Goal: Share content: Share content

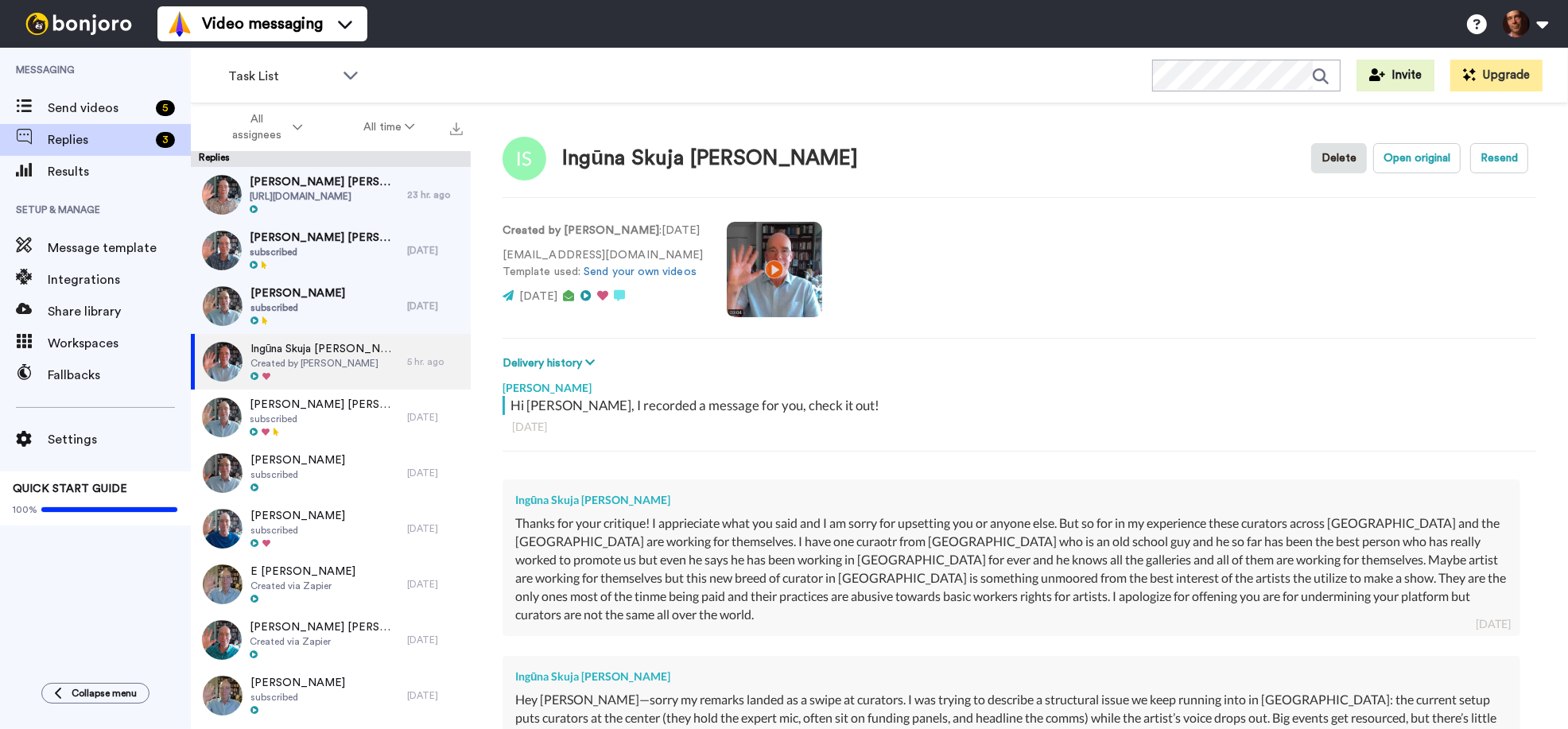
scroll to position [2182, 0]
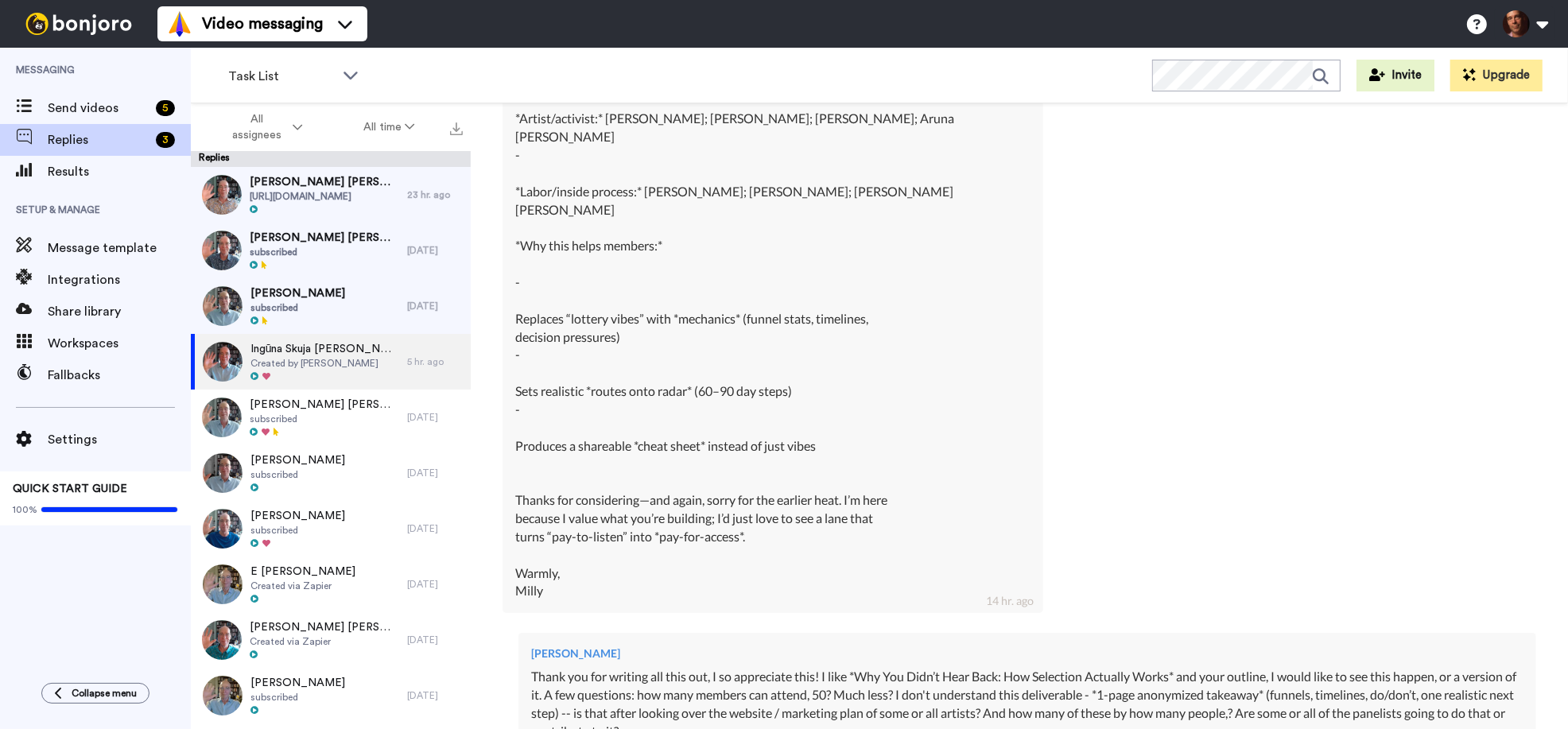
type textarea "x"
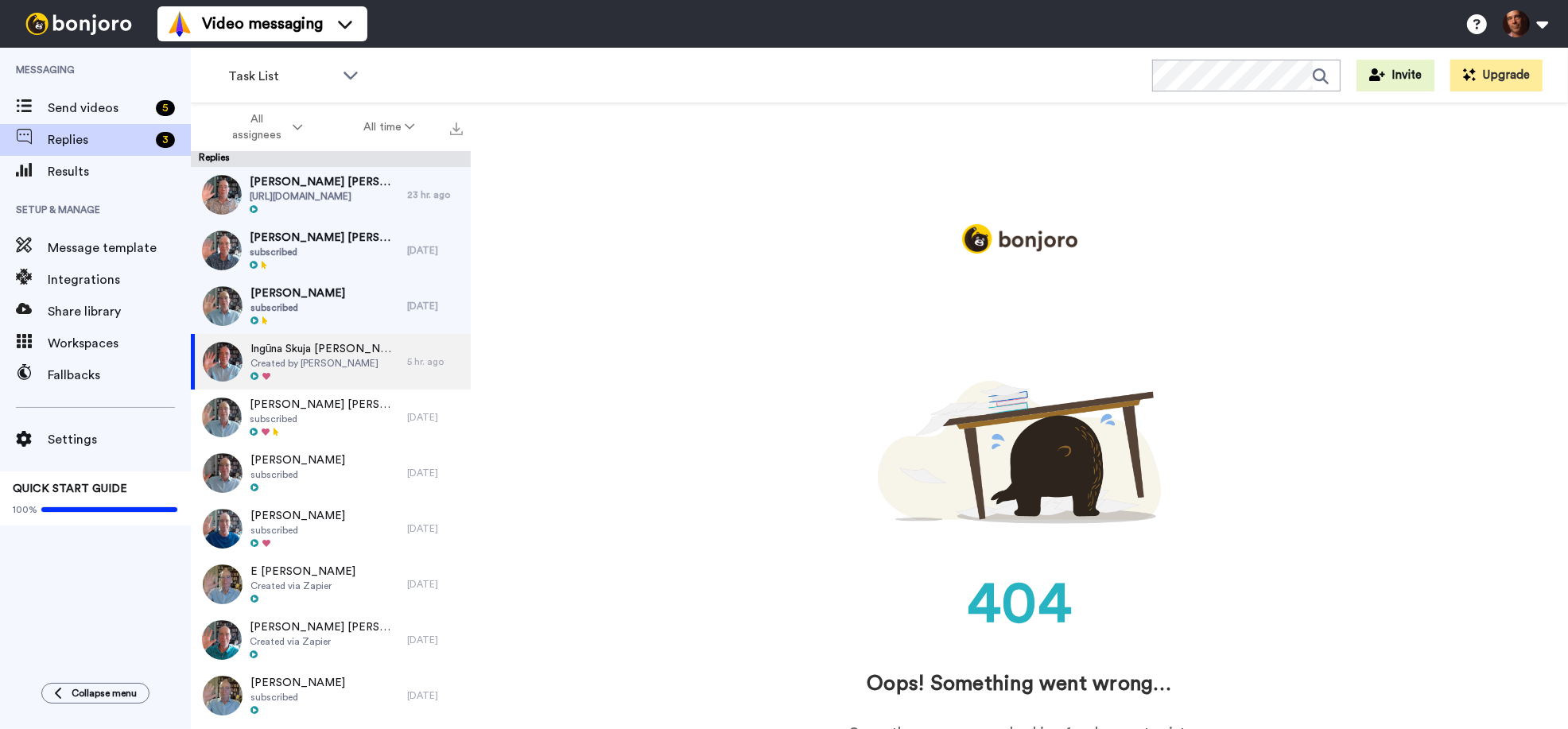
scroll to position [0, 0]
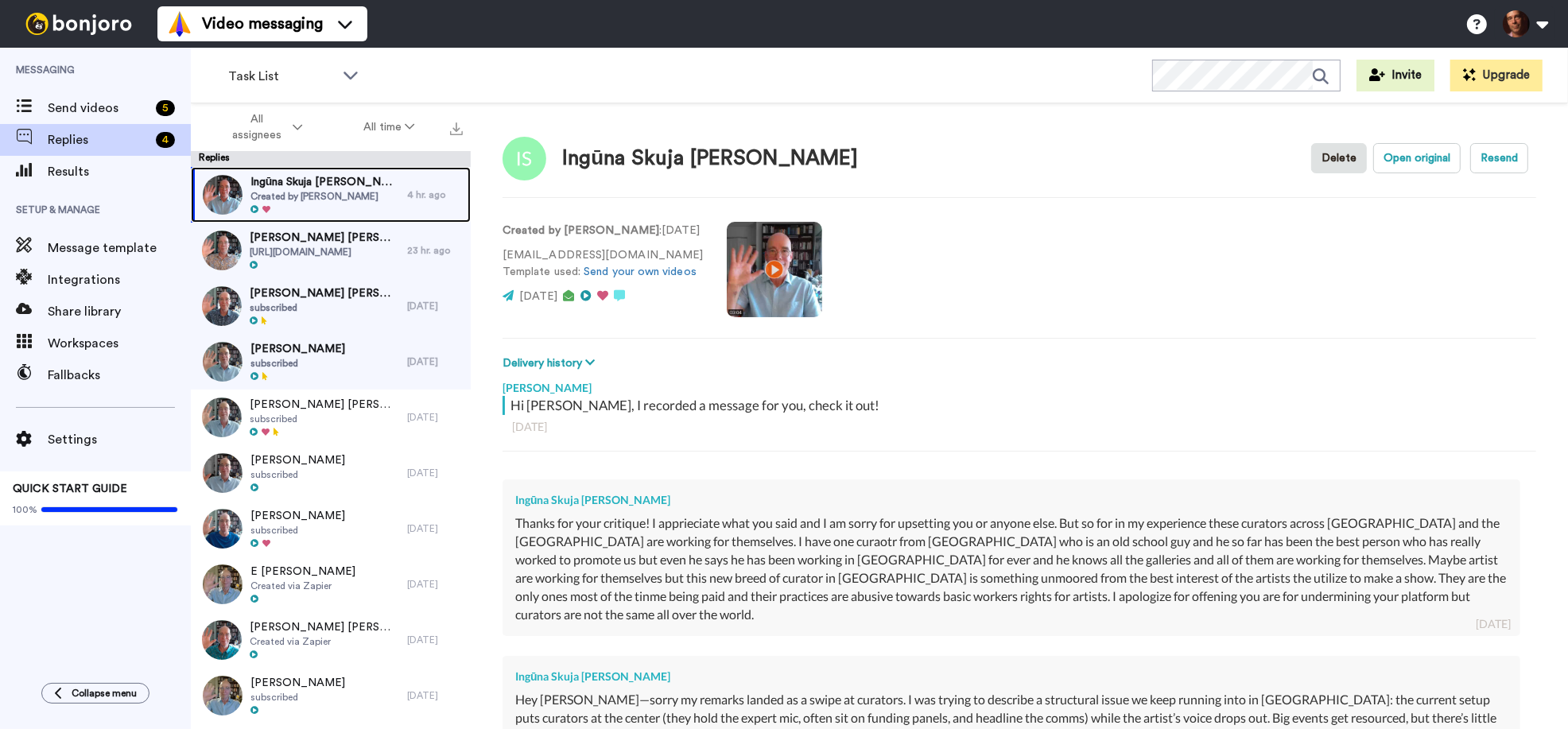
click at [340, 194] on span "Created by Brainard Carey" at bounding box center [324, 196] width 149 height 13
type textarea "x"
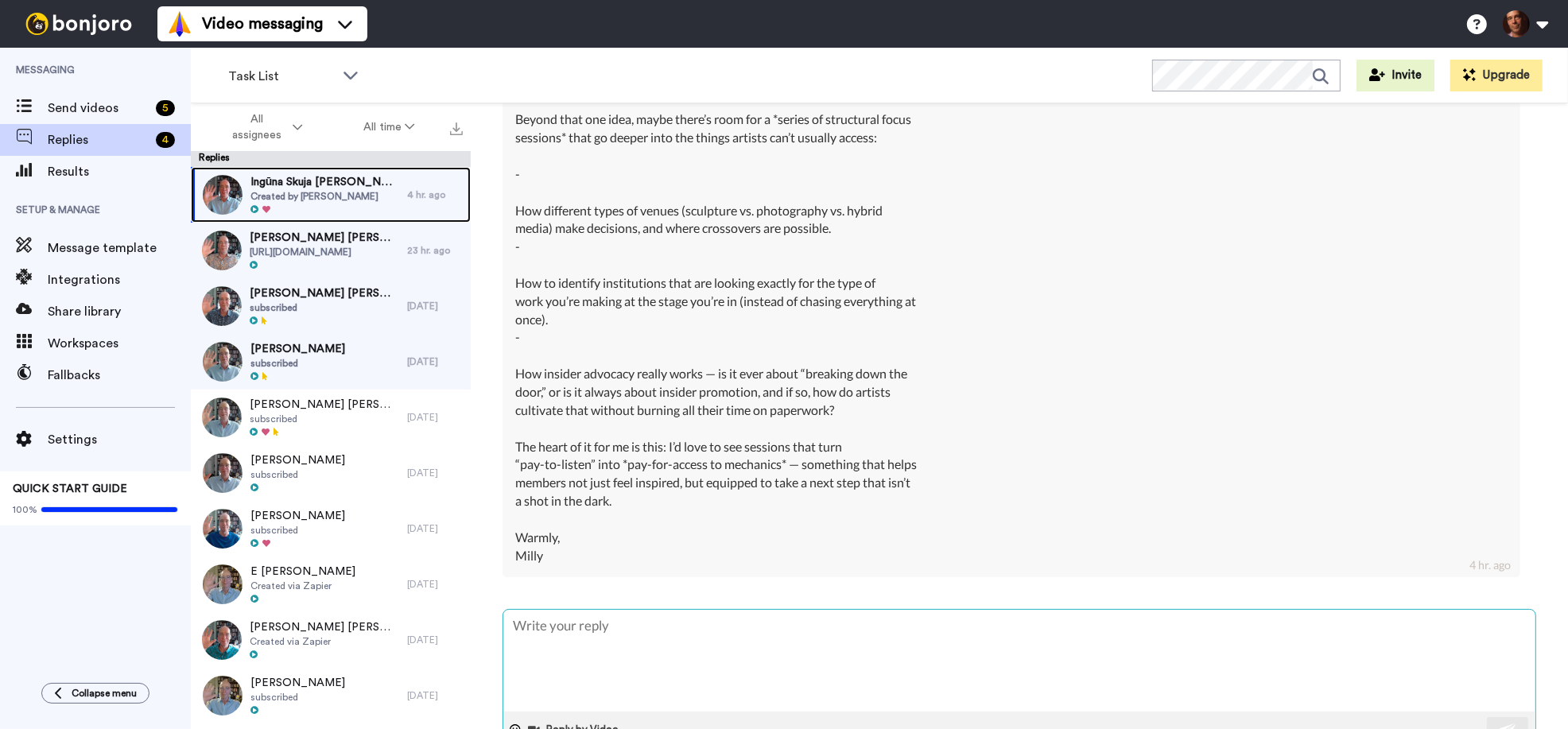
scroll to position [3639, 0]
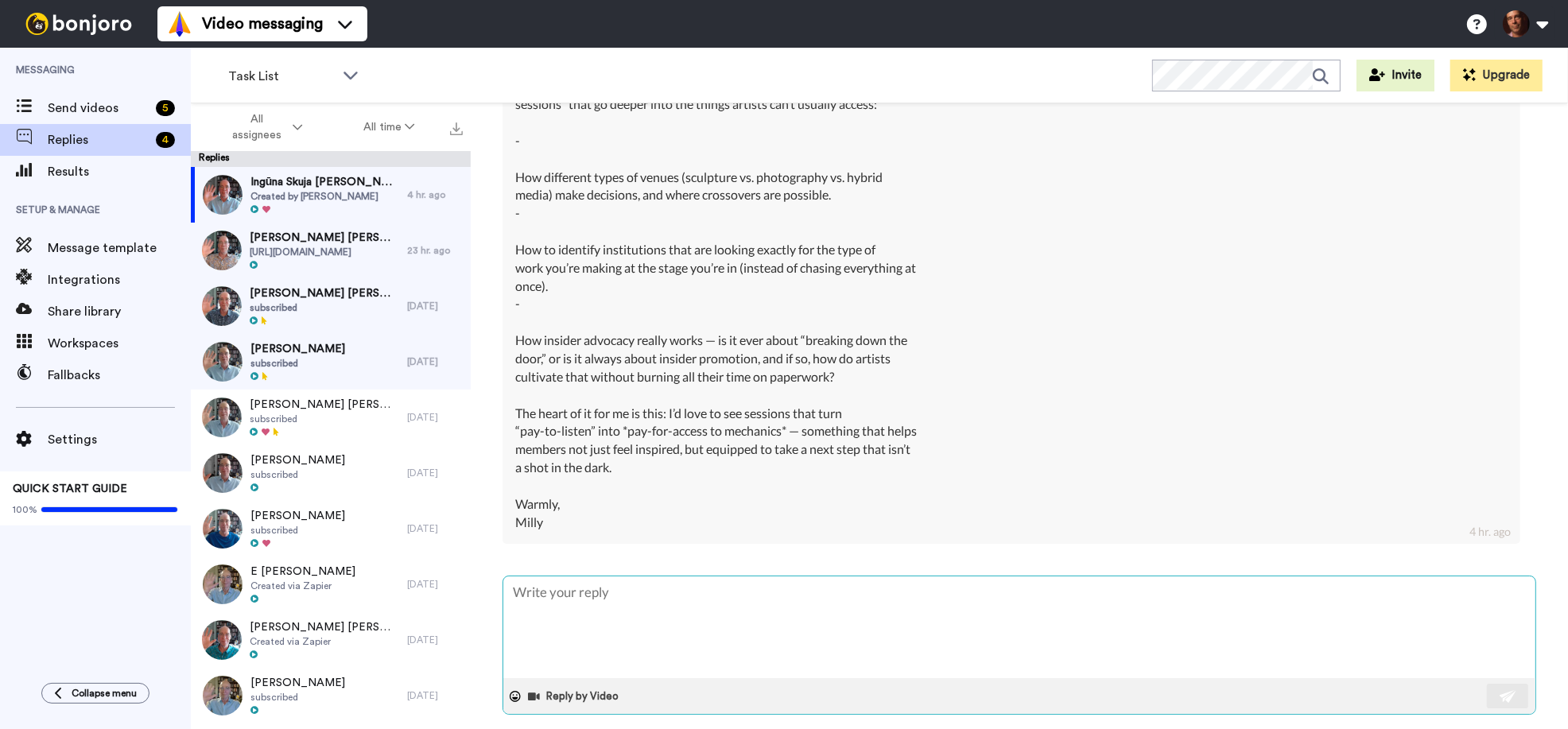
click at [644, 593] on textarea at bounding box center [1019, 627] width 1032 height 102
type textarea "T"
type textarea "x"
type textarea "Th"
type textarea "x"
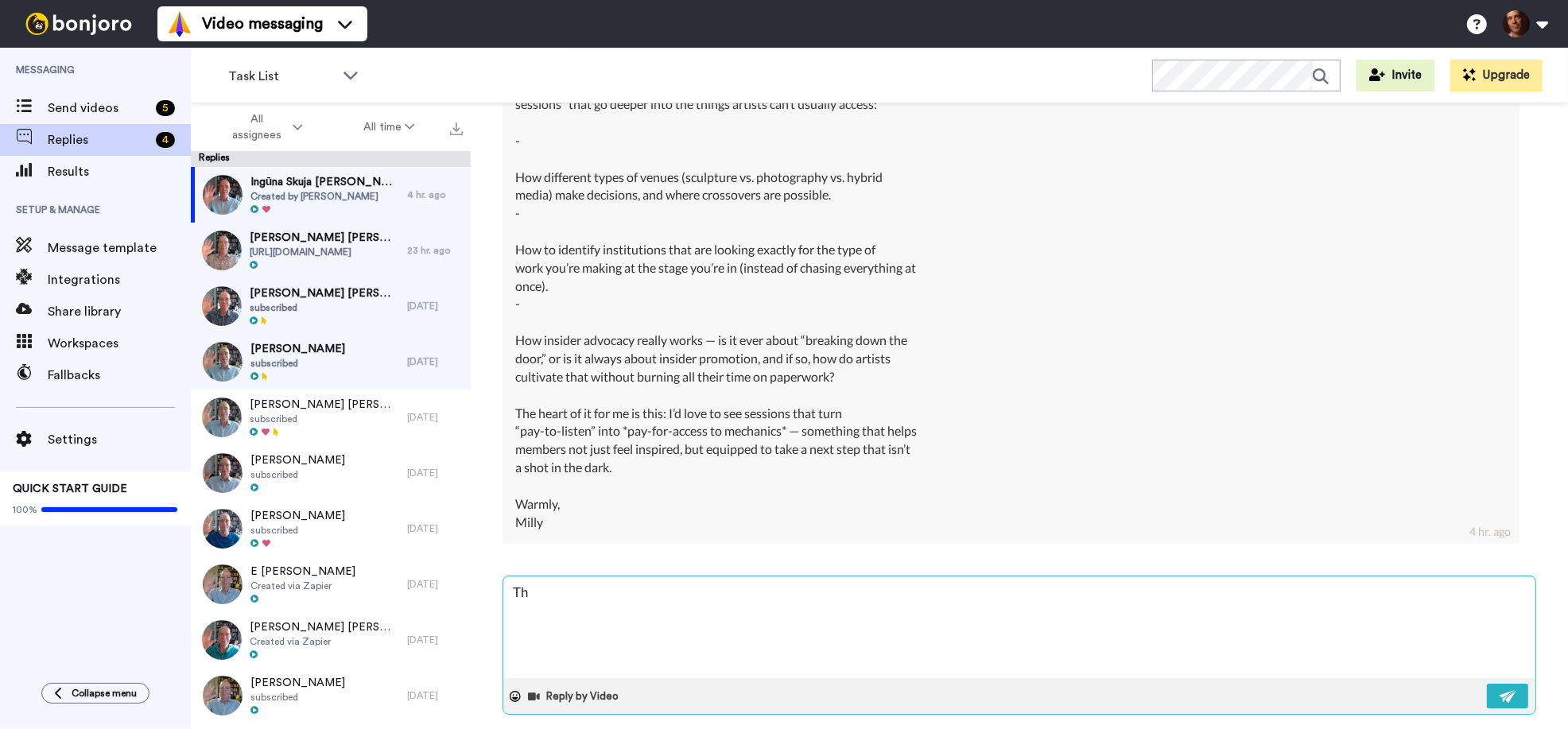
type textarea "Tha"
type textarea "x"
type textarea "Than"
type textarea "x"
type textarea "Thank"
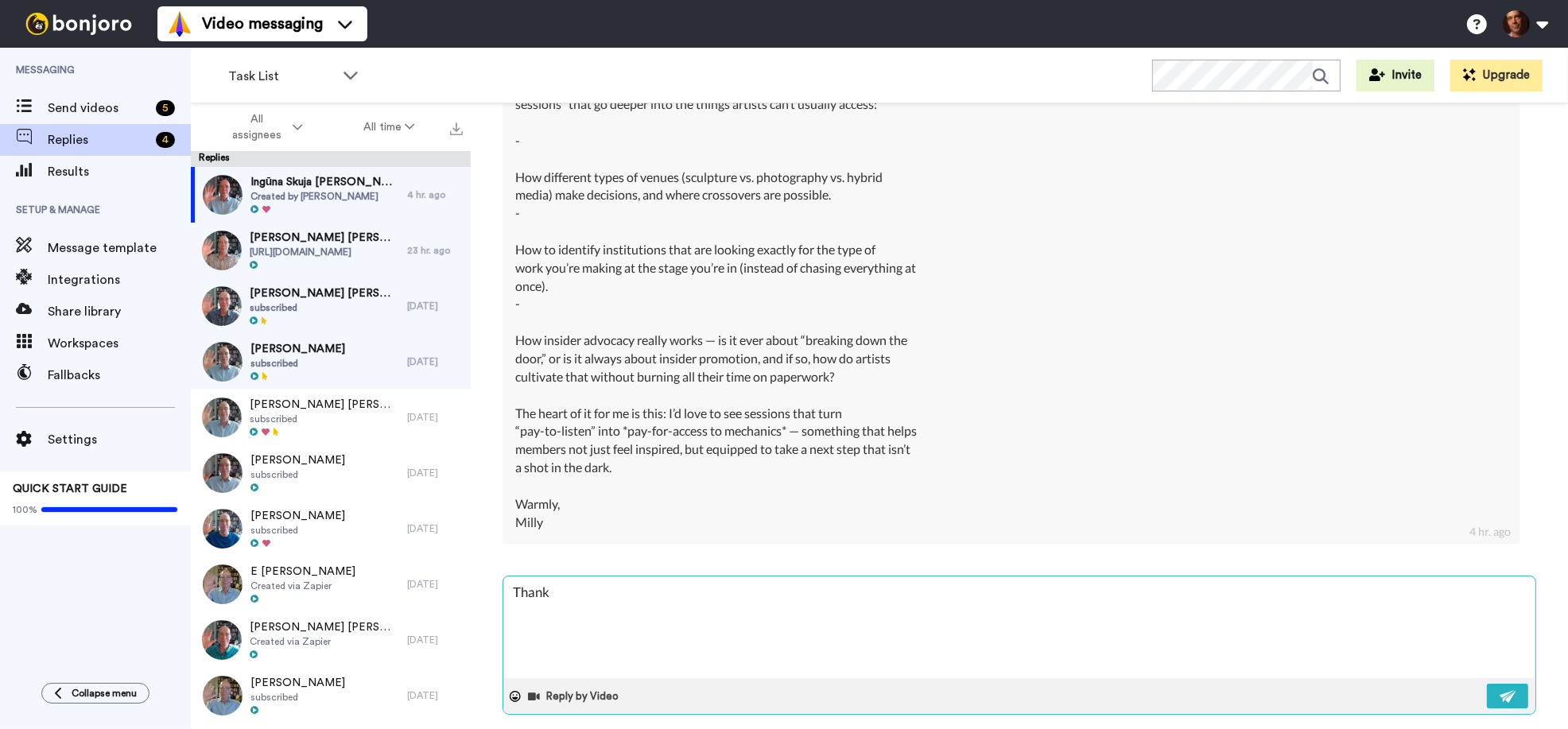
type textarea "x"
type textarea "Thank"
type textarea "x"
type textarea "Thank y"
type textarea "x"
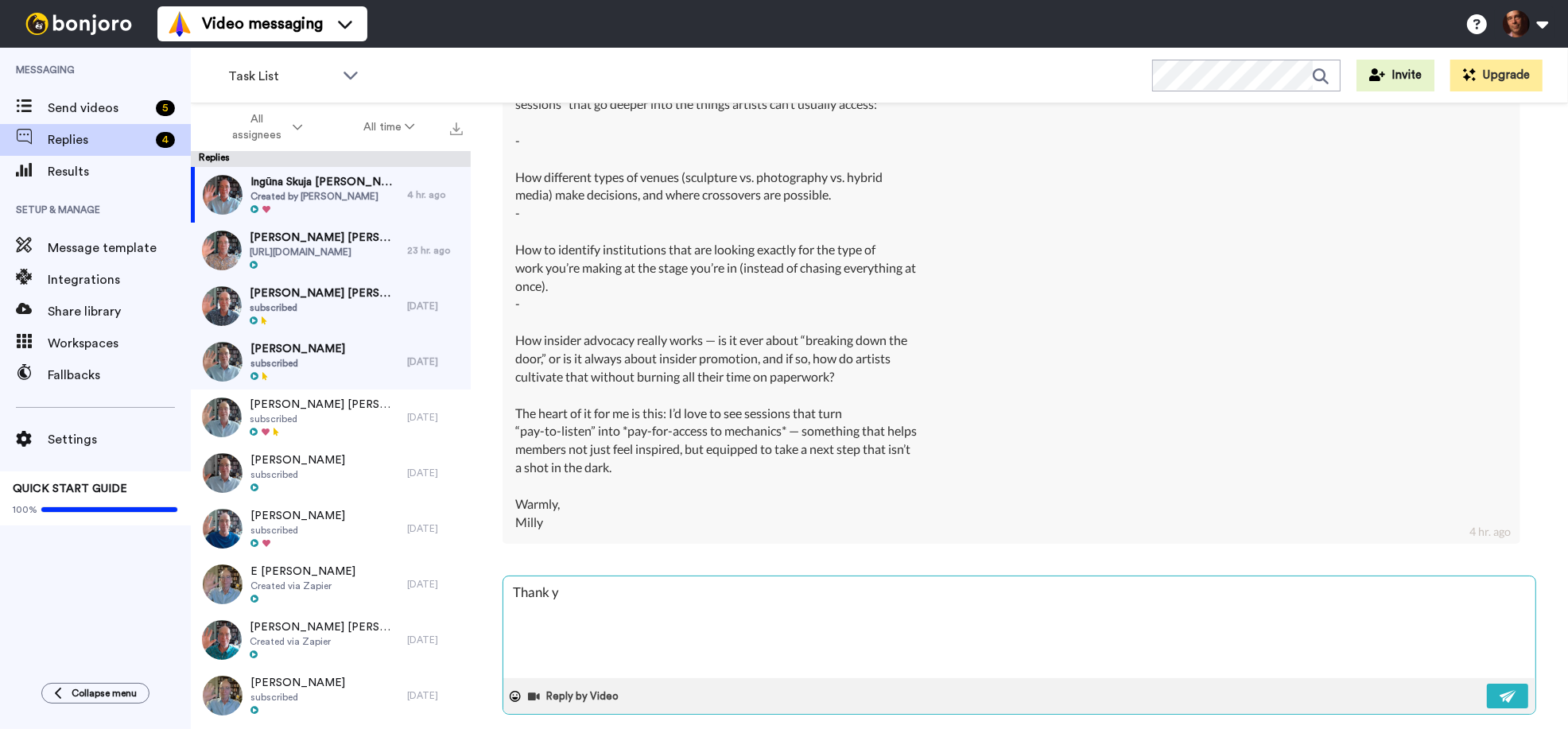
type textarea "Thank yo"
type textarea "x"
type textarea "Thank you"
type textarea "x"
type textarea "Thank you"
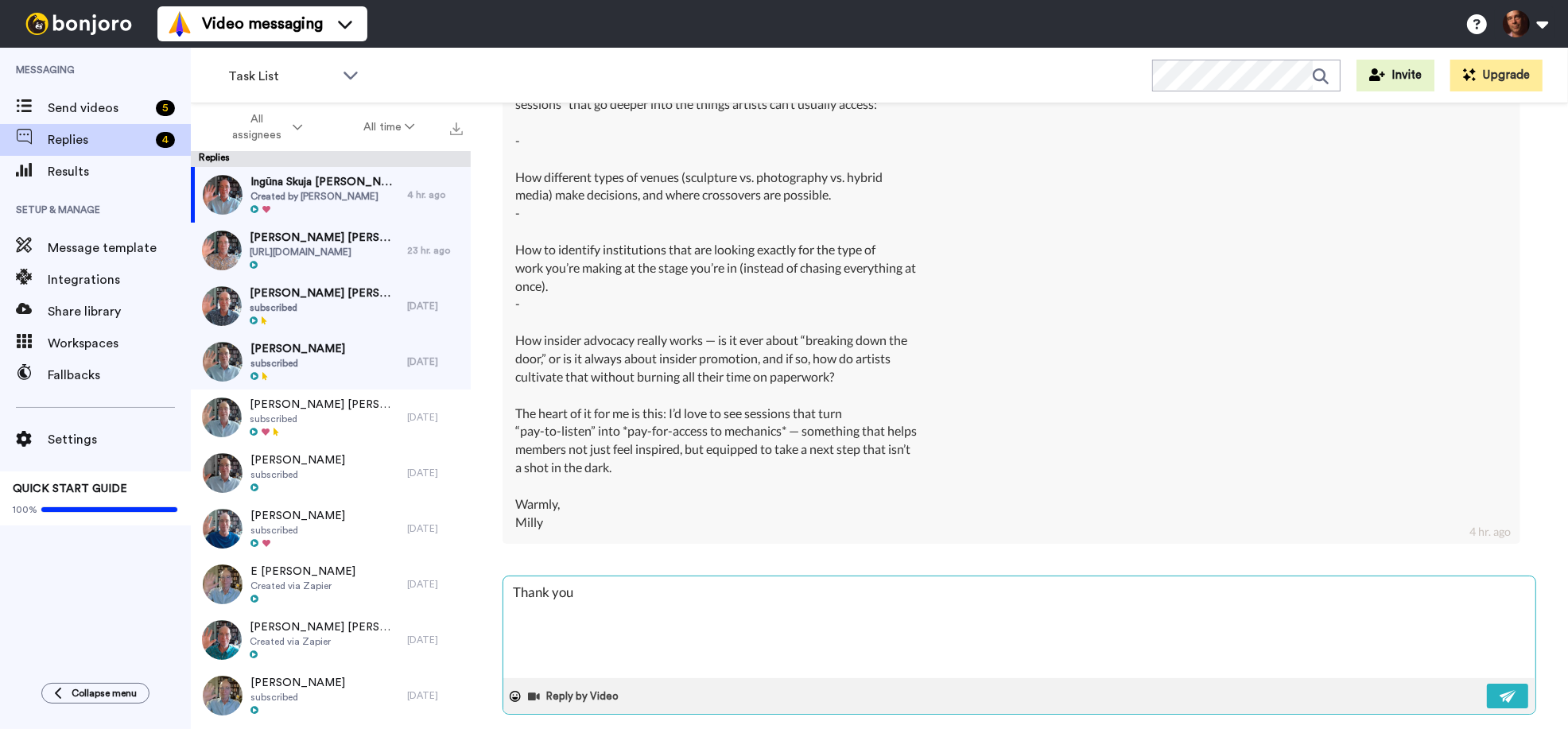
type textarea "x"
type textarea "Thank you f"
type textarea "x"
type textarea "Thank you fo"
type textarea "x"
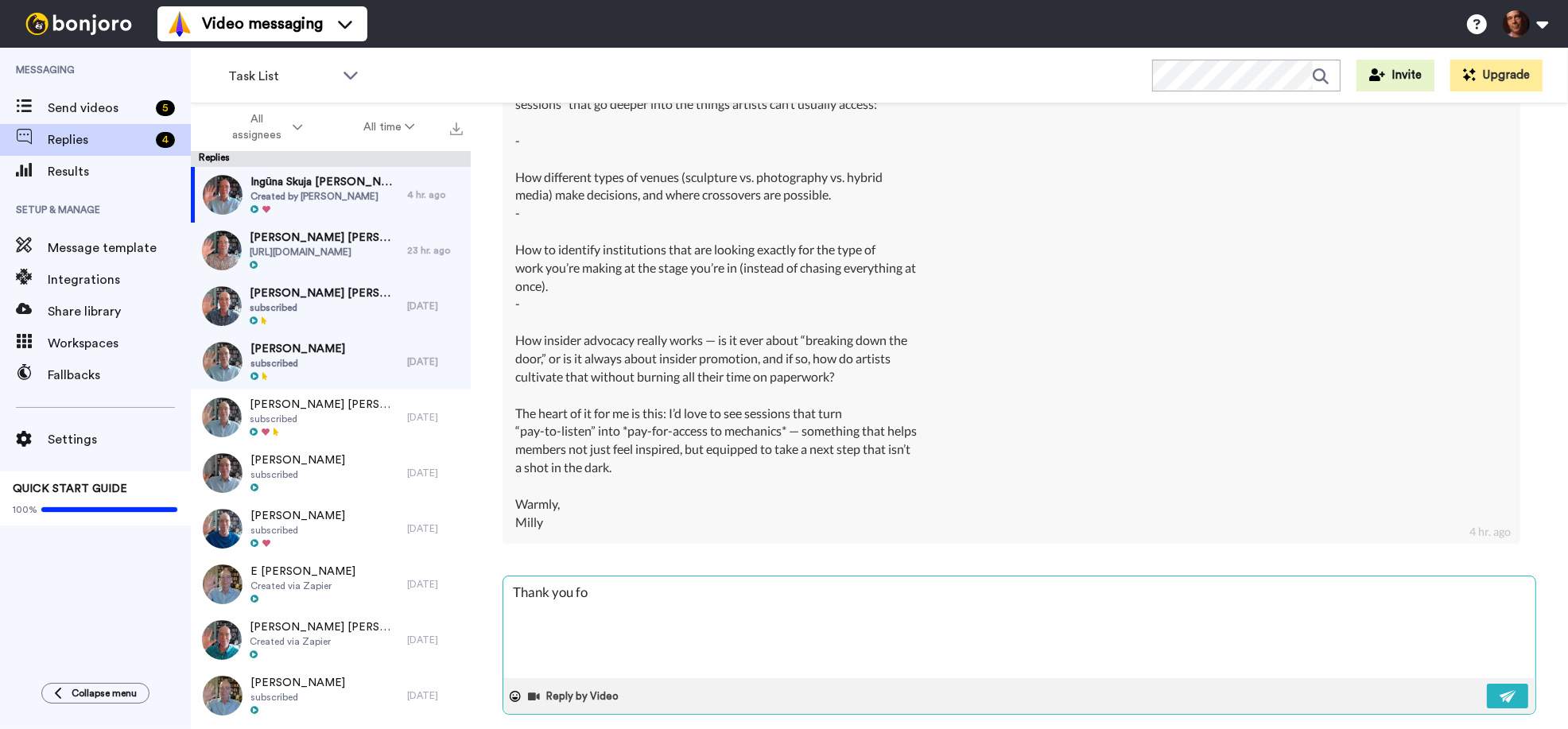
type textarea "Thank you for"
type textarea "x"
type textarea "Thank you for"
type textarea "x"
type textarea "Thank you for t"
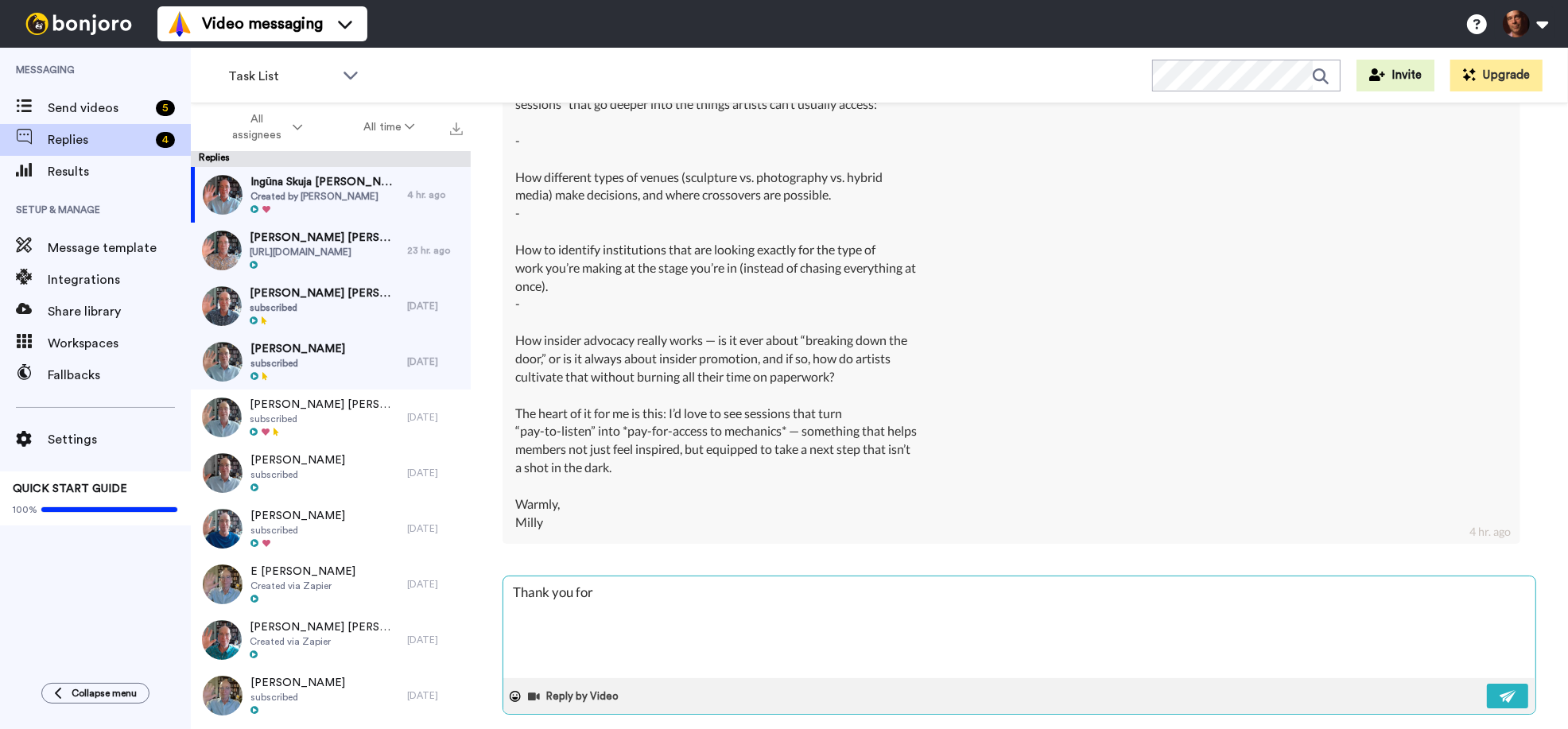
type textarea "x"
type textarea "Thank you for th"
type textarea "x"
type textarea "Thank you for thi"
type textarea "x"
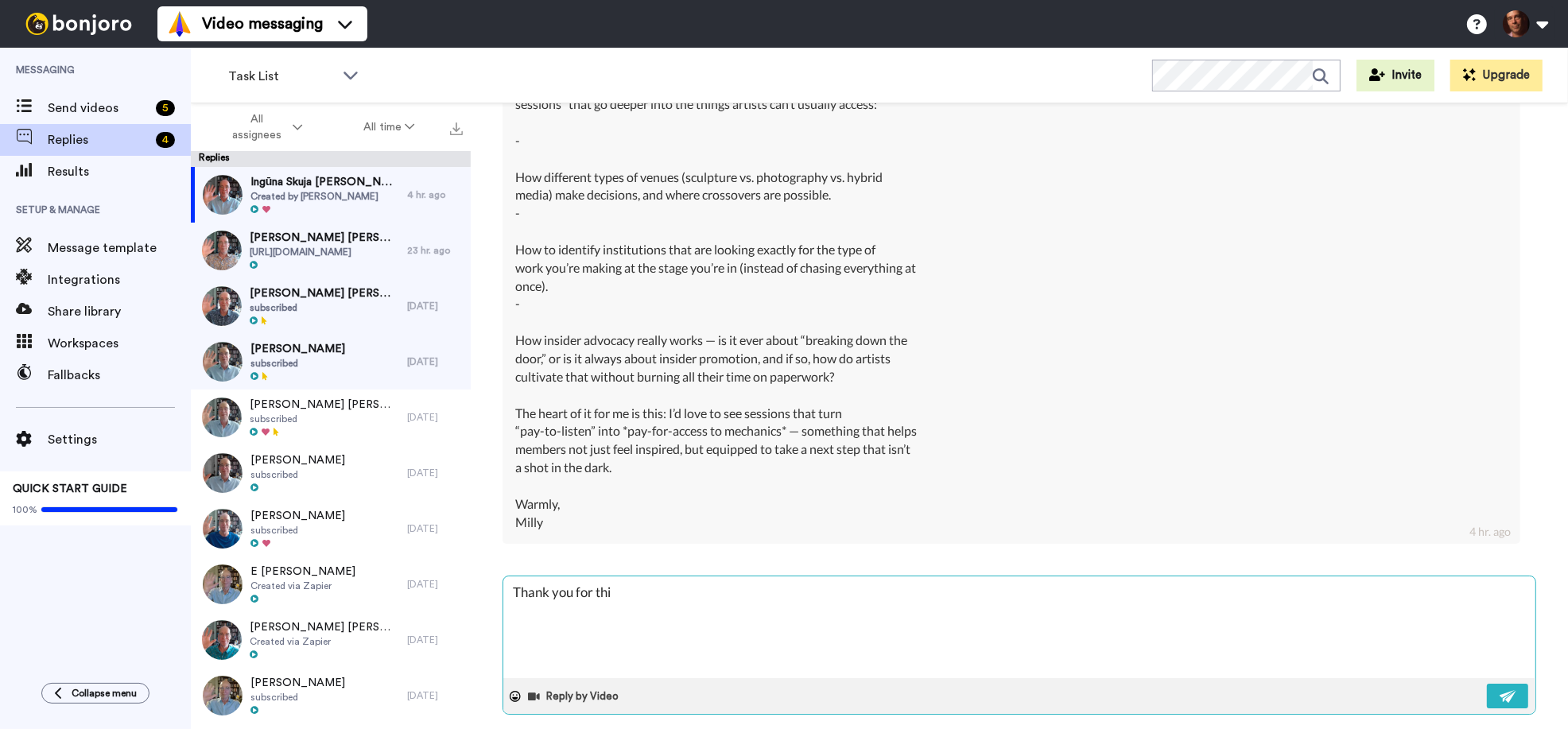
type textarea "Thank you for this"
type textarea "x"
type textarea "Thank you for this,"
type textarea "x"
type textarea "Thank you for this,"
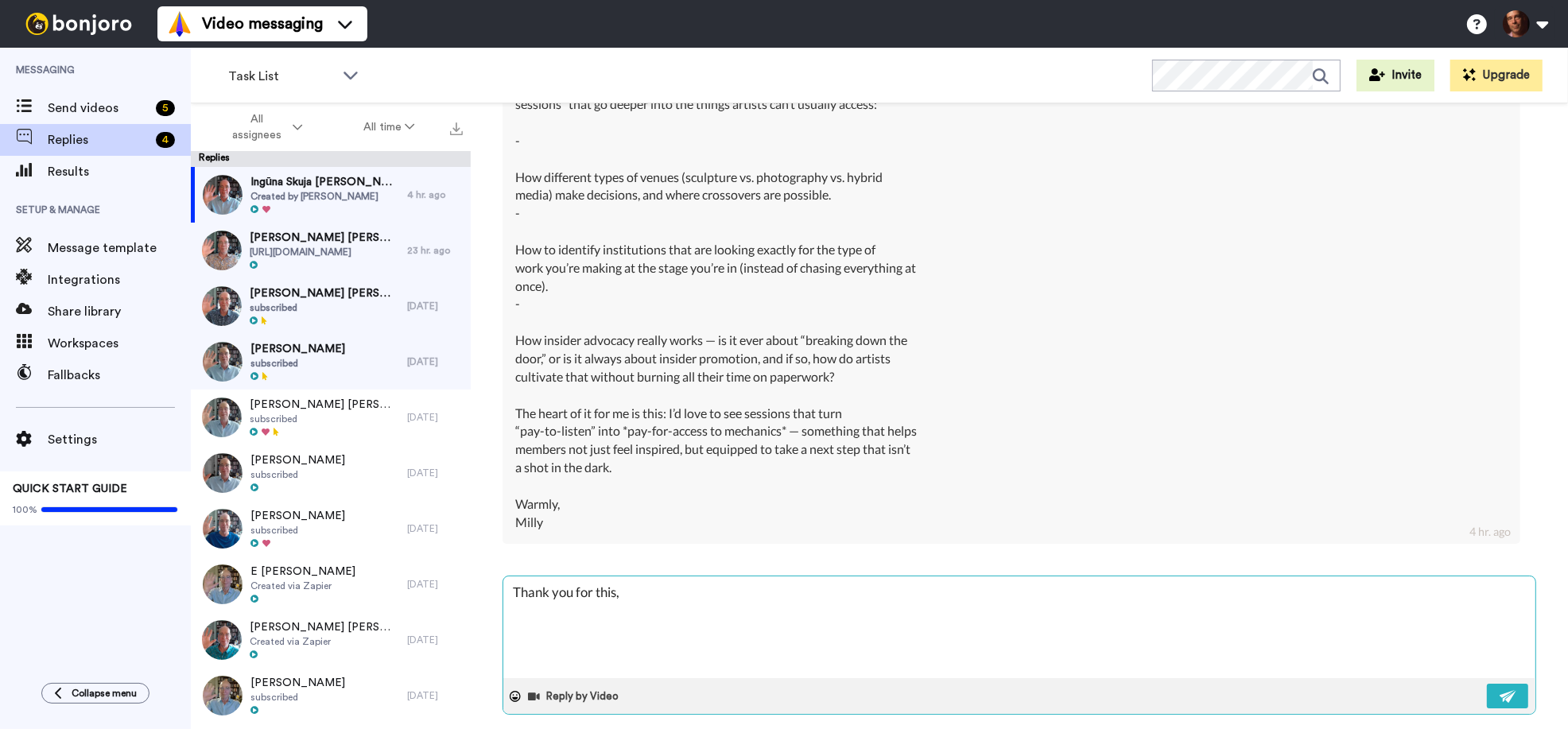
type textarea "x"
type textarea "Thank you for this, t"
type textarea "x"
type textarea "Thank you for this, th"
type textarea "x"
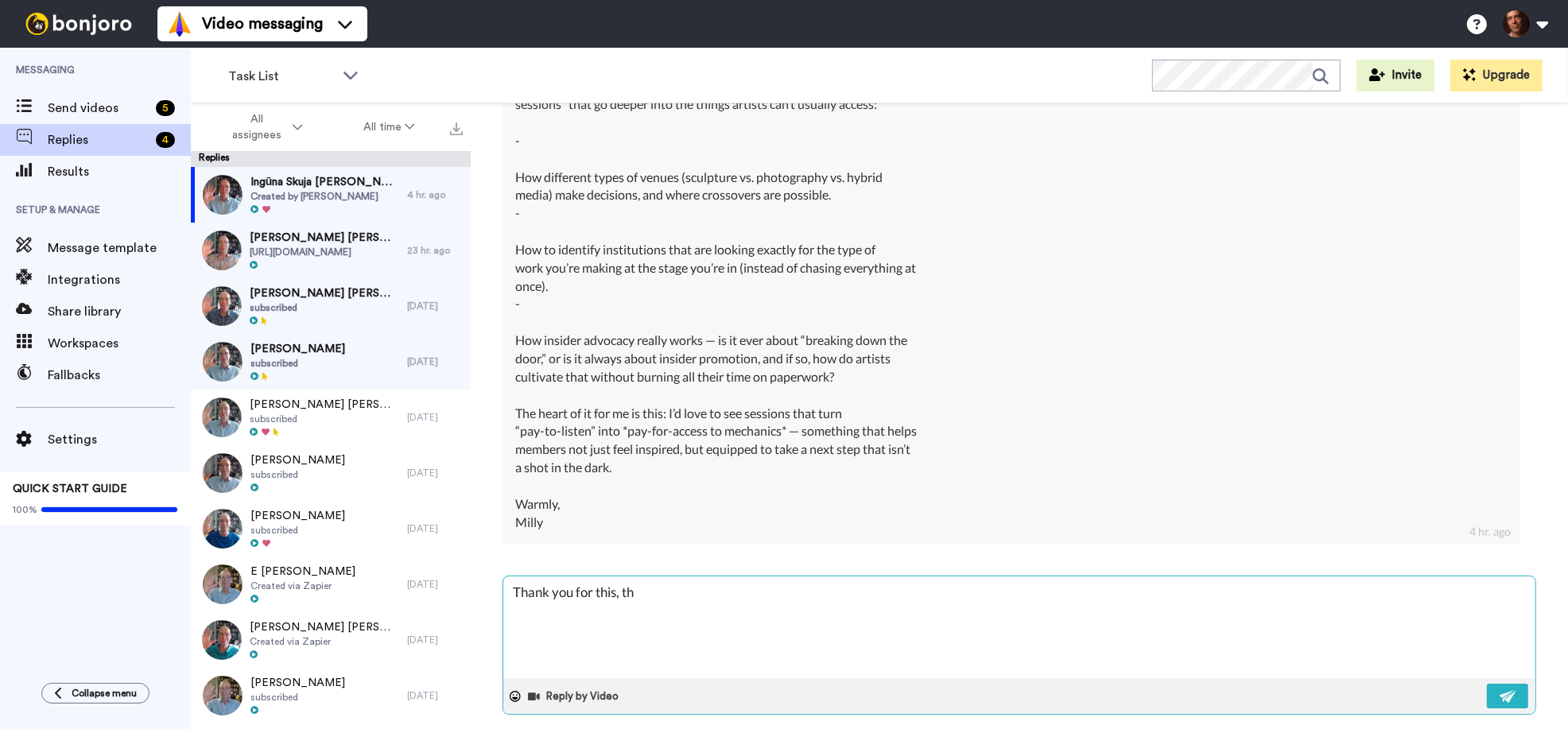
type textarea "Thank you for this, the"
type textarea "x"
type textarea "Thank you for this, thes"
type textarea "x"
type textarea "Thank you for this, these"
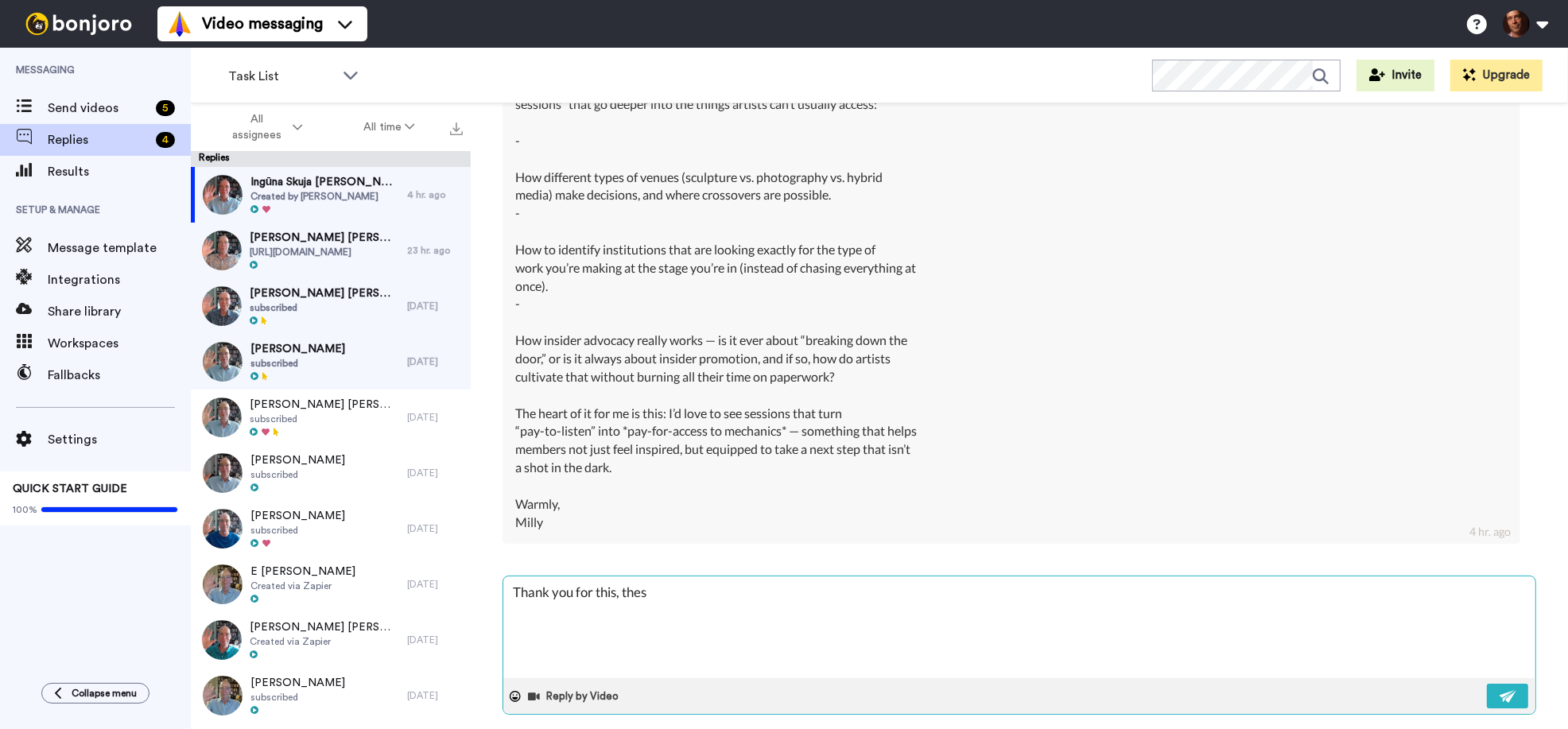
type textarea "x"
type textarea "Thank you for this, these"
type textarea "x"
type textarea "Thank you for this, these a"
type textarea "x"
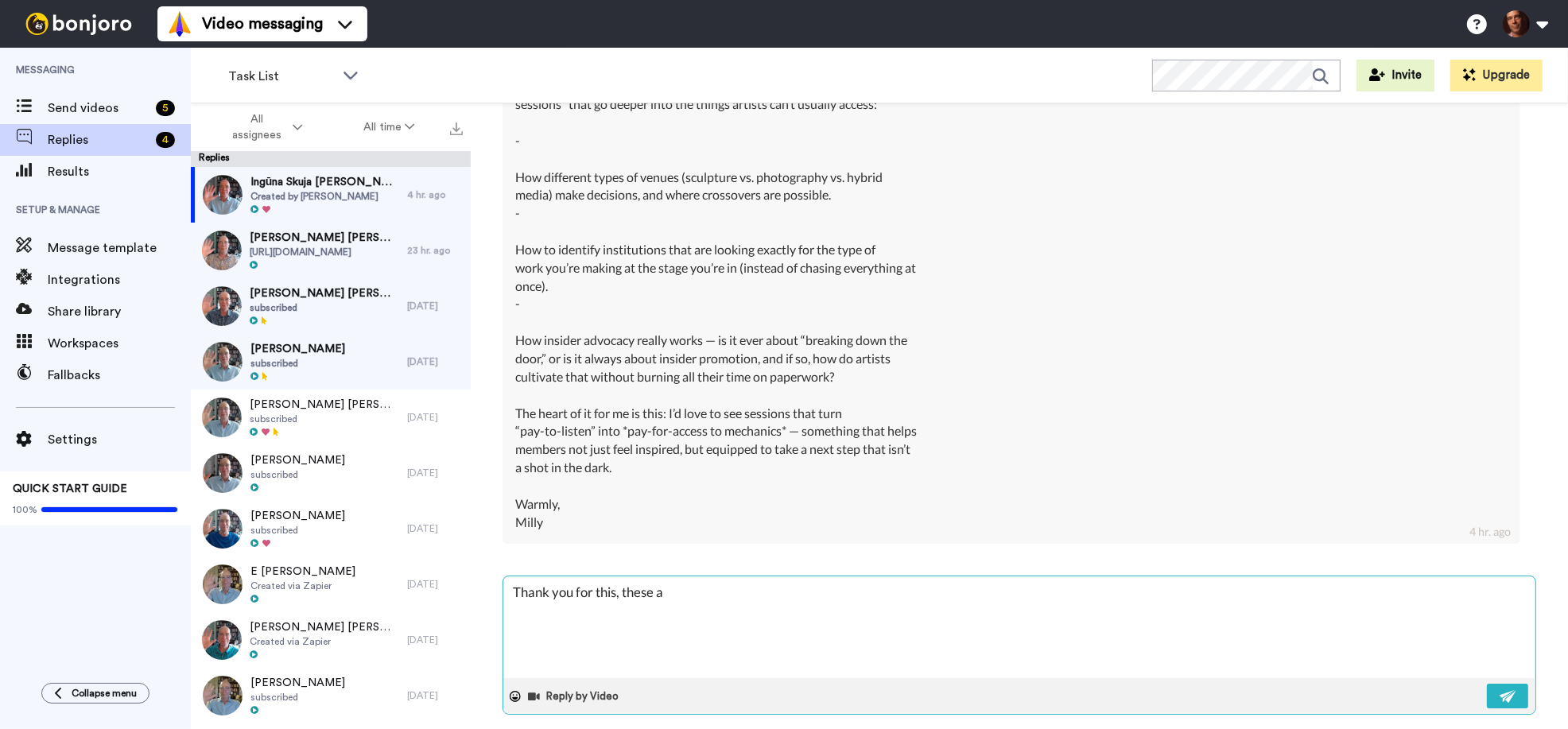
type textarea "Thank you for this, these ar"
type textarea "x"
type textarea "Thank you for this, these are"
type textarea "x"
type textarea "Thank you for this, these are"
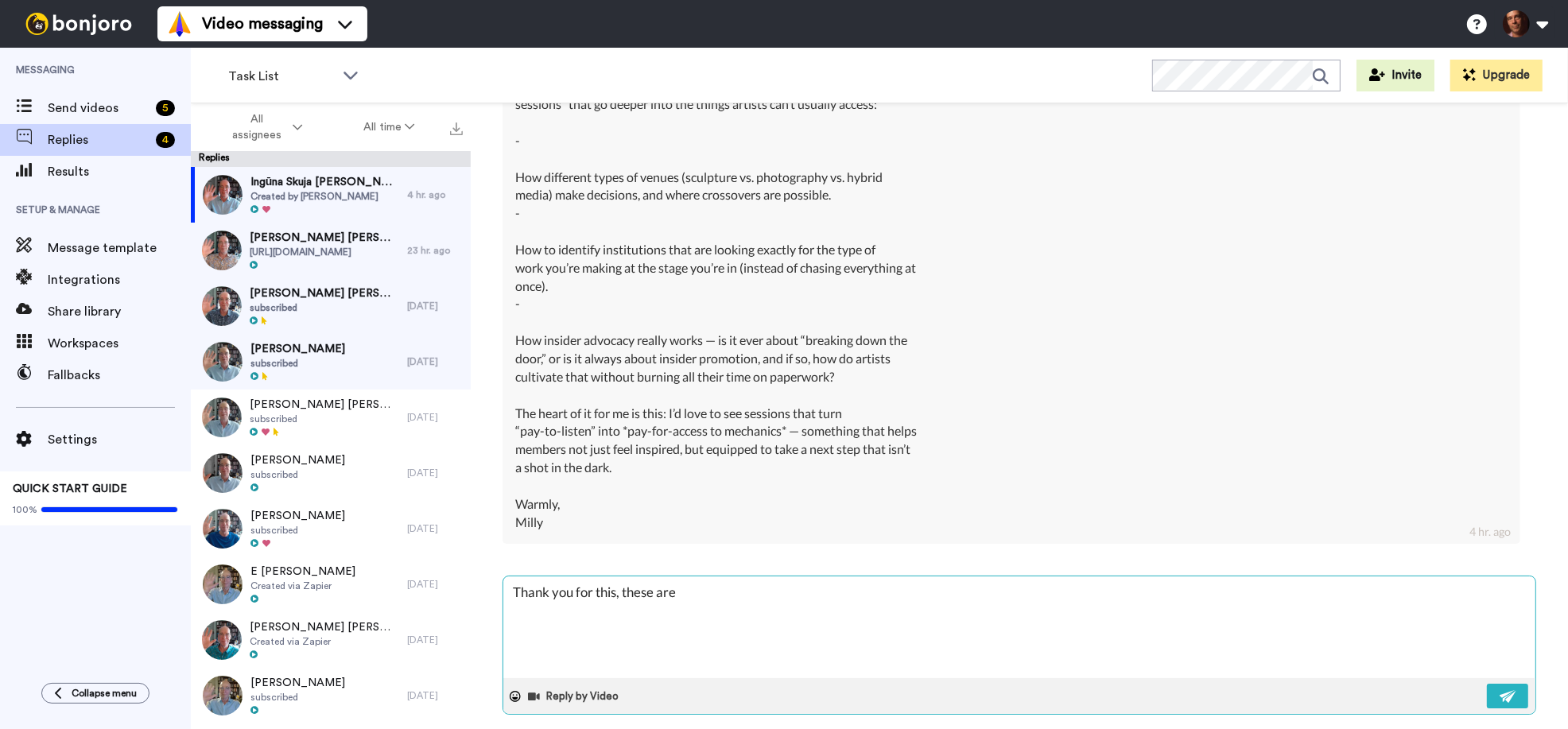
type textarea "x"
type textarea "Thank you for this, these are a"
type textarea "x"
type textarea "Thank you for this, these are al"
type textarea "x"
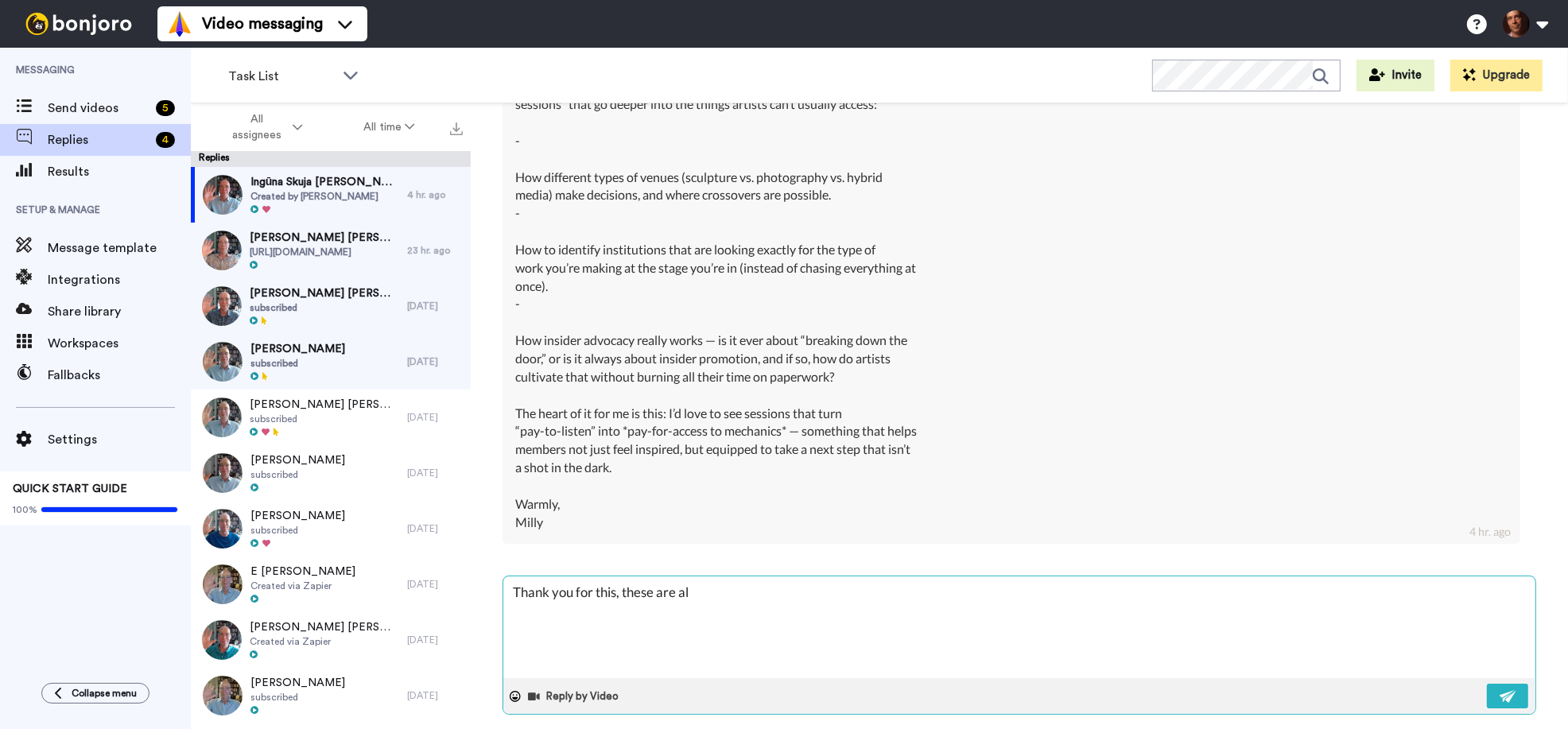
type textarea "Thank you for this, these are all"
type textarea "x"
type textarea "Thank you for this, these are all"
type textarea "x"
type textarea "Thank you for this, these are all g"
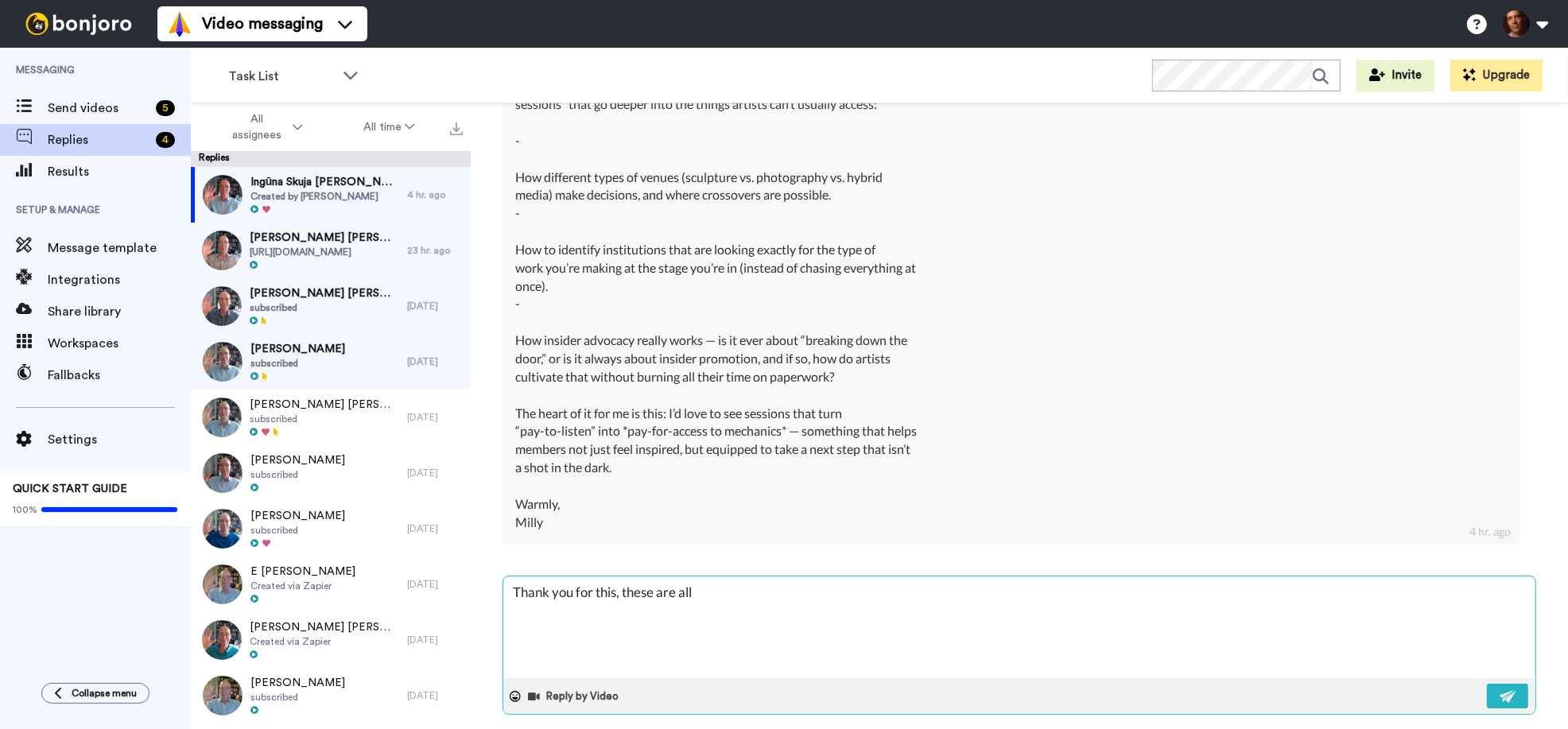
type textarea "x"
type textarea "Thank you for this, these are all gr"
type textarea "x"
type textarea "Thank you for this, these are all gre"
type textarea "x"
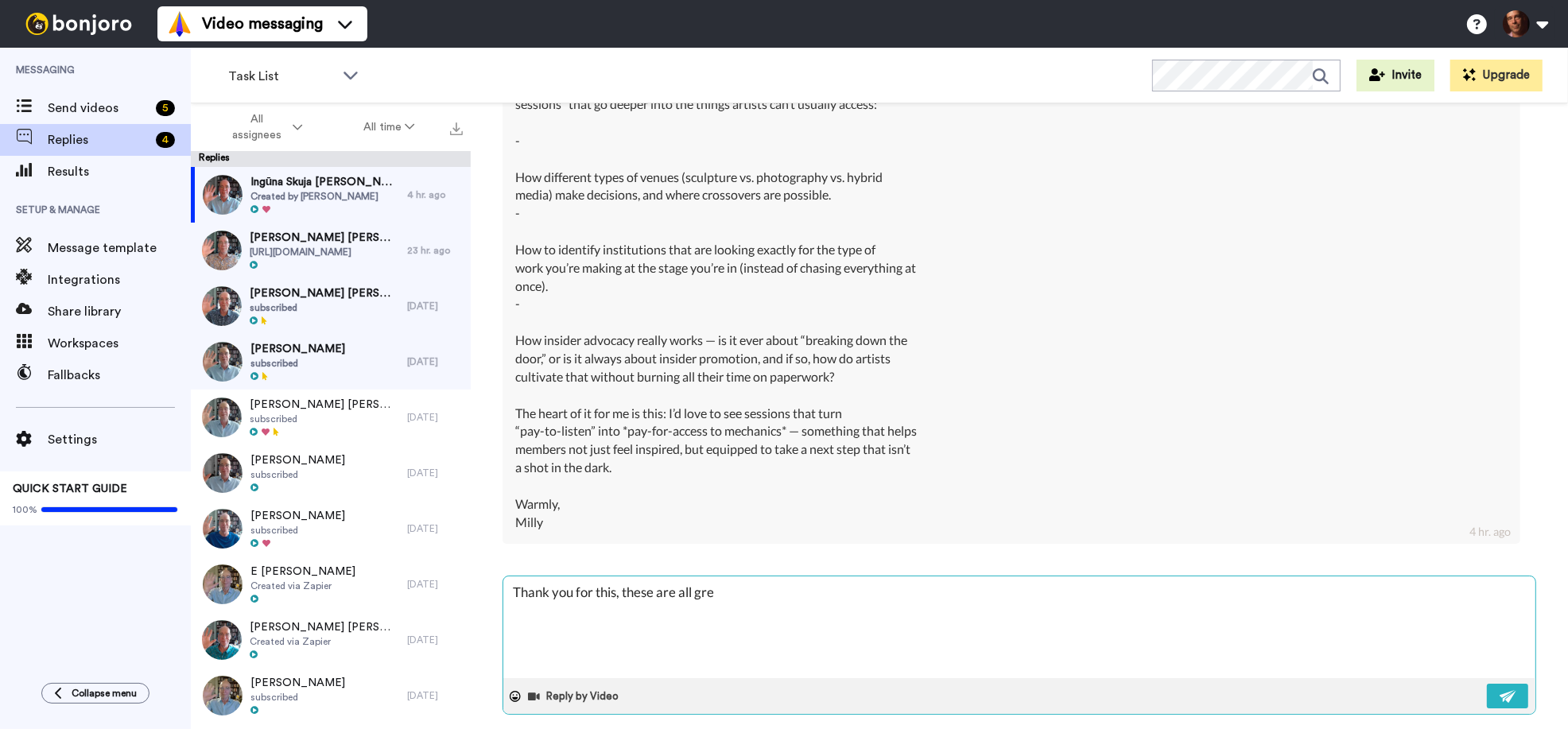
type textarea "Thank you for this, these are all grea"
type textarea "x"
type textarea "Thank you for this, these are all great"
type textarea "x"
type textarea "Thank you for this, these are all great"
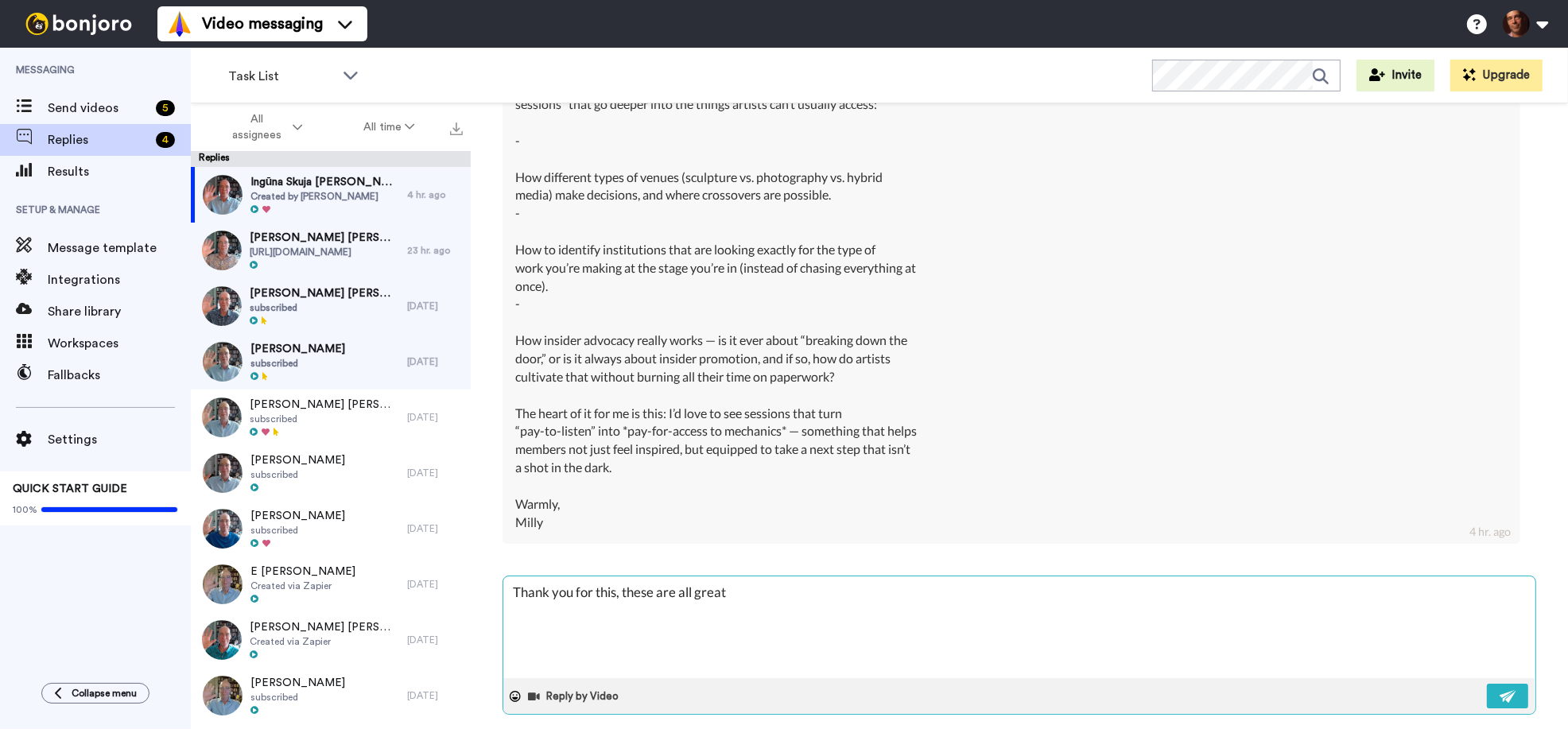
type textarea "x"
type textarea "Thank you for this, these are all great i"
type textarea "x"
type textarea "Thank you for this, these are all great id"
type textarea "x"
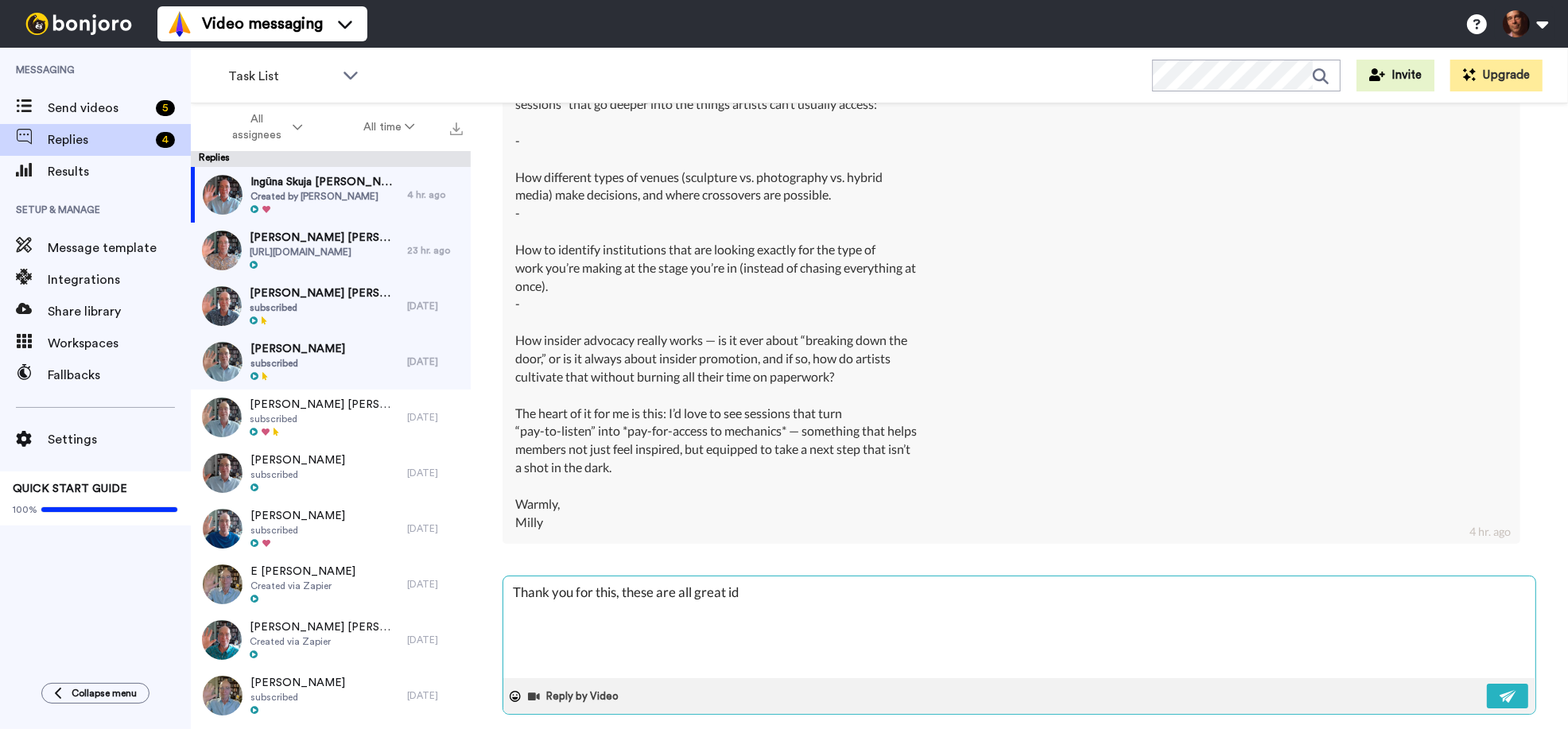
type textarea "Thank you for this, these are all great ide"
type textarea "x"
type textarea "Thank you for this, these are all great idea"
type textarea "x"
type textarea "Thank you for this, these are all great ideas"
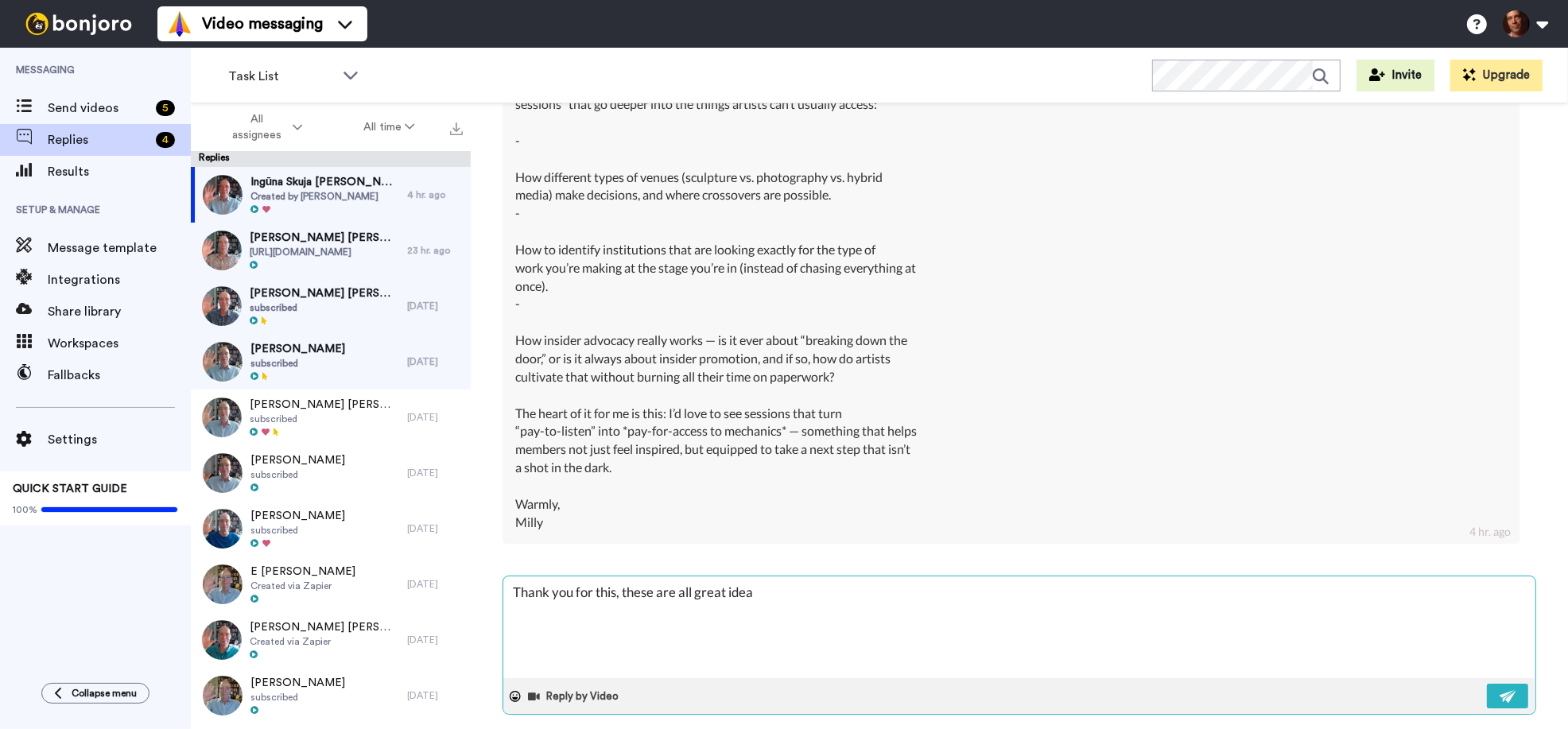
type textarea "x"
type textarea "Thank you for this, these are all great ideas,"
type textarea "x"
type textarea "Thank you for this, these are all great ideas,"
type textarea "x"
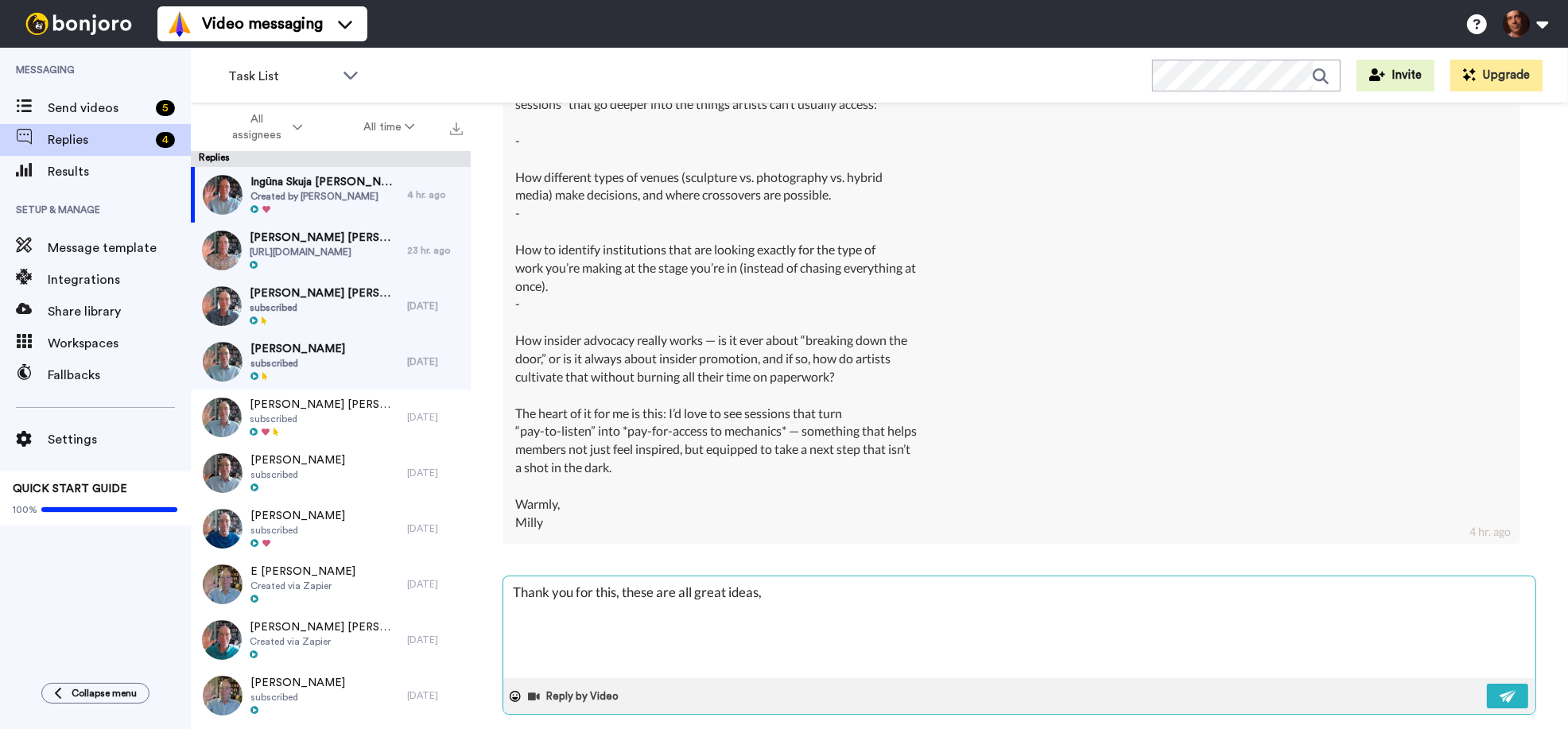
type textarea "Thank you for this, these are all great ideas, I"
type textarea "x"
type textarea "Thank you for this, these are all great ideas, I"
type textarea "x"
type textarea "Thank you for this, these are all great ideas, I w"
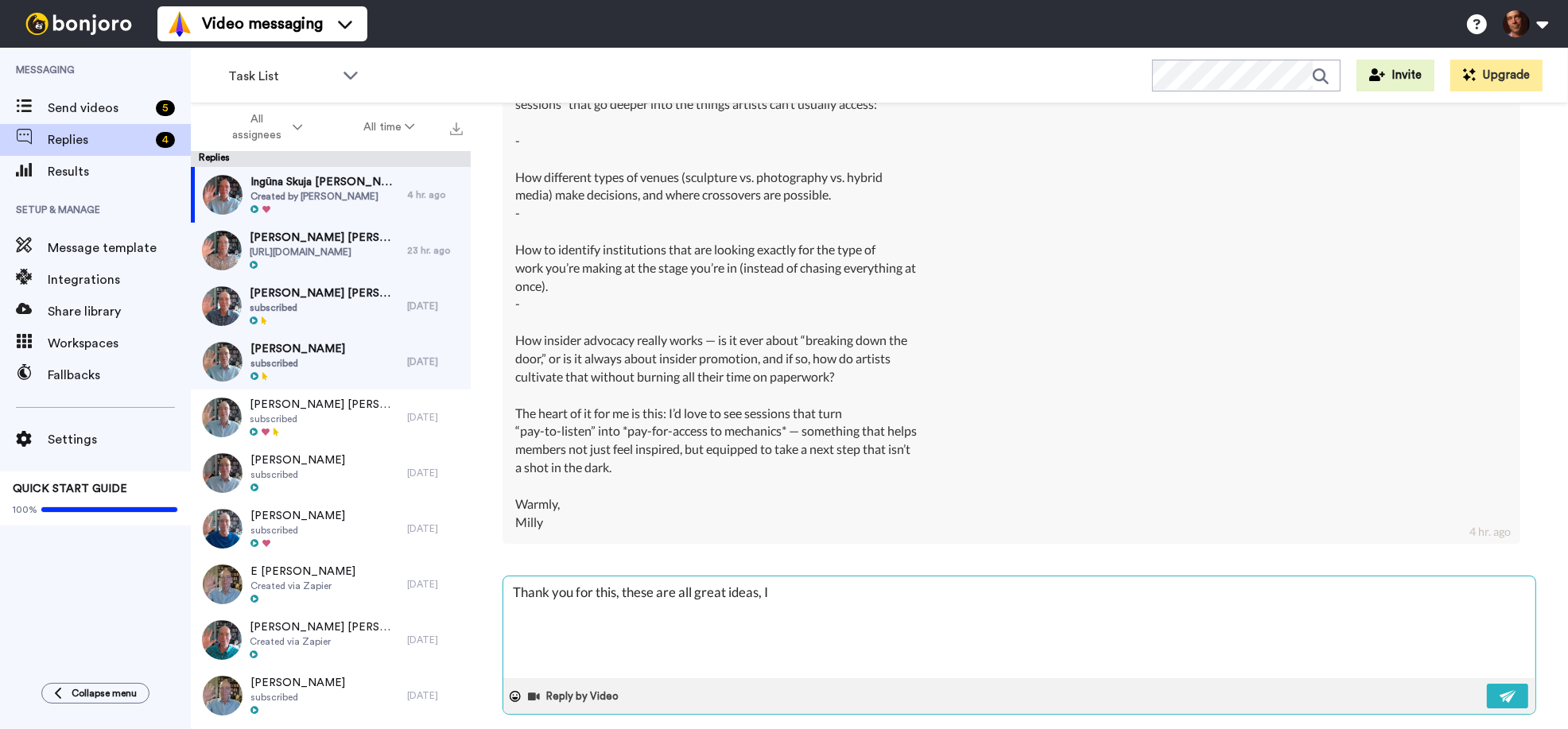
type textarea "x"
type textarea "Thank you for this, these are all great ideas, I wi"
type textarea "x"
type textarea "Thank you for this, these are all great ideas, I wil"
type textarea "x"
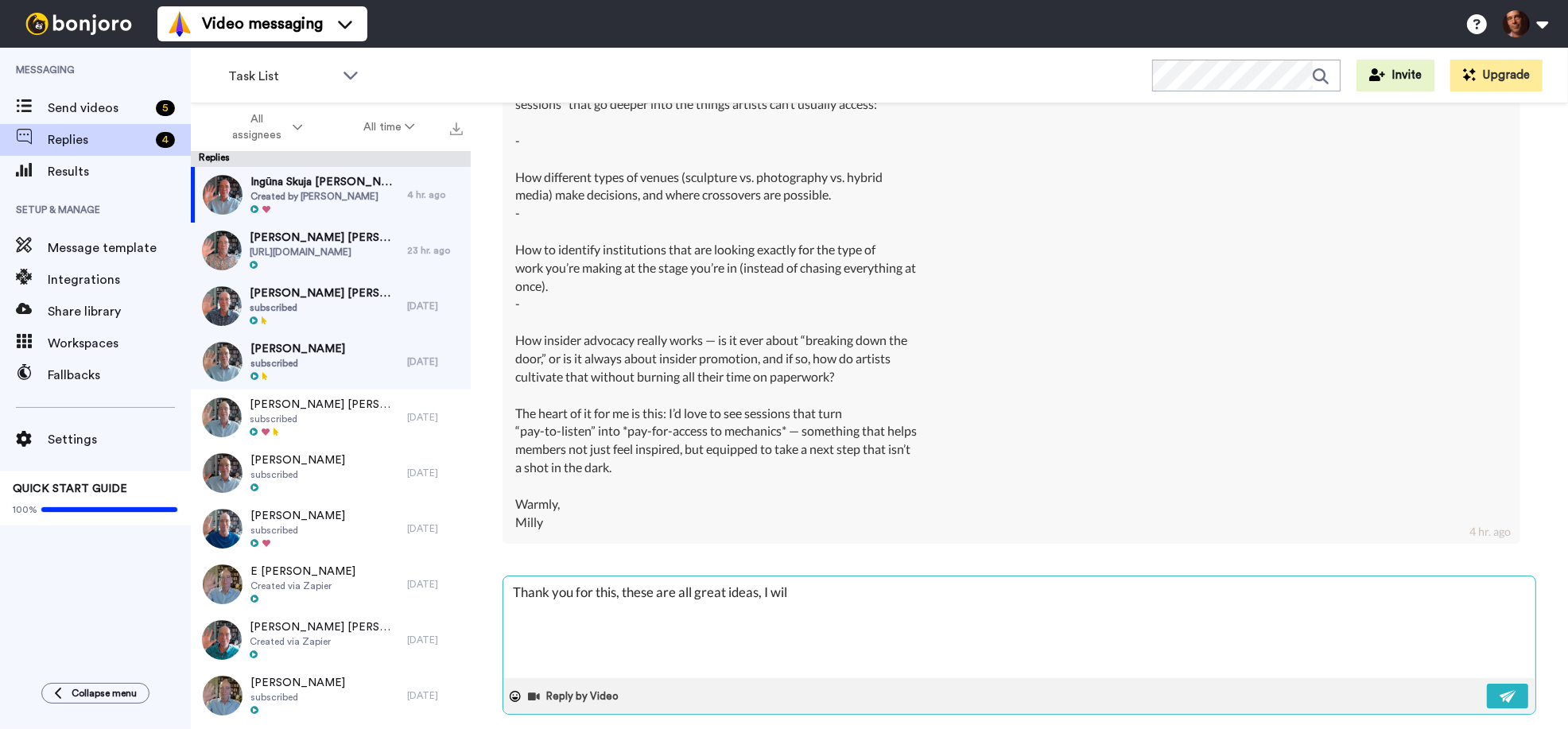
type textarea "Thank you for this, these are all great ideas, I will"
type textarea "x"
type textarea "Thank you for this, these are all great ideas, I will"
type textarea "x"
type textarea "Thank you for this, these are all great ideas, I will w"
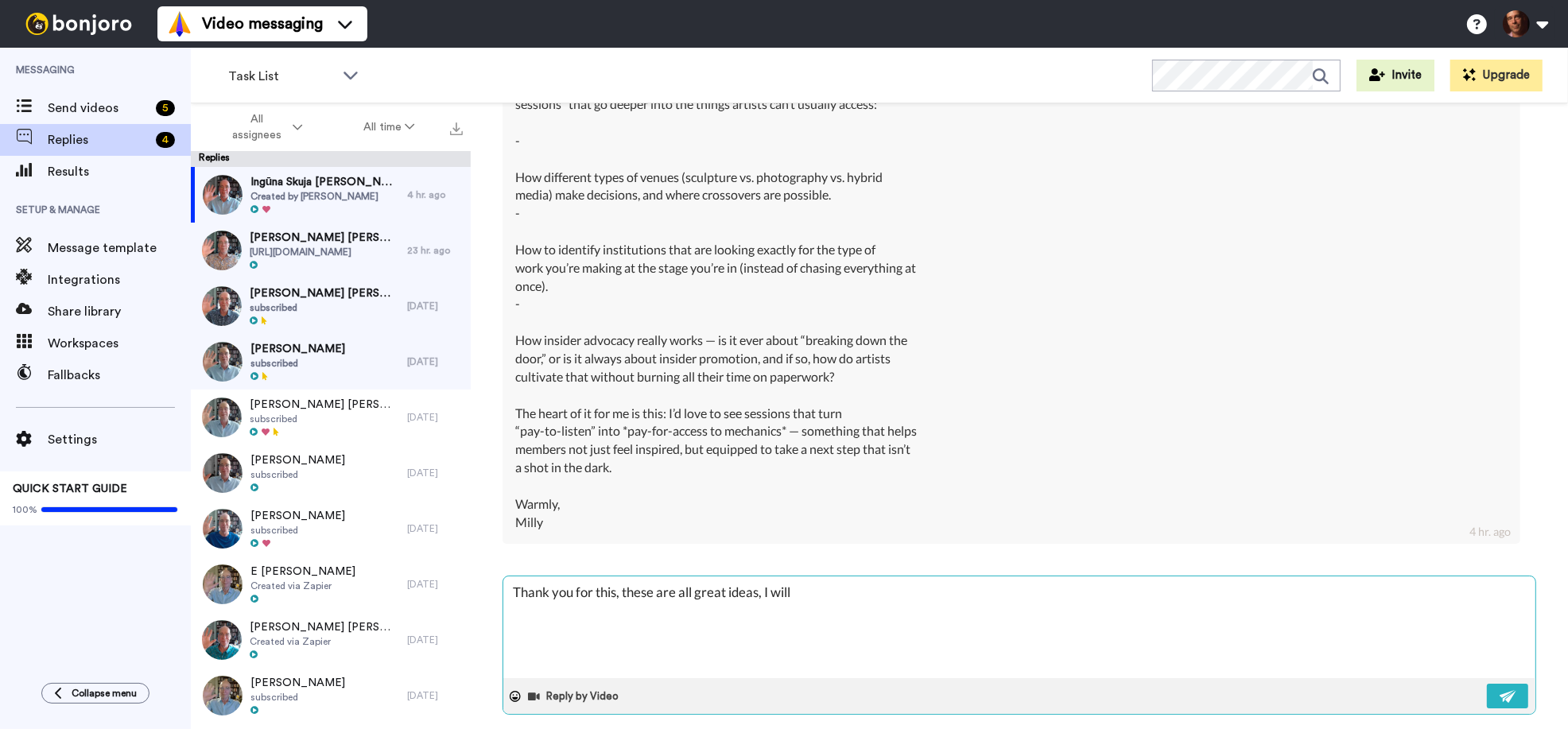
type textarea "x"
type textarea "Thank you for this, these are all great ideas, I will wo"
type textarea "x"
type textarea "Thank you for this, these are all great ideas, I will wor"
type textarea "x"
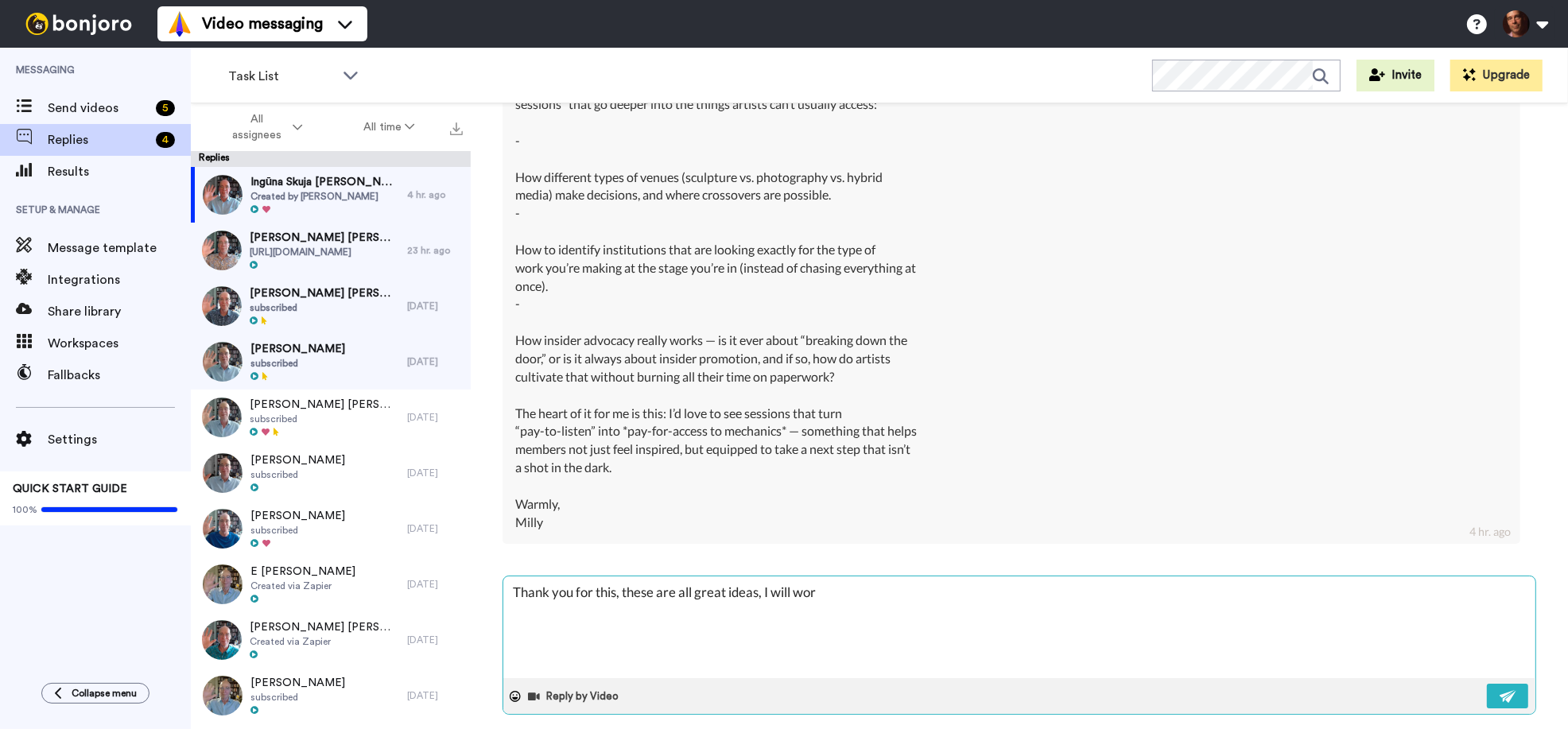
type textarea "Thank you for this, these are all great ideas, I will work"
type textarea "x"
type textarea "Thank you for this, these are all great ideas, I will work"
type textarea "x"
type textarea "Thank you for this, these are all great ideas, I will work o"
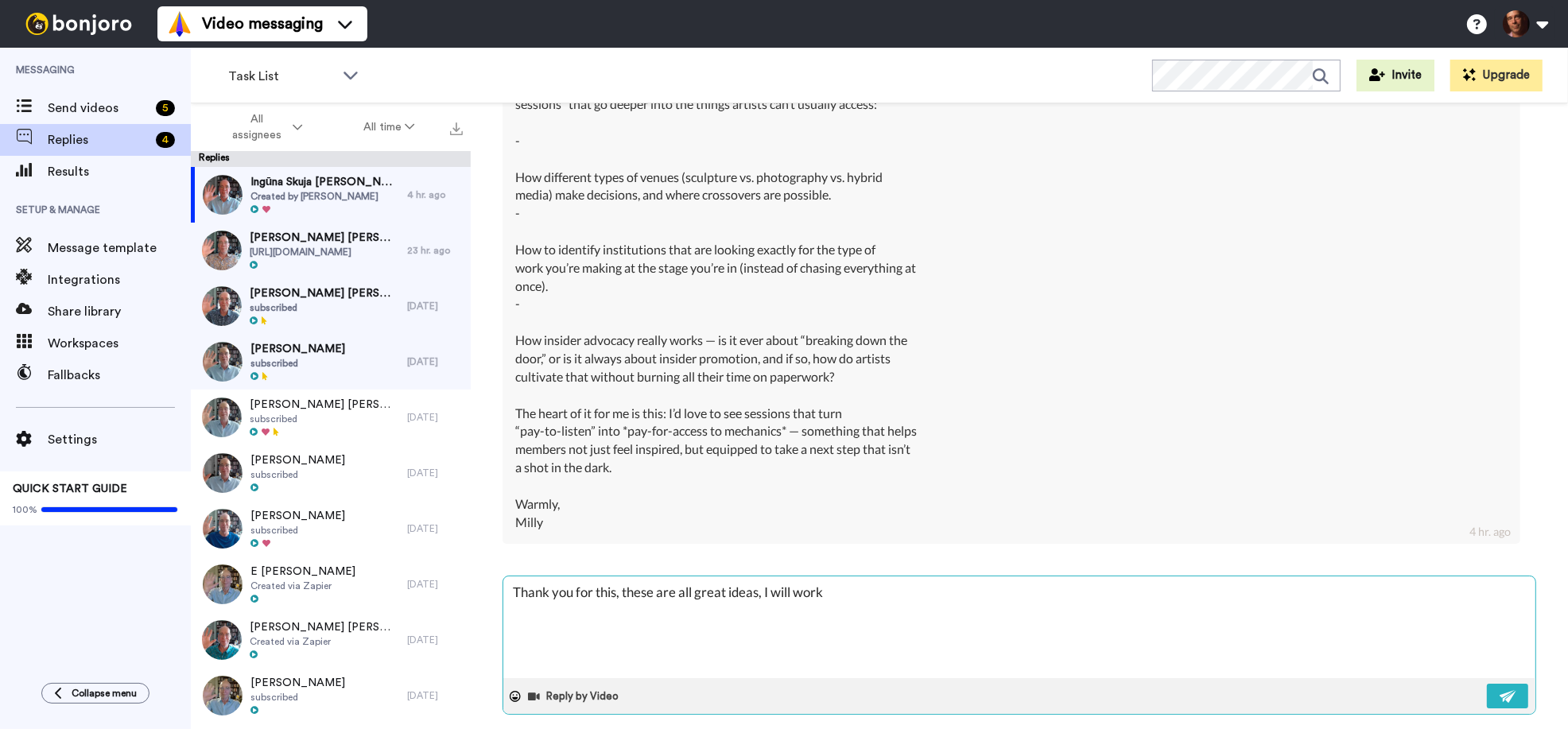
type textarea "x"
type textarea "Thank you for this, these are all great ideas, I will work on"
type textarea "x"
type textarea "Thank you for this, these are all great ideas, I will work on"
type textarea "x"
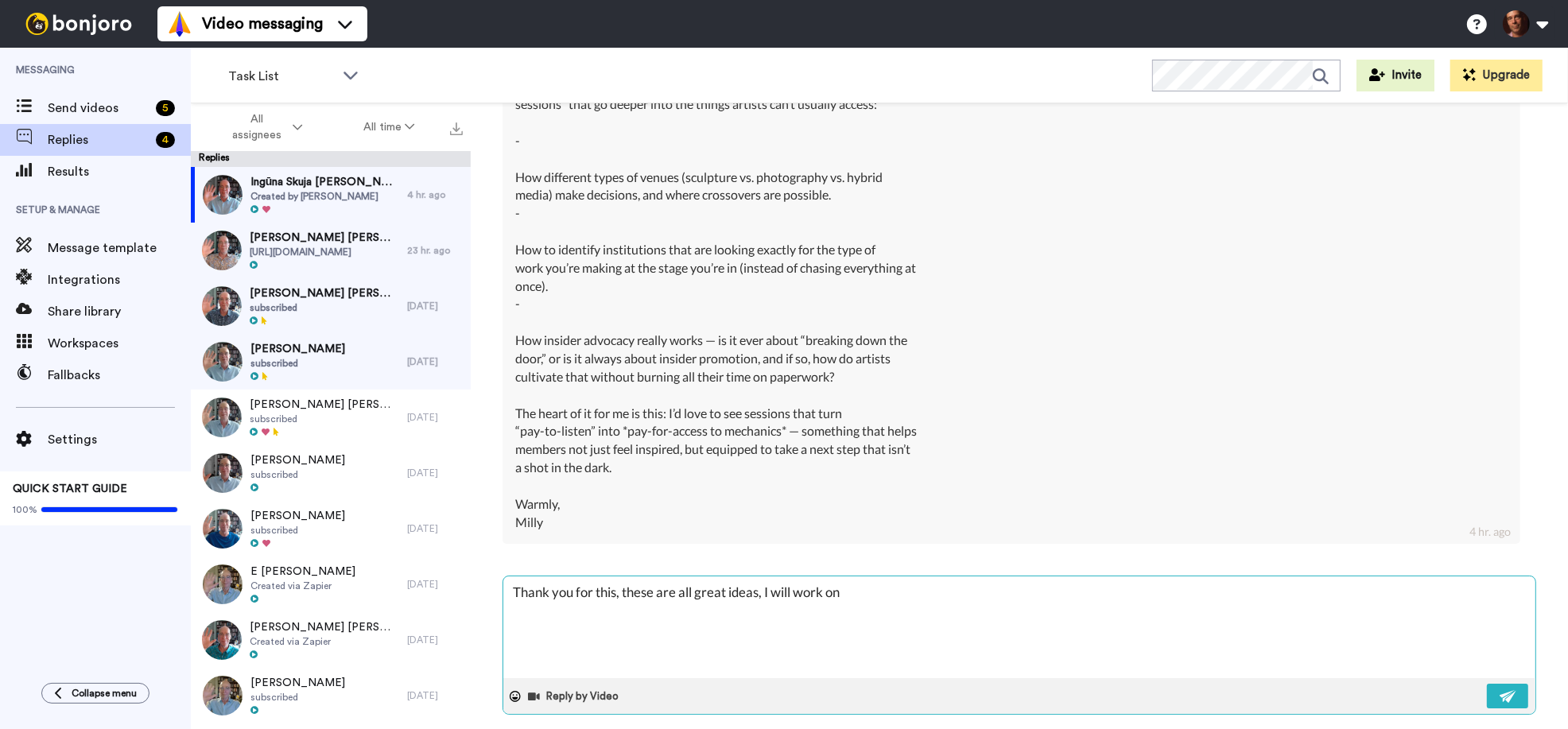
type textarea "Thank you for this, these are all great ideas, I will work on i"
type textarea "x"
type textarea "Thank you for this, these are all great ideas, I will work on in"
type textarea "x"
type textarea "Thank you for this, these are all great ideas, I will work on inc"
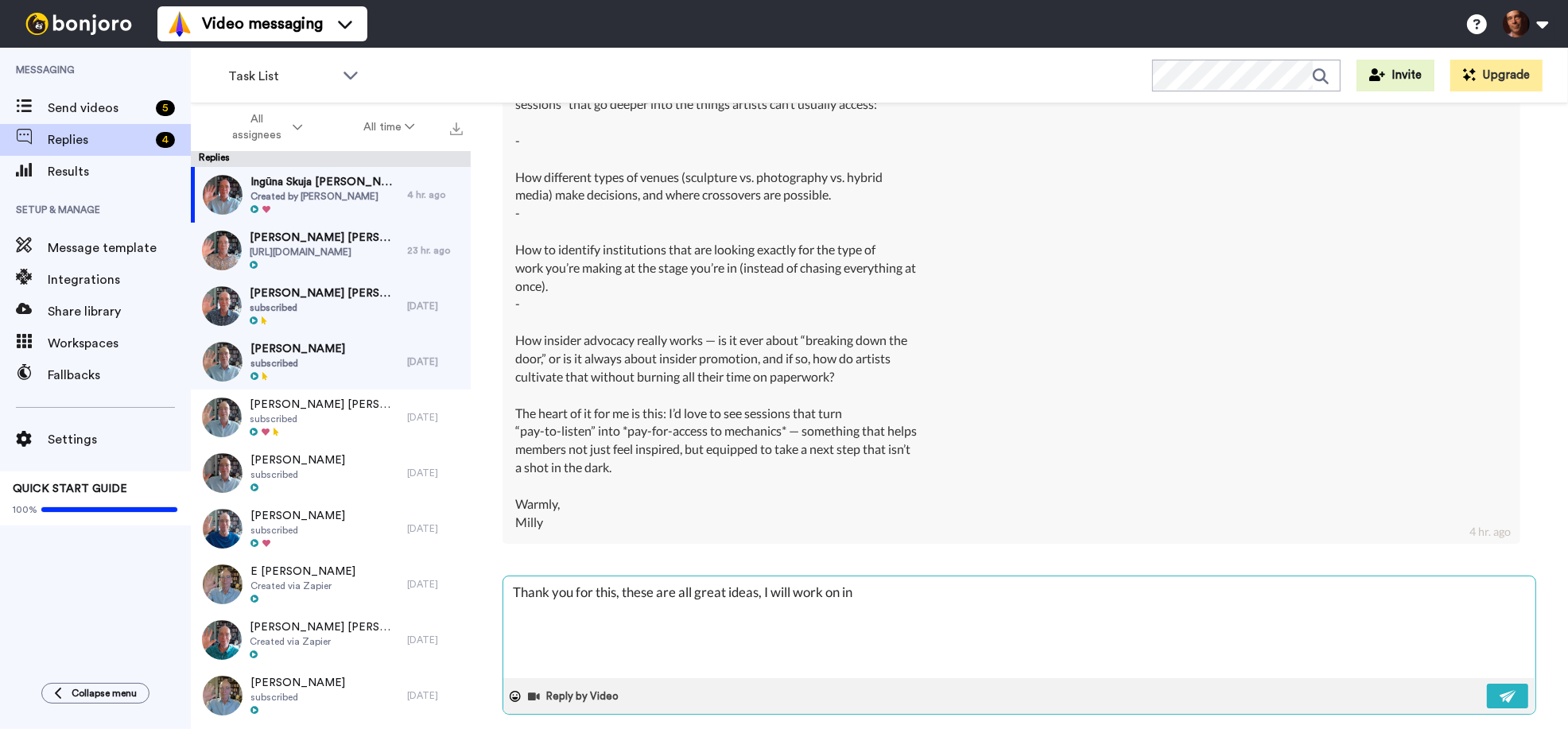
type textarea "x"
type textarea "Thank you for this, these are all great ideas, I will work on inco"
type textarea "x"
type textarea "Thank you for this, these are all great ideas, I will work on incor"
type textarea "x"
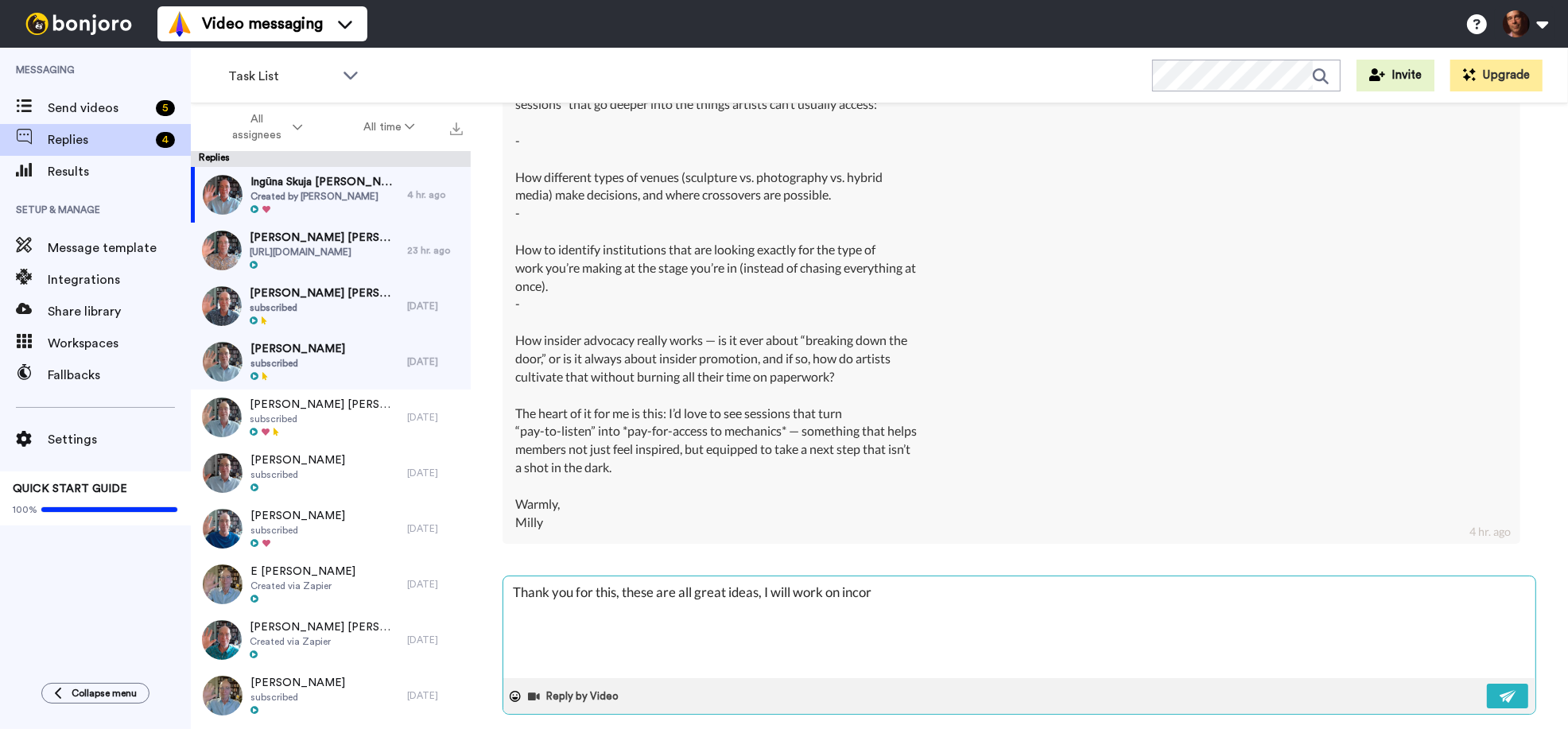
type textarea "Thank you for this, these are all great ideas, I will work on incorp"
type textarea "x"
type textarea "Thank you for this, these are all great ideas, I will work on incorpo"
type textarea "x"
type textarea "Thank you for this, these are all great ideas, I will work on incorpor"
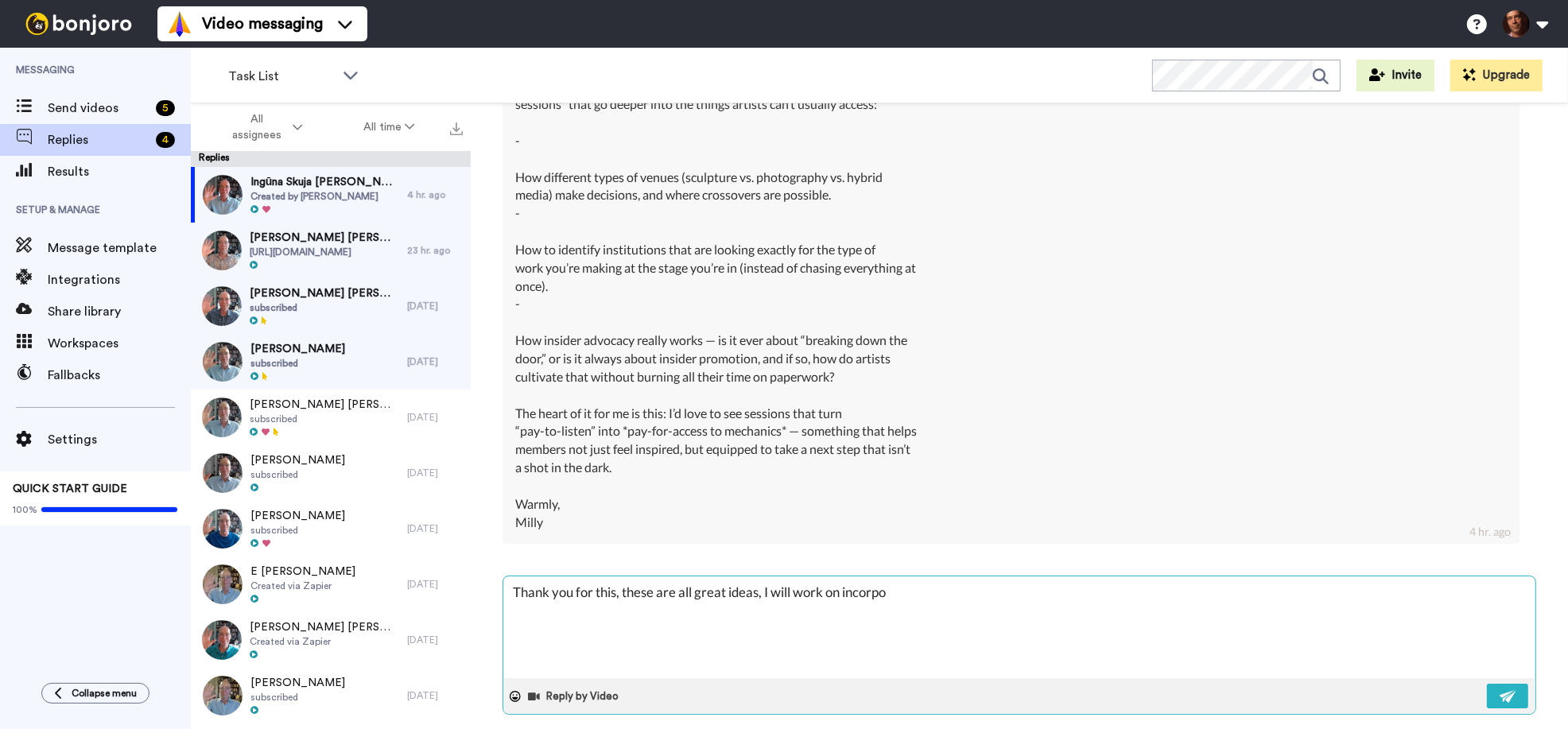
type textarea "x"
type textarea "Thank you for this, these are all great ideas, I will work on incorpora"
type textarea "x"
type textarea "Thank you for this, these are all great ideas, I will work on incorporat"
type textarea "x"
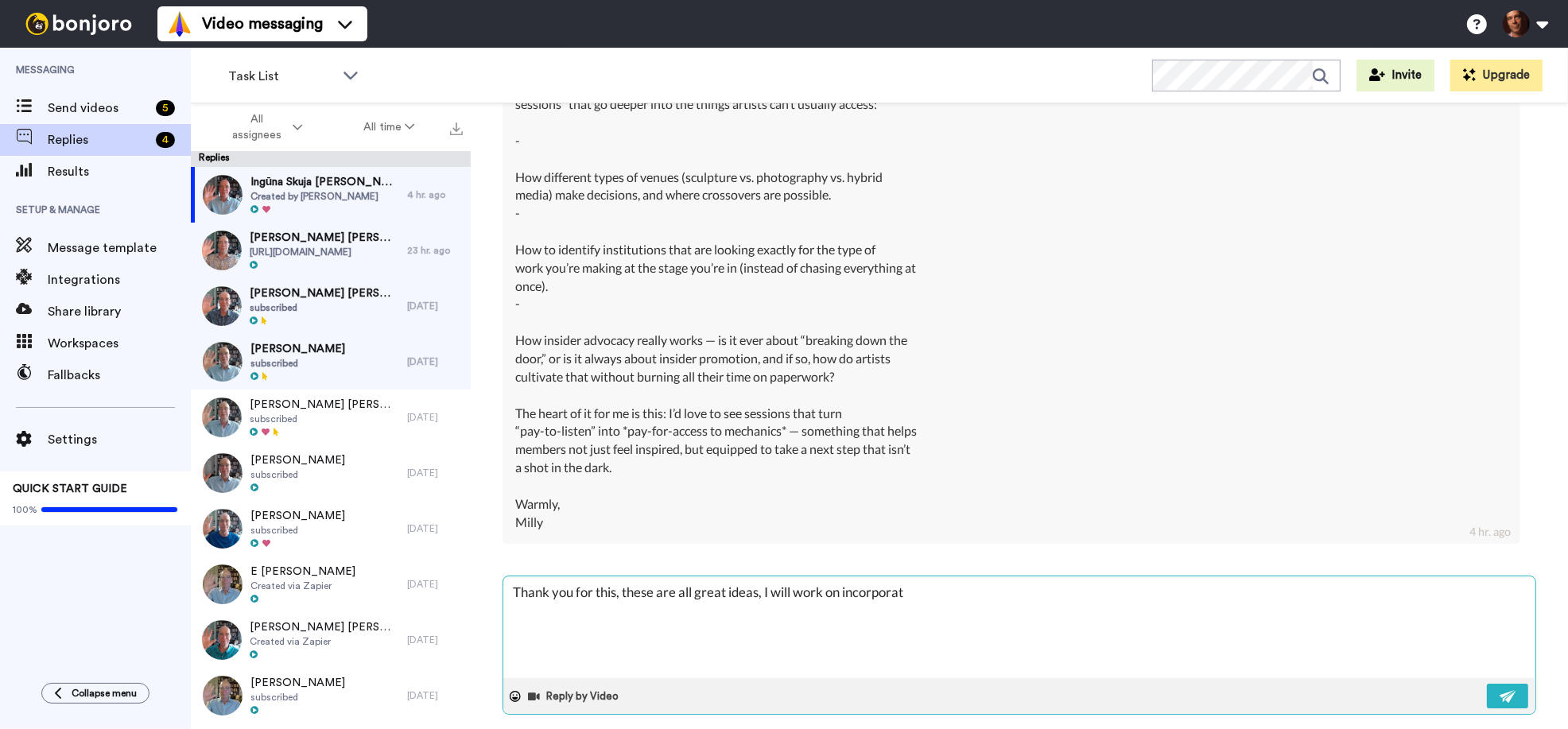
type textarea "Thank you for this, these are all great ideas, I will work on incorporati"
type textarea "x"
type textarea "Thank you for this, these are all great ideas, I will work on incorporatin"
type textarea "x"
type textarea "Thank you for this, these are all great ideas, I will work on incorporating"
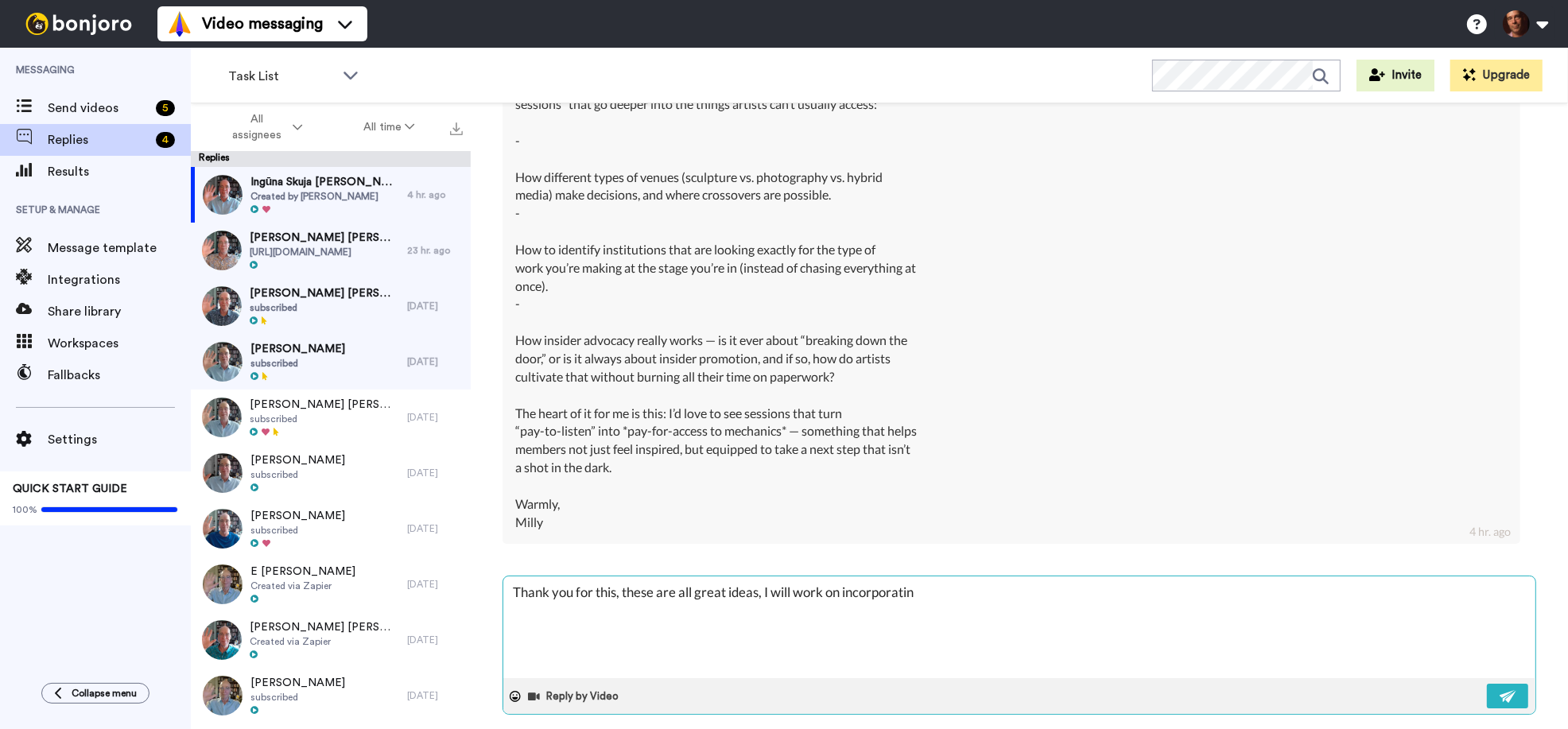
type textarea "x"
type textarea "Thank you for this, these are all great ideas, I will work on incorporating"
type textarea "x"
type textarea "Thank you for this, these are all great ideas, I will work on incorporating t"
type textarea "x"
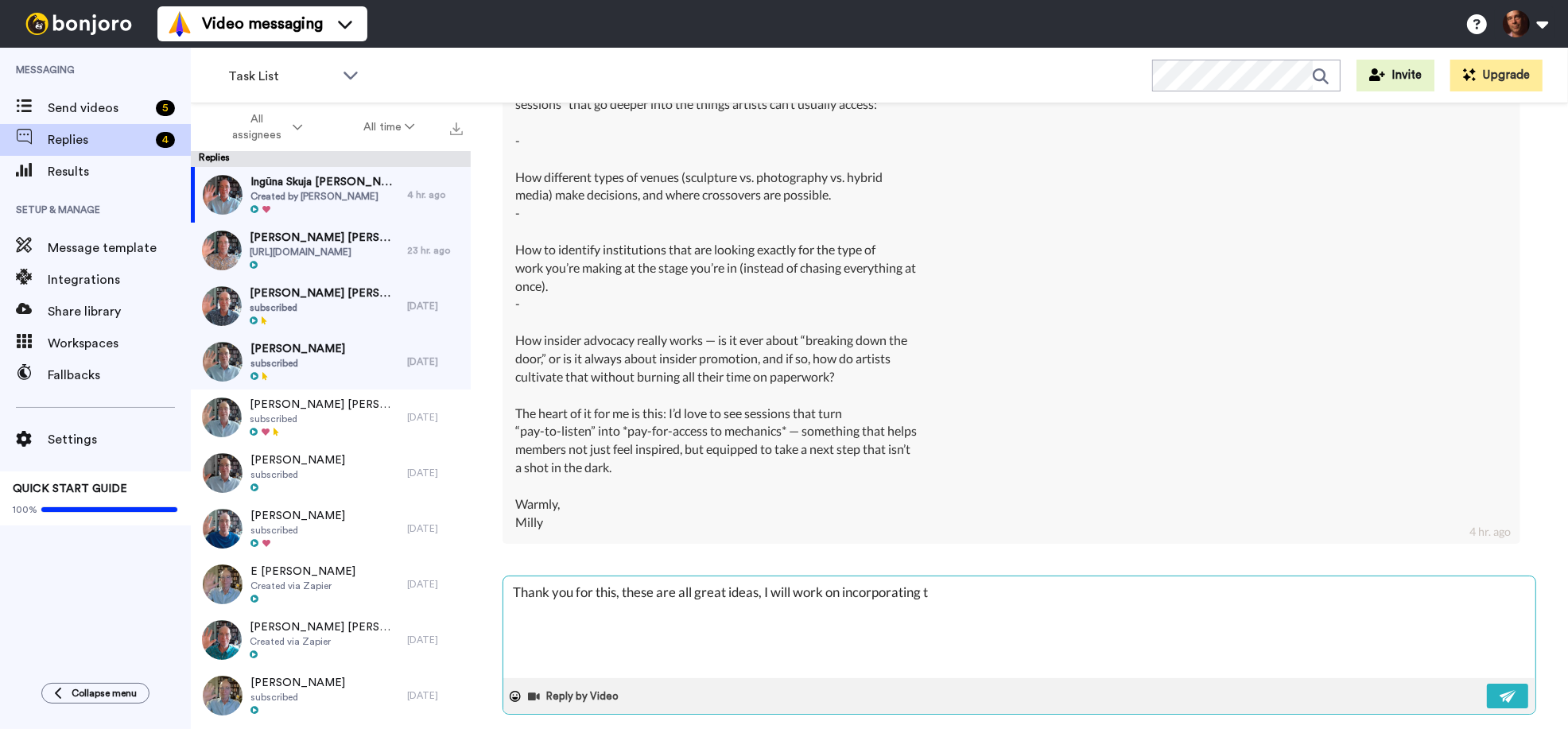
type textarea "Thank you for this, these are all great ideas, I will work on incorporating th"
type textarea "x"
type textarea "Thank you for this, these are all great ideas, I will work on incorporating the"
type textarea "x"
type textarea "Thank you for this, these are all great ideas, I will work on incorporating them"
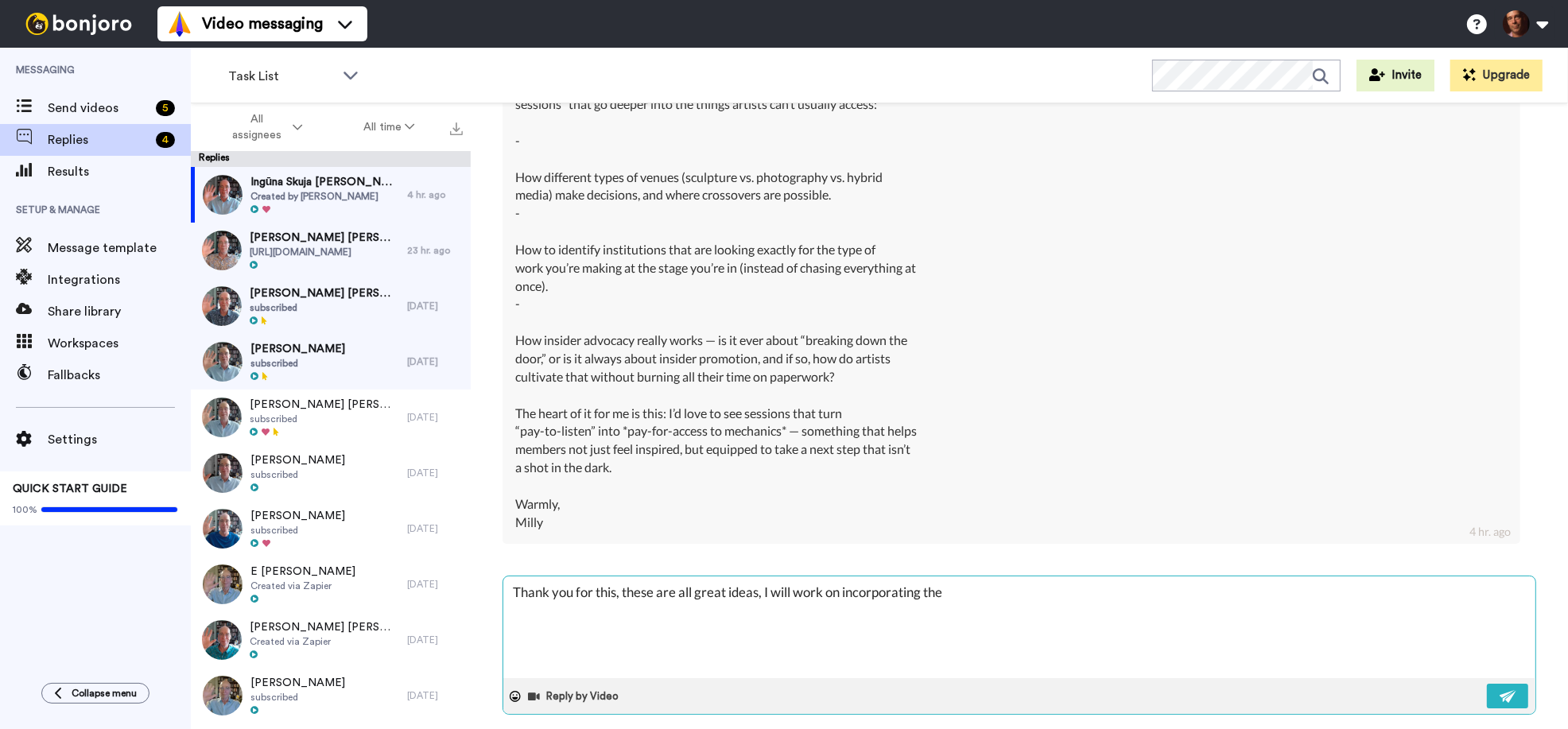
type textarea "x"
type textarea "Thank you for this, these are all great ideas, I will work on incorporating them"
type textarea "x"
type textarea "Thank you for this, these are all great ideas, I will work on incorporating the…"
type textarea "x"
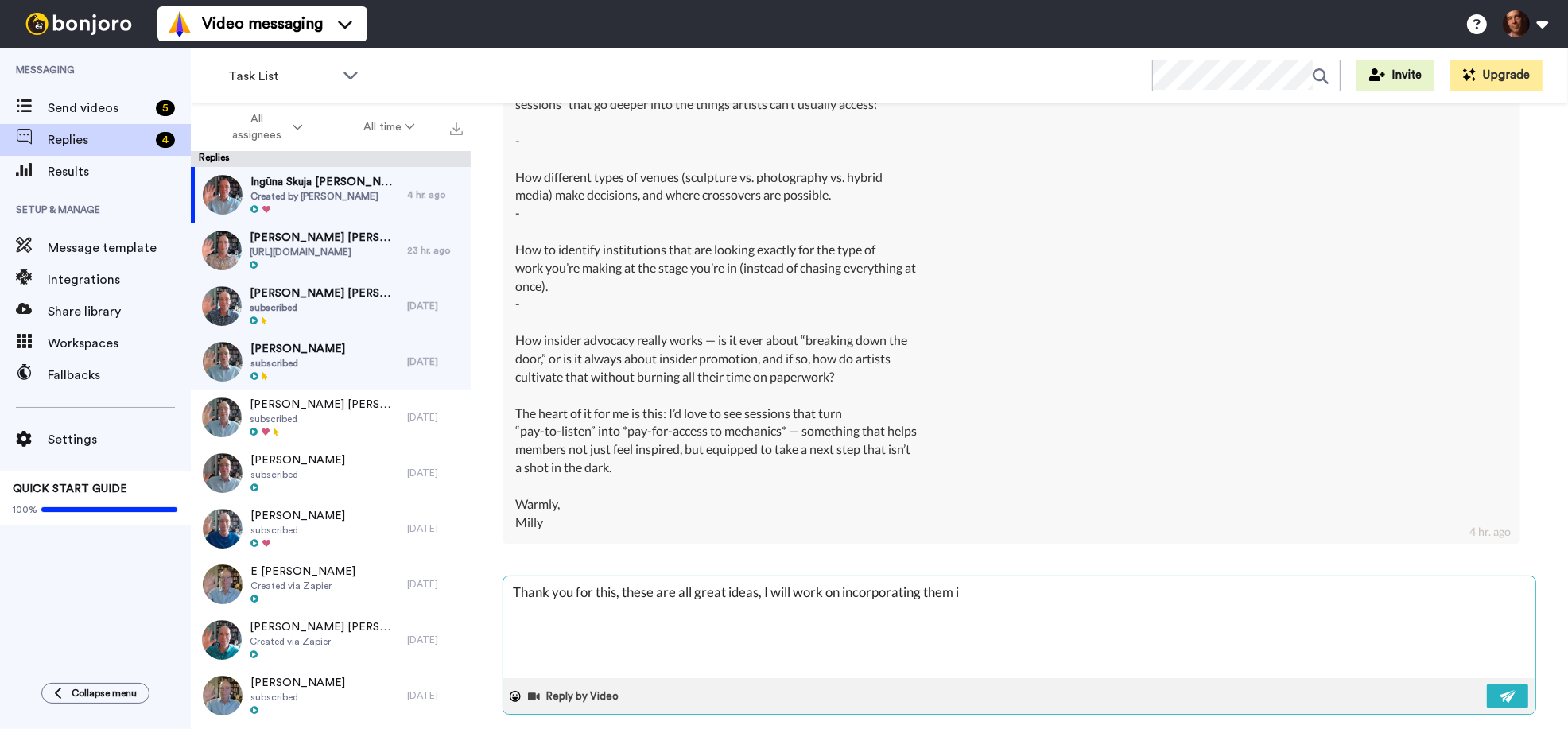
type textarea "Thank you for this, these are all great ideas, I will work on incorporating the…"
type textarea "x"
type textarea "Thank you for this, these are all great ideas, I will work on incorporating the…"
type textarea "x"
type textarea "Thank you for this, these are all great ideas, I will work on incorporating the…"
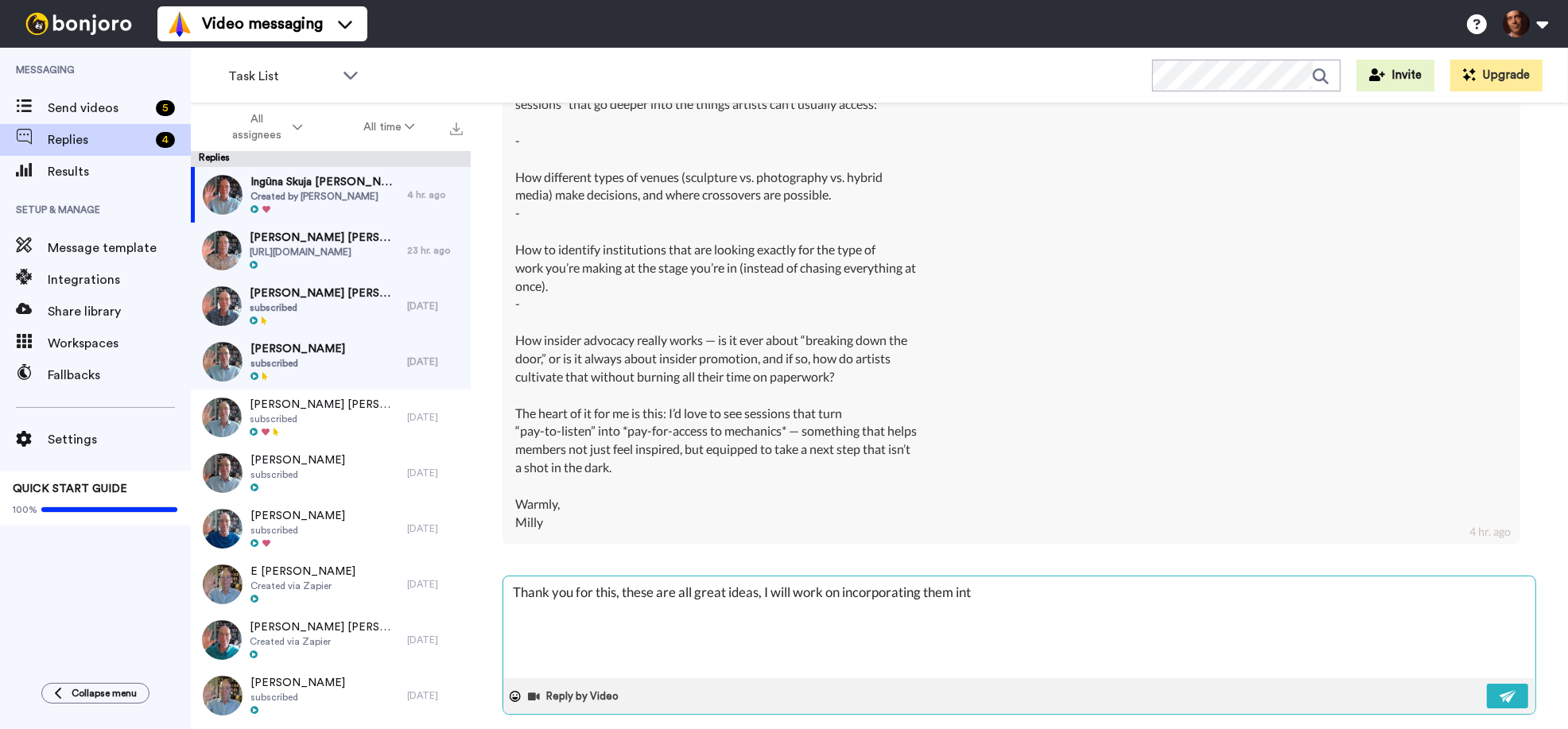
type textarea "x"
type textarea "Thank you for this, these are all great ideas, I will work on incorporating the…"
type textarea "x"
type textarea "Thank you for this, these are all great ideas, I will work on incorporating the…"
type textarea "x"
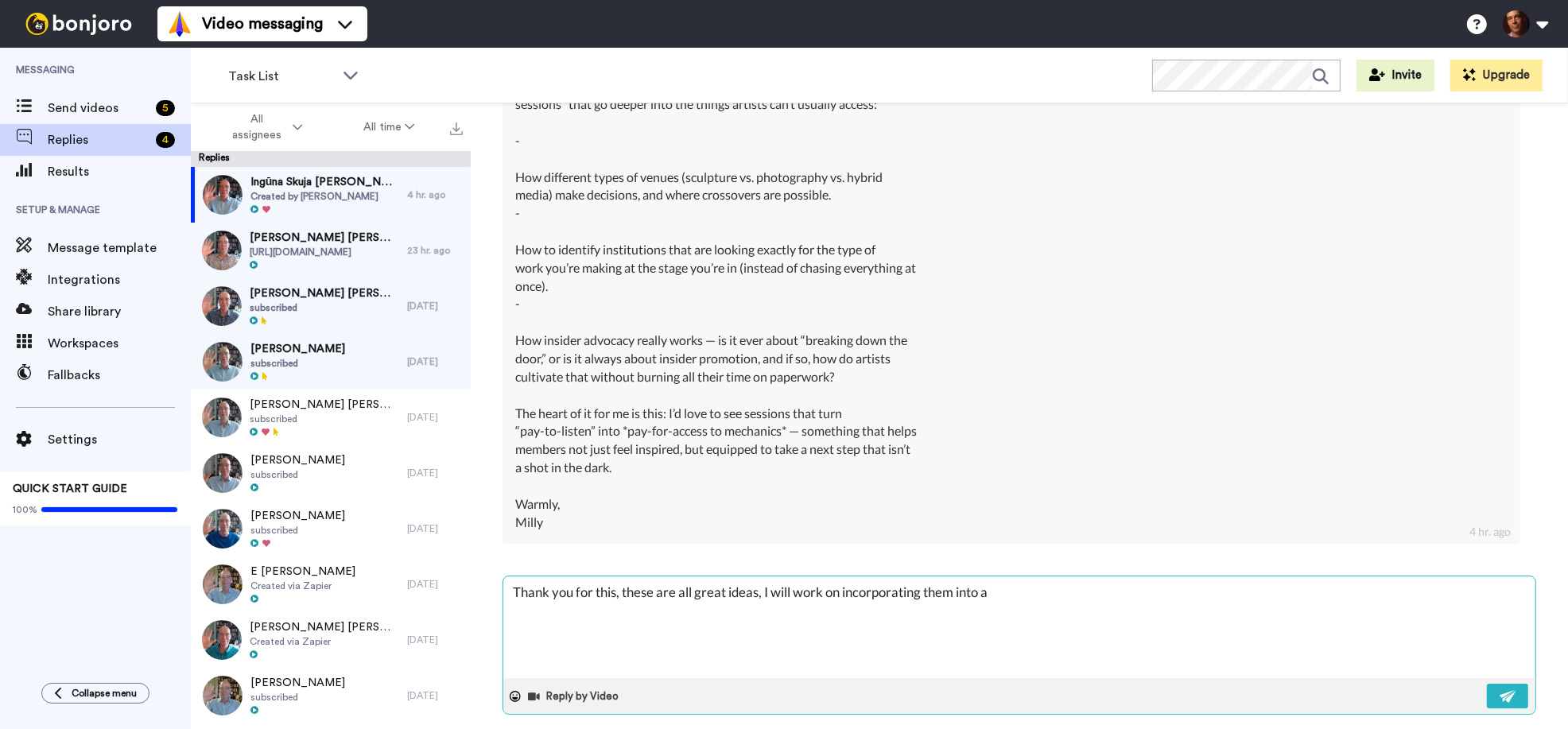
type textarea "Thank you for this, these are all great ideas, I will work on incorporating the…"
type textarea "x"
type textarea "Thank you for this, these are all great ideas, I will work on incorporating the…"
type textarea "x"
type textarea "Thank you for this, these are all great ideas, I will work on incorporating the…"
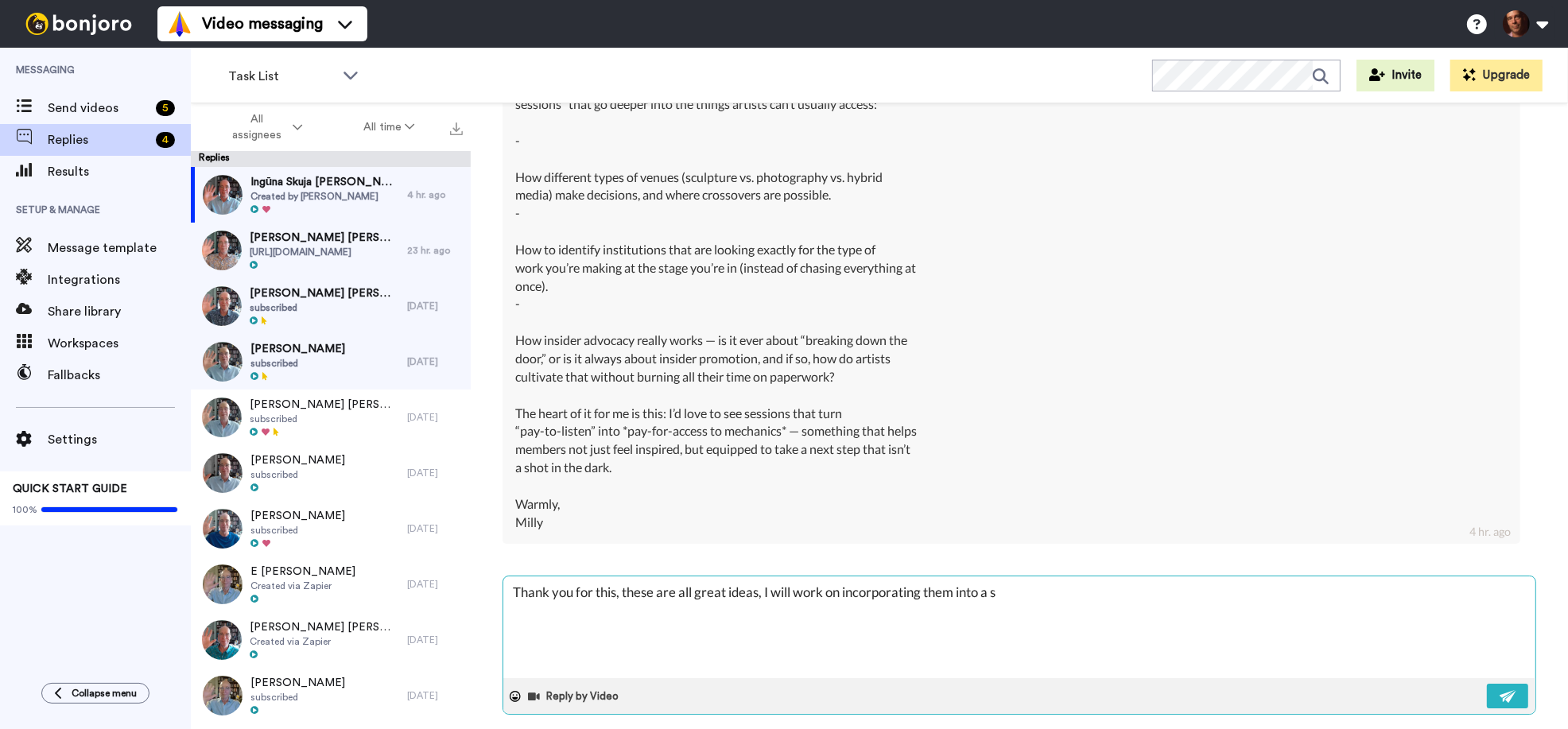
type textarea "x"
type textarea "Thank you for this, these are all great ideas, I will work on incorporating the…"
type textarea "x"
type textarea "Thank you for this, these are all great ideas, I will work on incorporating the…"
type textarea "x"
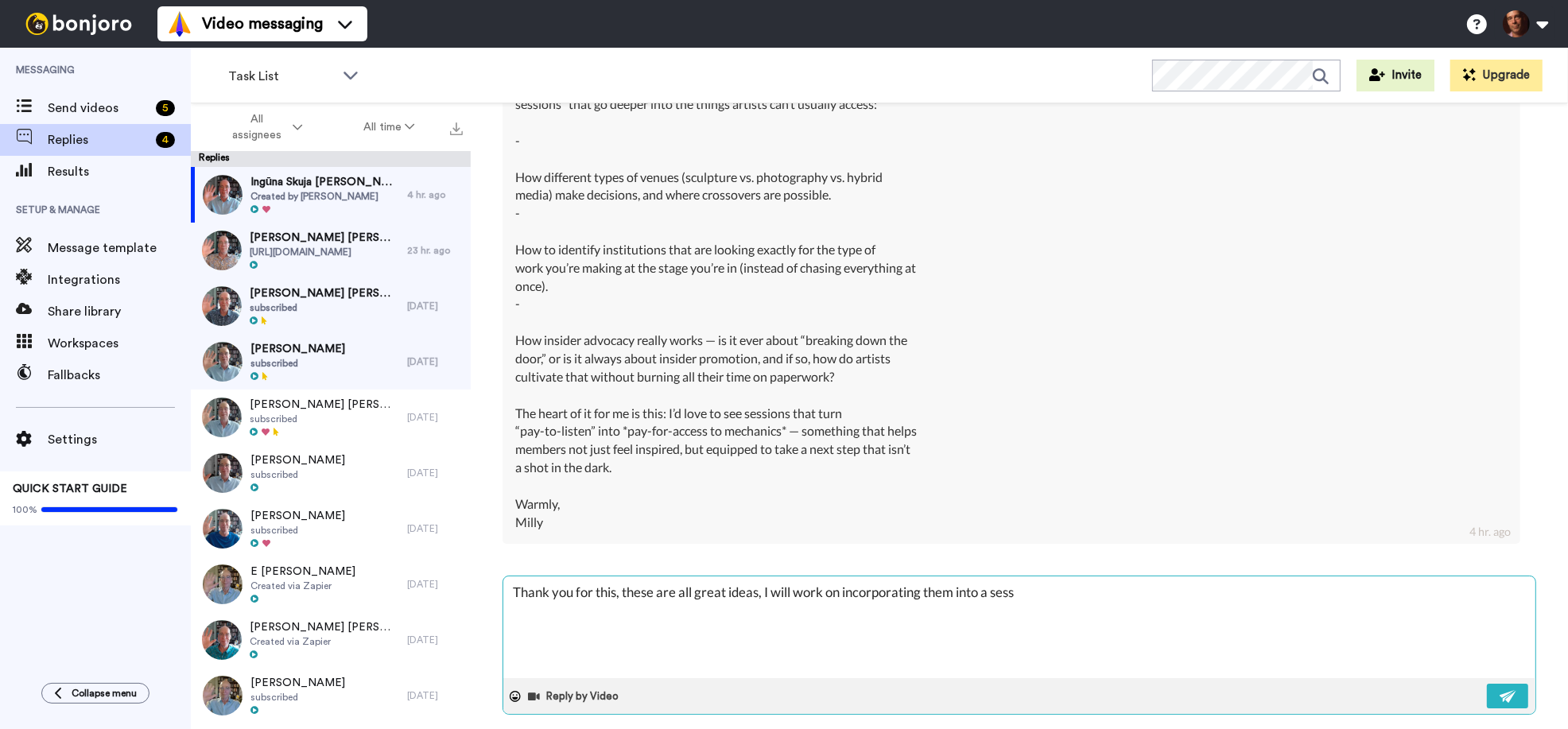
type textarea "Thank you for this, these are all great ideas, I will work on incorporating the…"
type textarea "x"
type textarea "Thank you for this, these are all great ideas, I will work on incorporating the…"
type textarea "x"
type textarea "Thank you for this, these are all great ideas, I will work on incorporating the…"
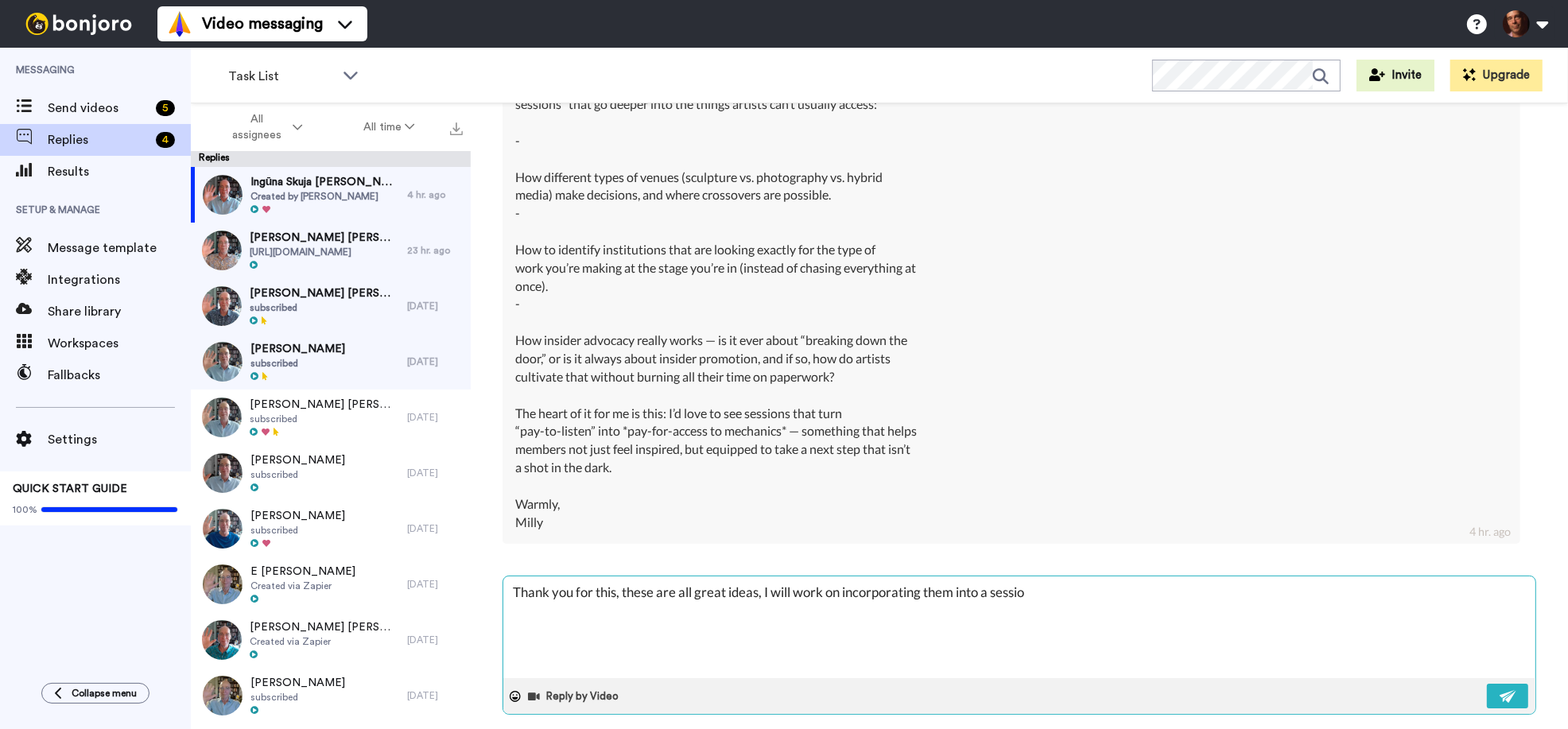
type textarea "x"
type textarea "Thank you for this, these are all great ideas, I will work on incorporating the…"
type textarea "x"
type textarea "Thank you for this, these are all great ideas, I will work on incorporating the…"
type textarea "x"
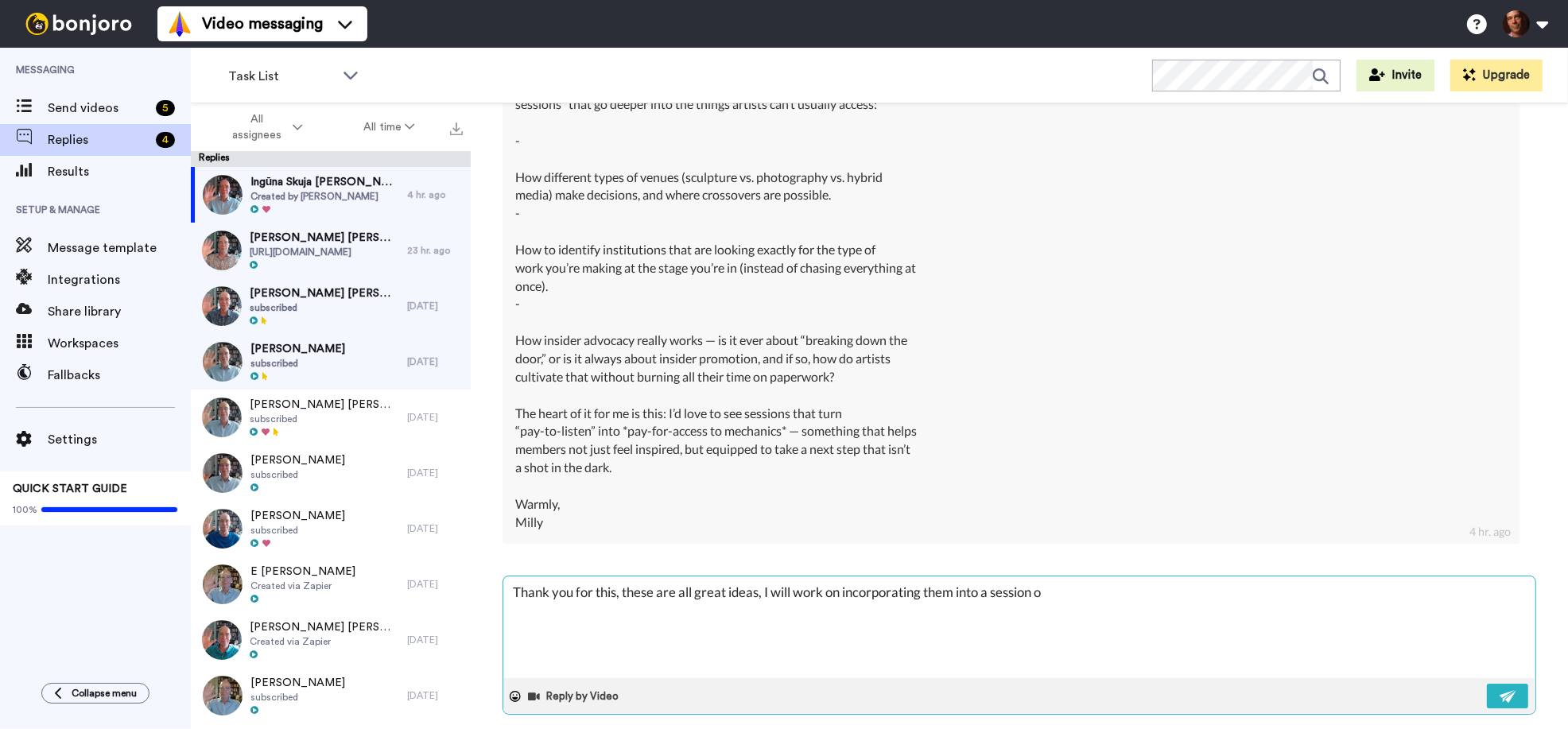
type textarea "Thank you for this, these are all great ideas, I will work on incorporating the…"
type textarea "x"
type textarea "Thank you for this, these are all great ideas, I will work on incorporating the…"
type textarea "x"
type textarea "Thank you for this, these are all great ideas, I will work on incorporating the…"
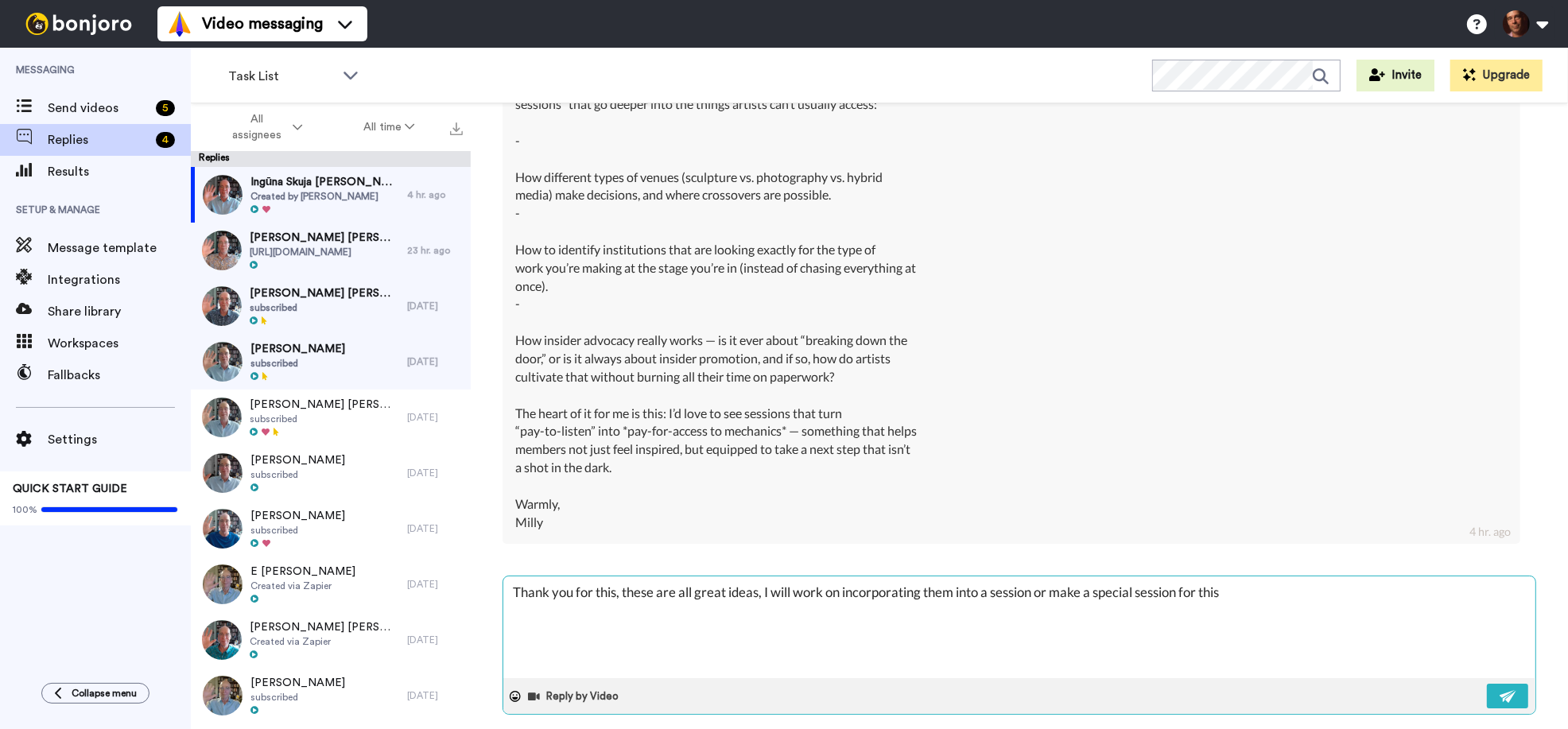
click at [996, 578] on textarea "Thank you for this, these are all great ideas, I will work on incorporating the…" at bounding box center [1019, 627] width 1032 height 102
click at [1008, 576] on textarea "Thank you for this, these are all great ideas, I will work on incorporating the…" at bounding box center [1019, 627] width 1032 height 102
click at [1109, 576] on textarea "Thank you for this, these are all great ideas, I will work on incorporating the…" at bounding box center [1019, 627] width 1032 height 102
click at [1360, 576] on textarea "Thank you for this, these are all great ideas, I will work on incorporating the…" at bounding box center [1019, 627] width 1032 height 102
click at [536, 611] on textarea "Thank you for this, these are all great ideas, I will work on incorporating the…" at bounding box center [1019, 627] width 1032 height 102
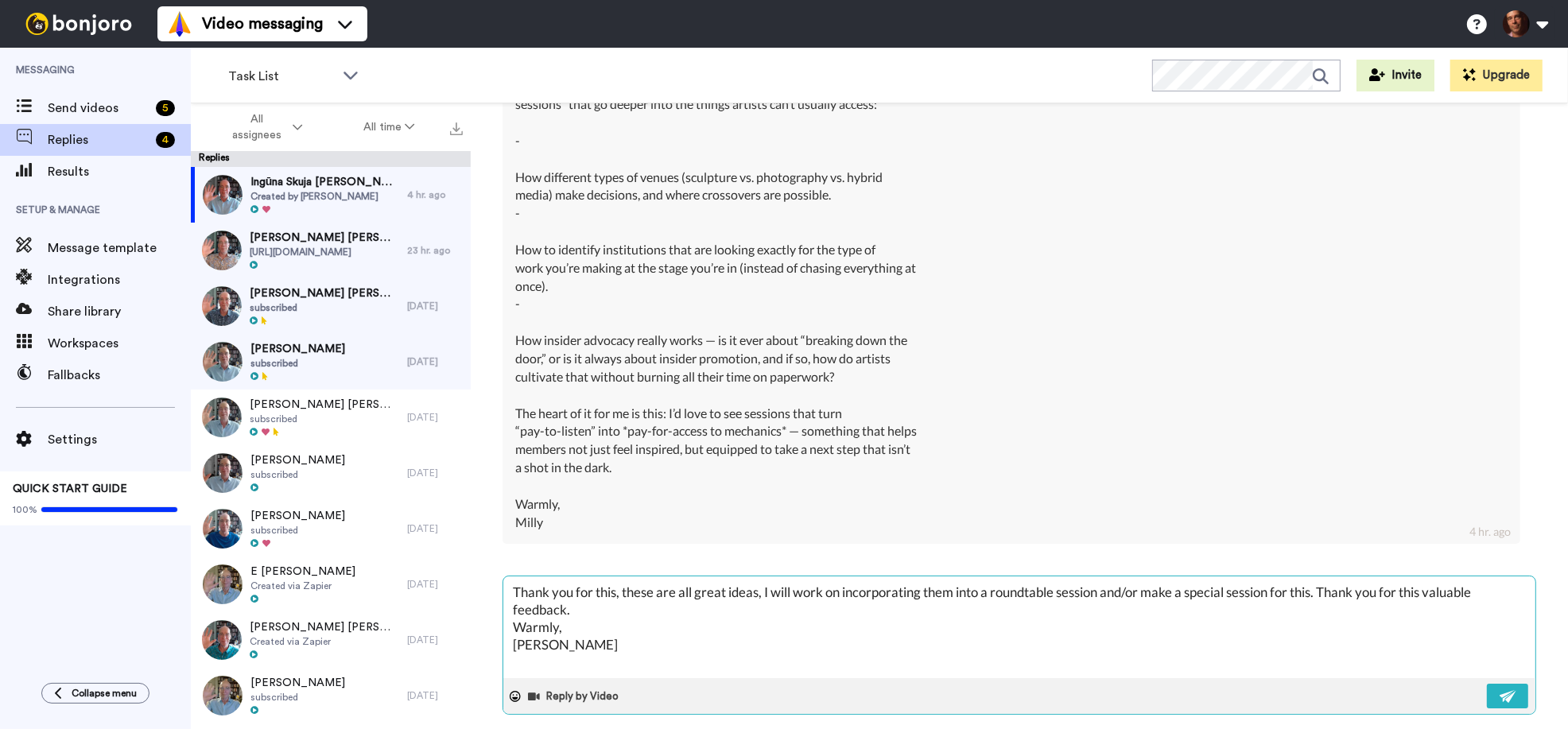
click at [606, 595] on textarea "Thank you for this, these are all great ideas, I will work on incorporating the…" at bounding box center [1019, 627] width 1032 height 102
click at [1507, 690] on img at bounding box center [1508, 696] width 17 height 13
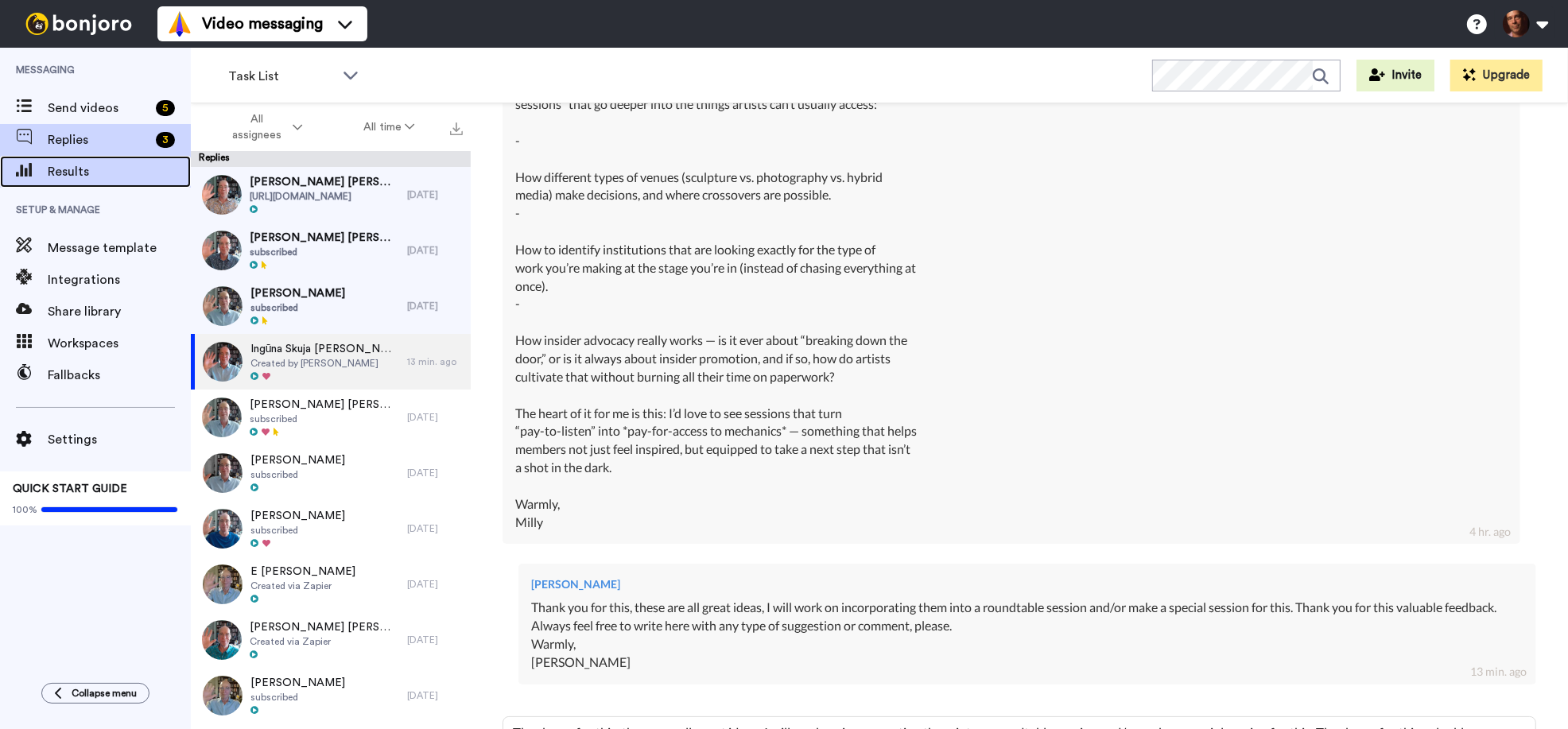
click at [83, 171] on span "Results" at bounding box center [119, 172] width 143 height 19
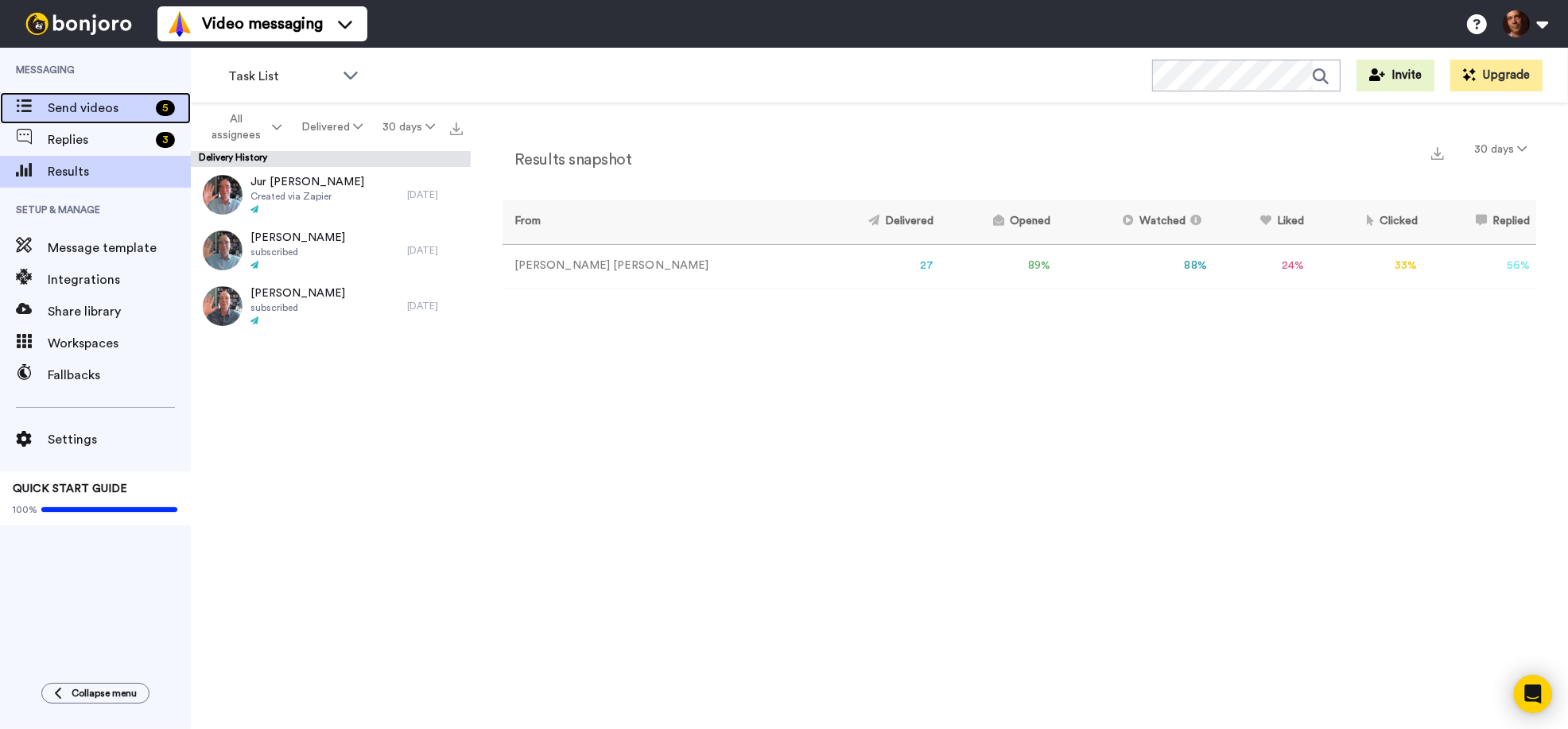
click at [76, 107] on span "Send videos" at bounding box center [99, 108] width 102 height 19
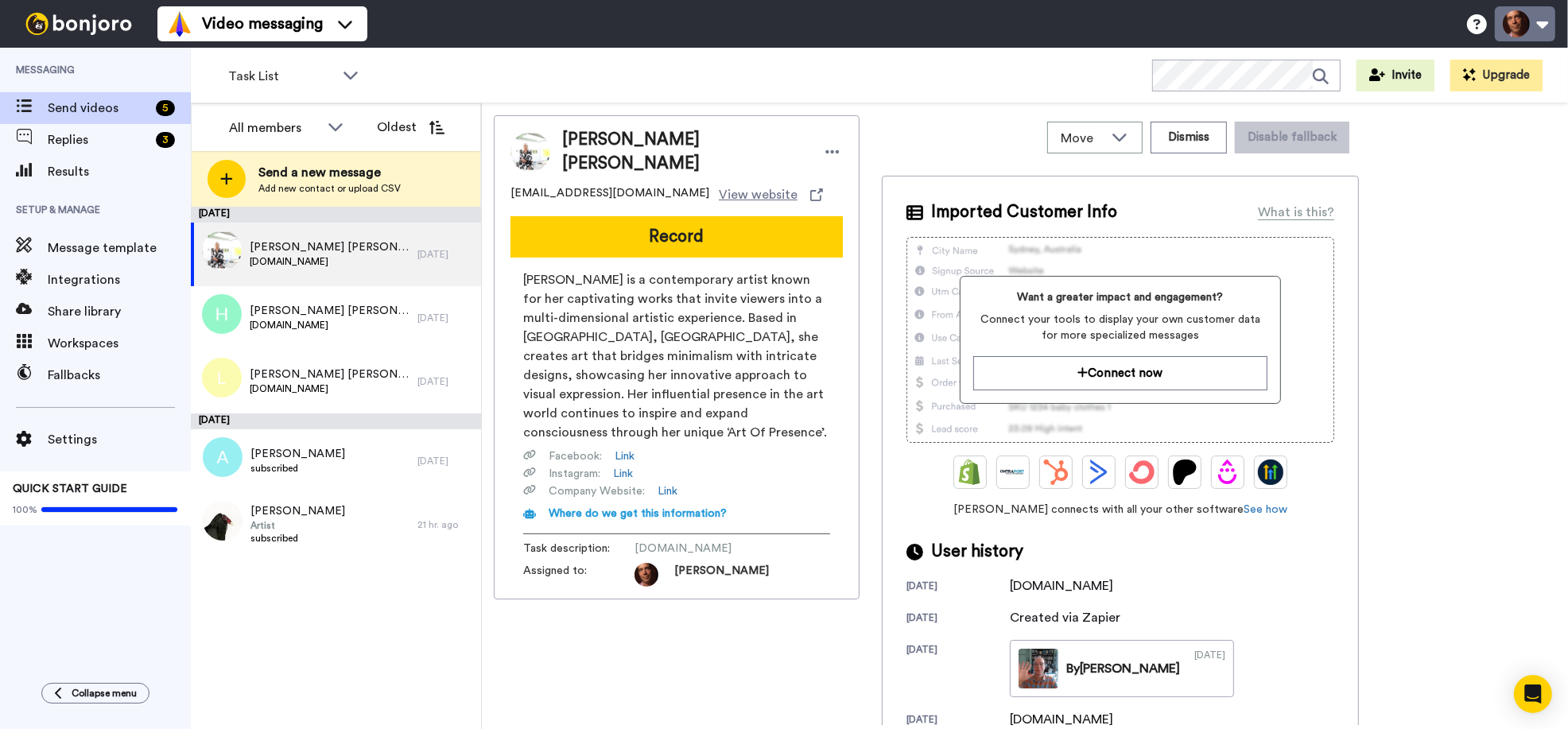
click at [1547, 21] on button at bounding box center [1525, 24] width 60 height 35
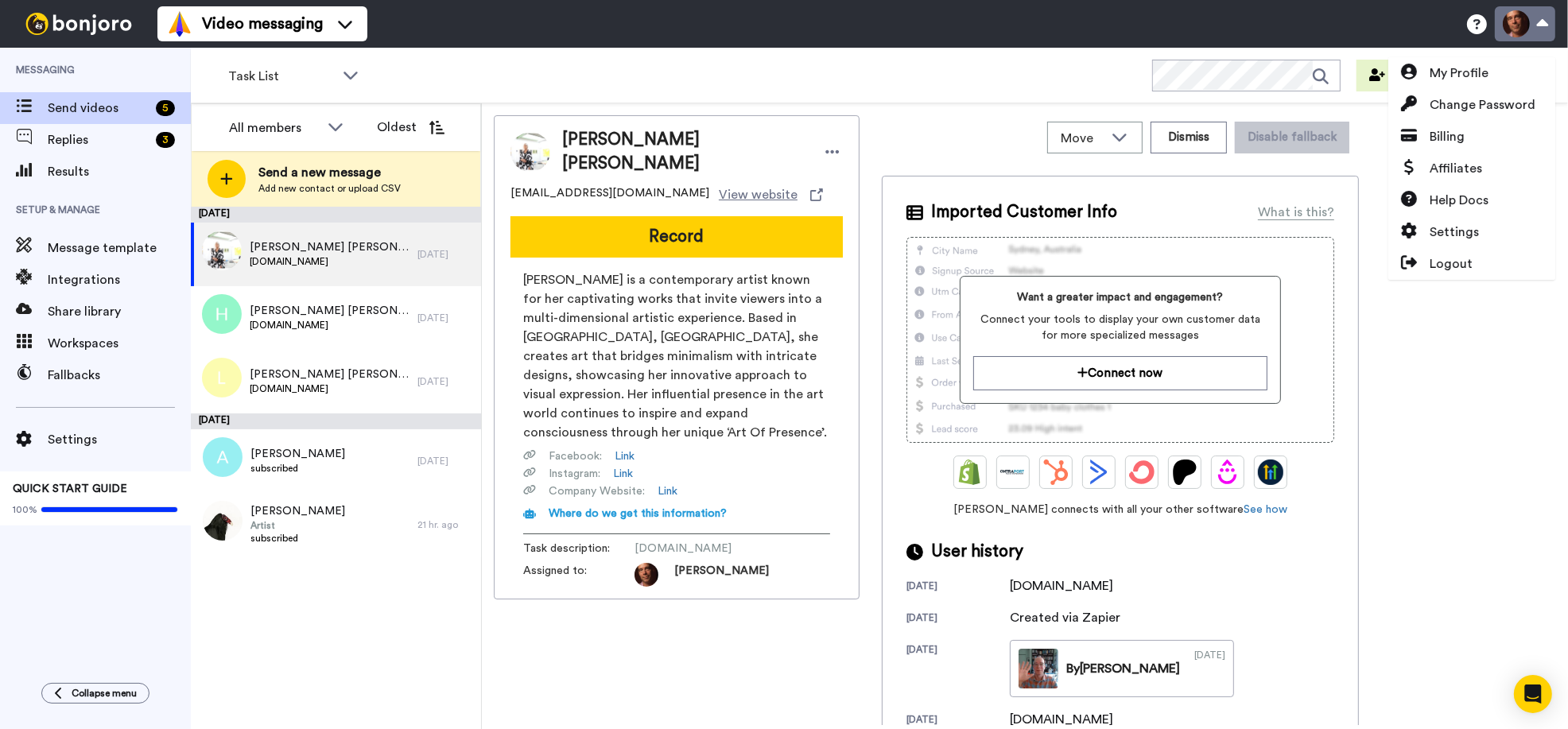
click at [1547, 21] on button at bounding box center [1525, 24] width 60 height 35
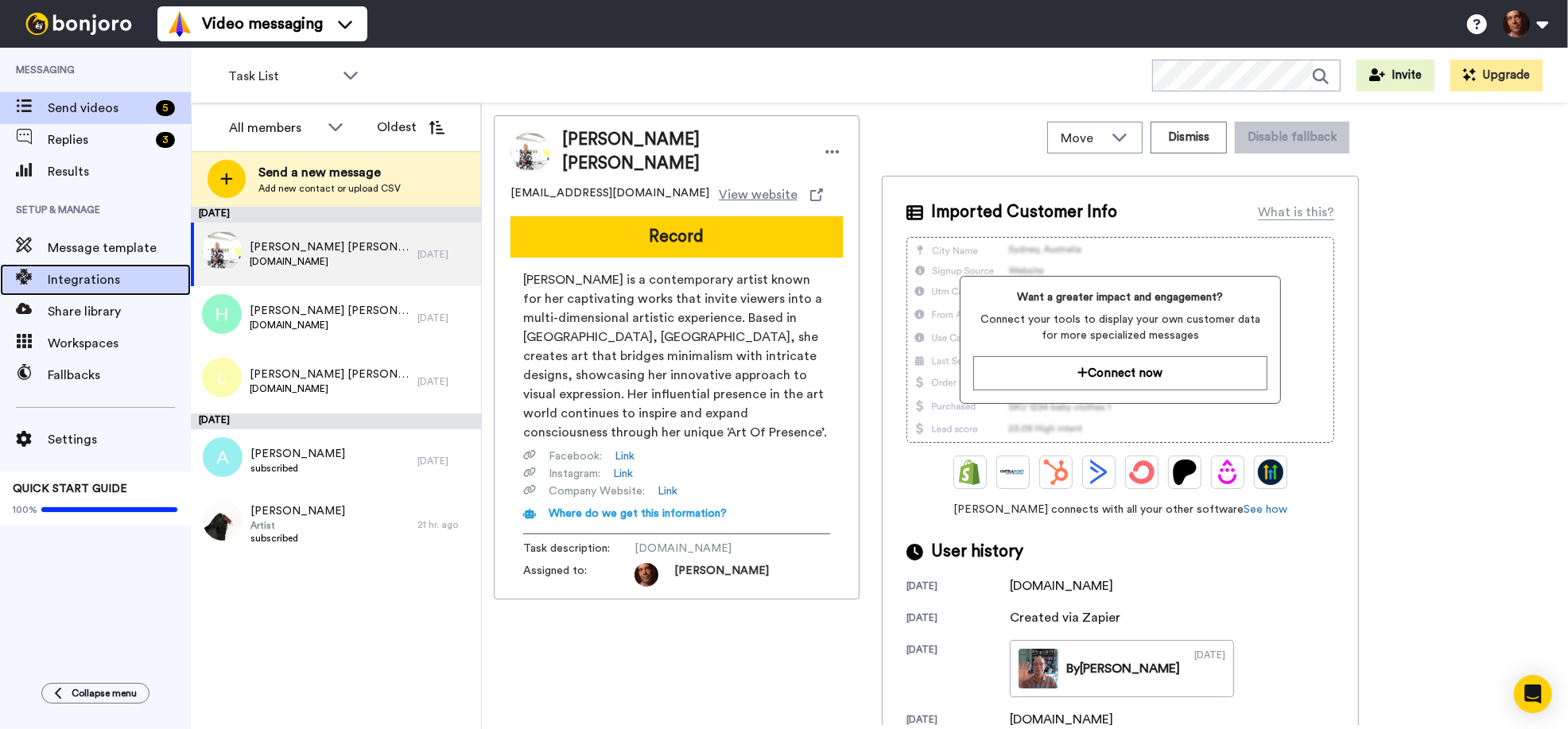
click at [87, 285] on span "Integrations" at bounding box center [119, 280] width 143 height 19
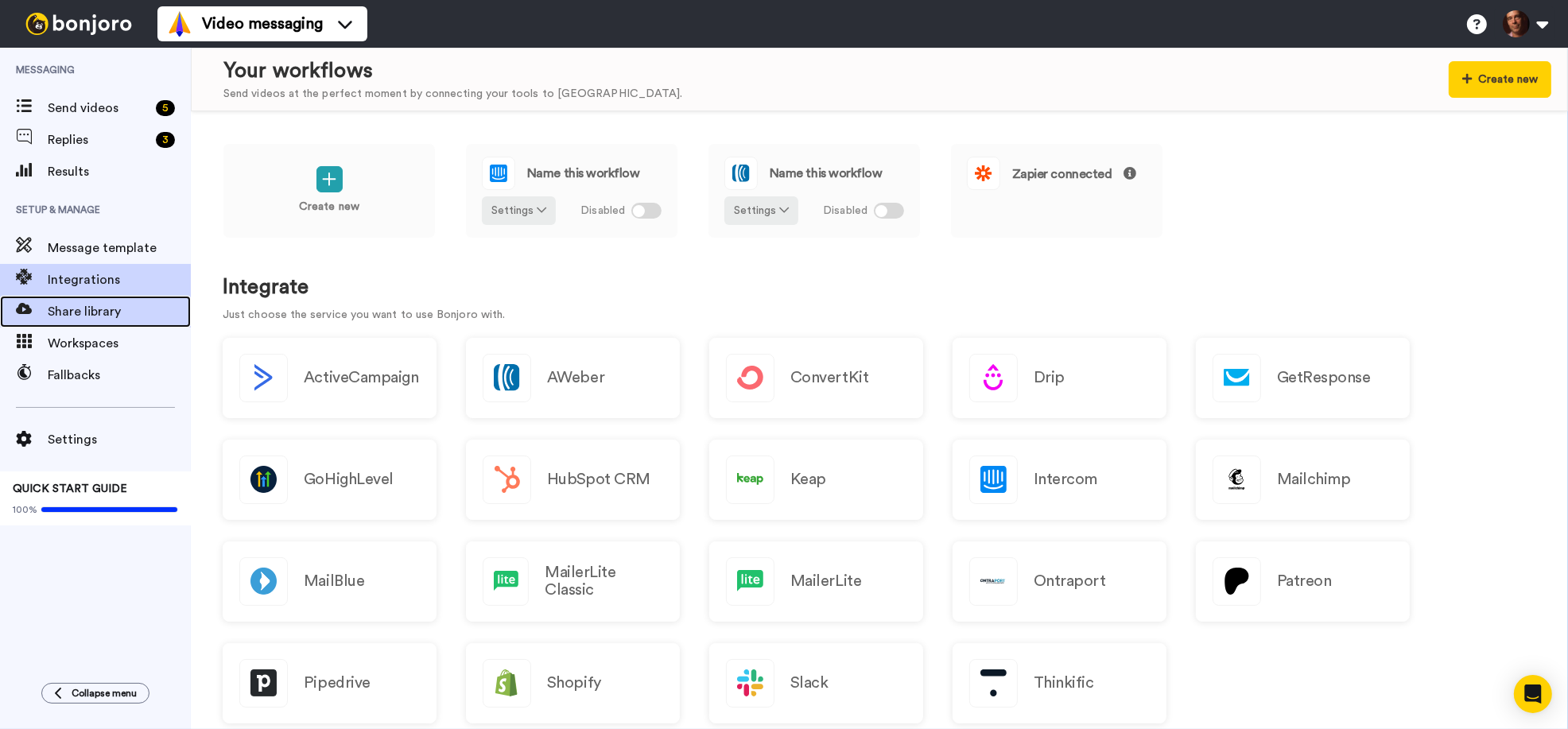
click at [67, 308] on span "Share library" at bounding box center [119, 312] width 143 height 19
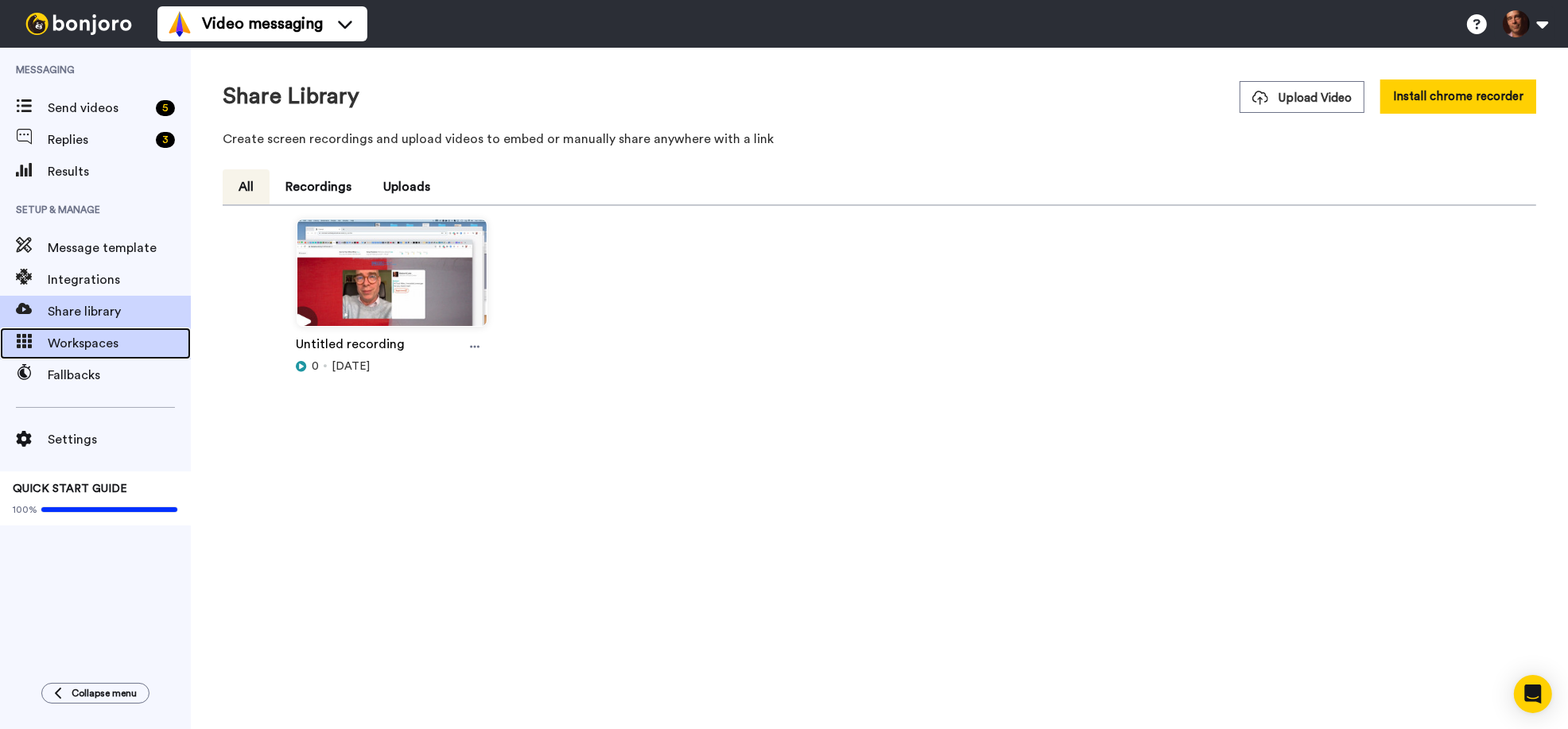
click at [75, 343] on span "Workspaces" at bounding box center [119, 343] width 143 height 19
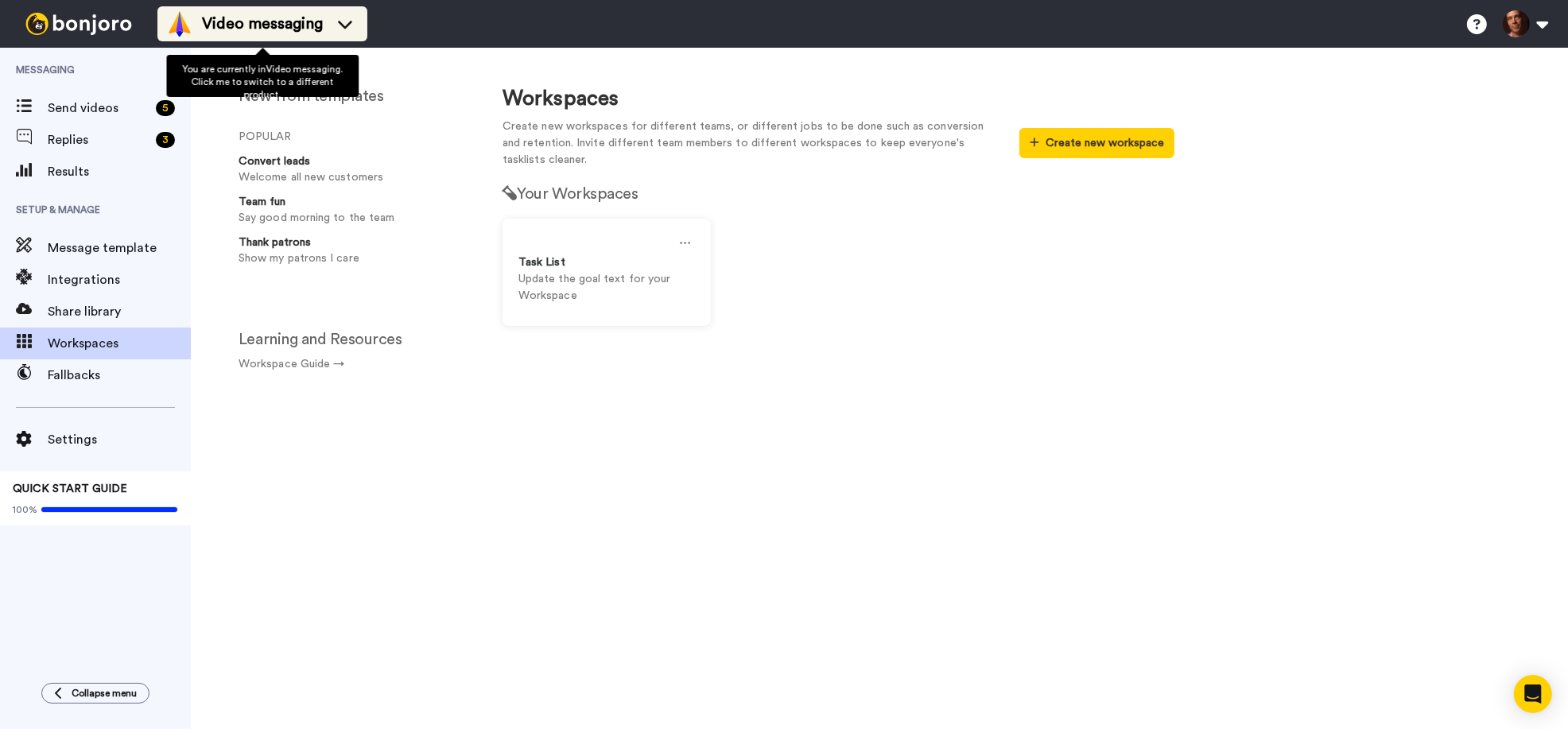
click at [338, 22] on icon at bounding box center [345, 24] width 25 height 16
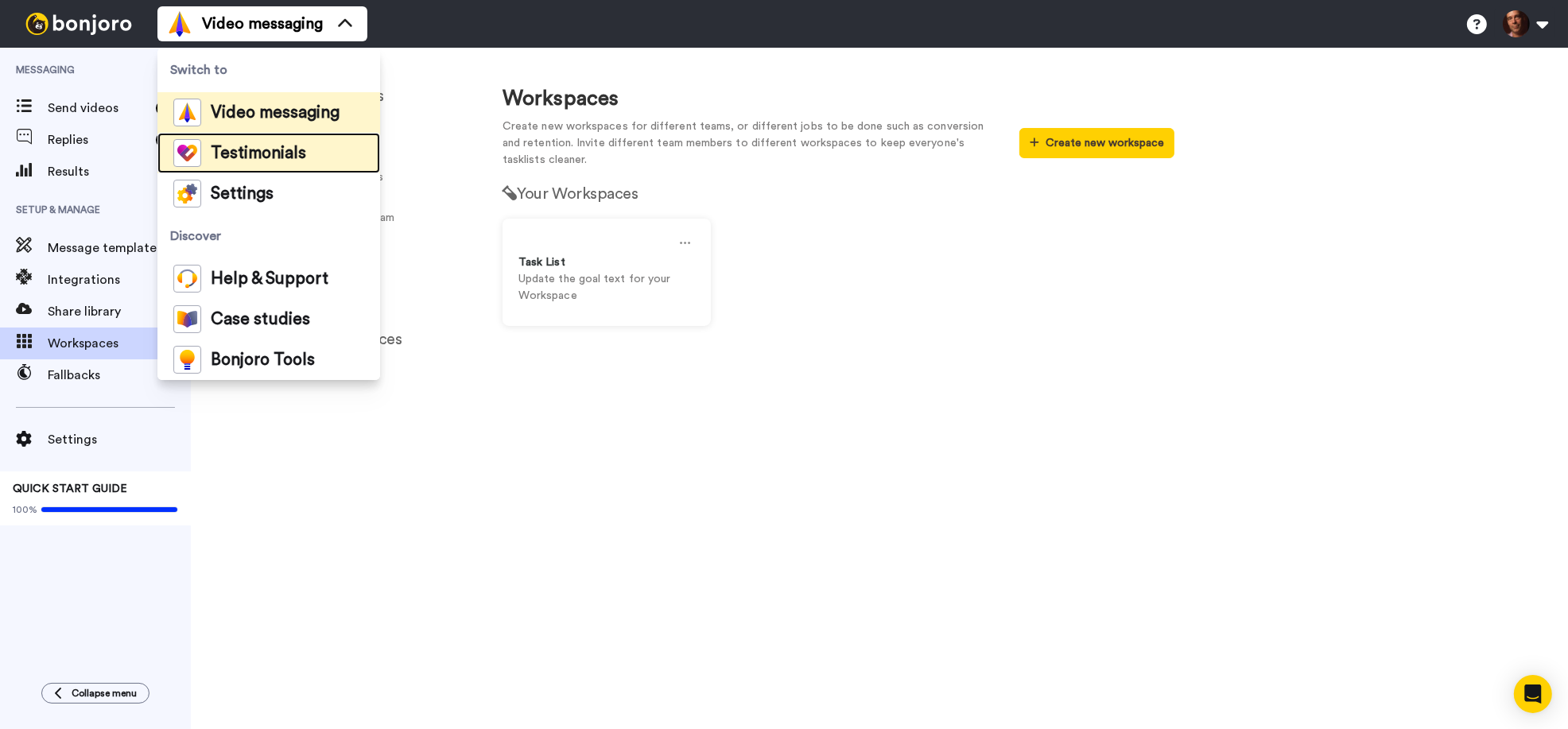
click at [297, 158] on span "Testimonials" at bounding box center [258, 153] width 95 height 16
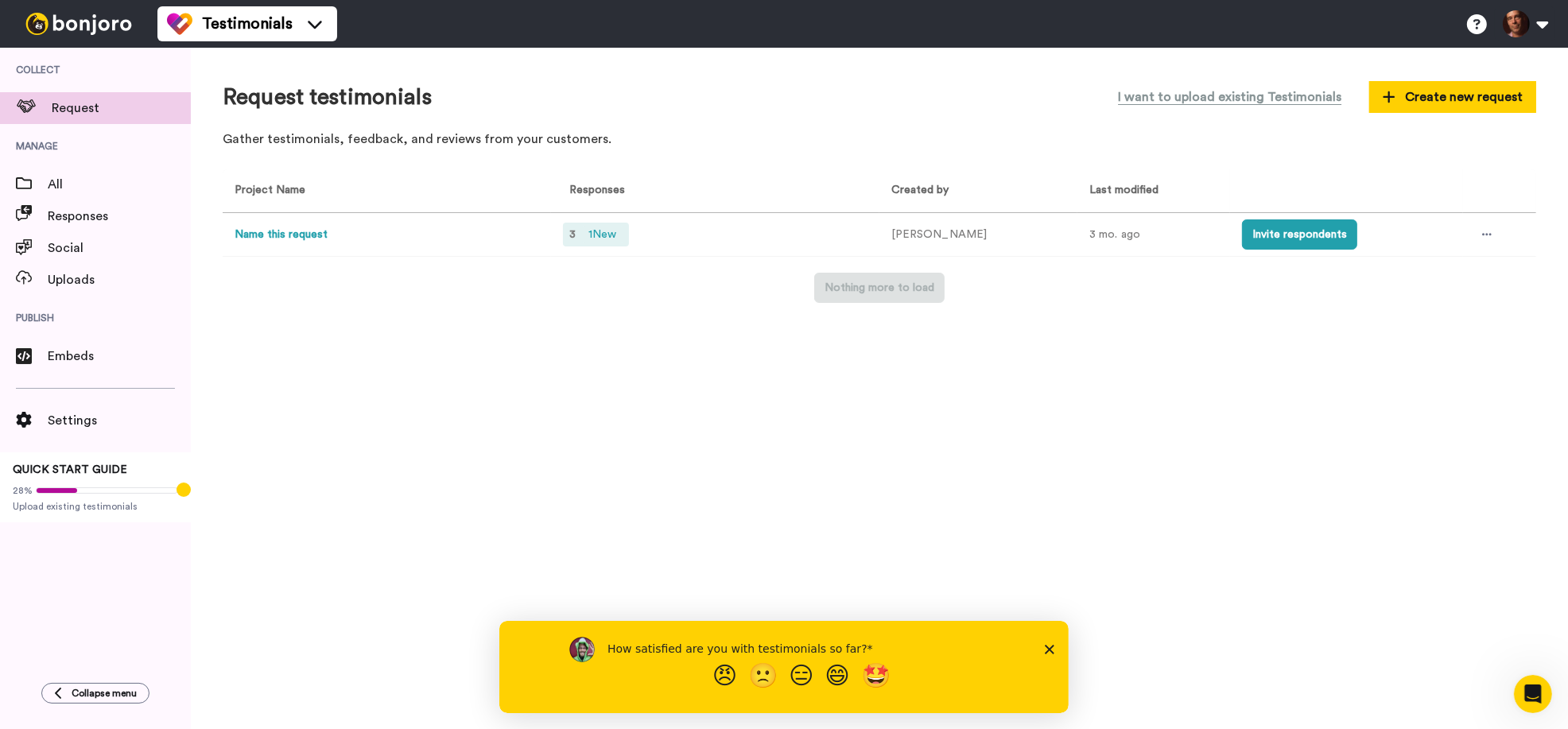
click at [606, 233] on span "1 New" at bounding box center [602, 235] width 41 height 17
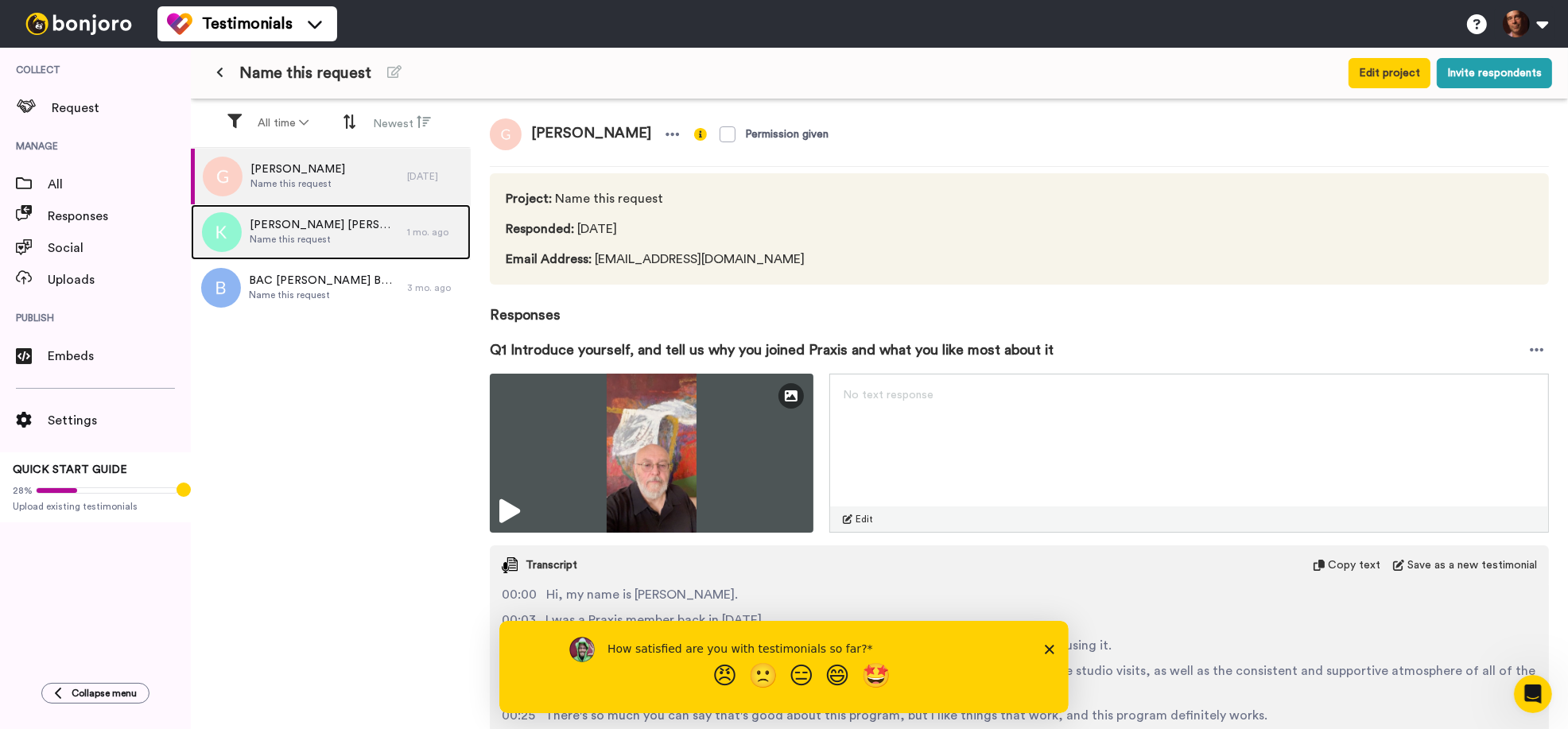
click at [366, 233] on span "Name this request" at bounding box center [324, 239] width 149 height 13
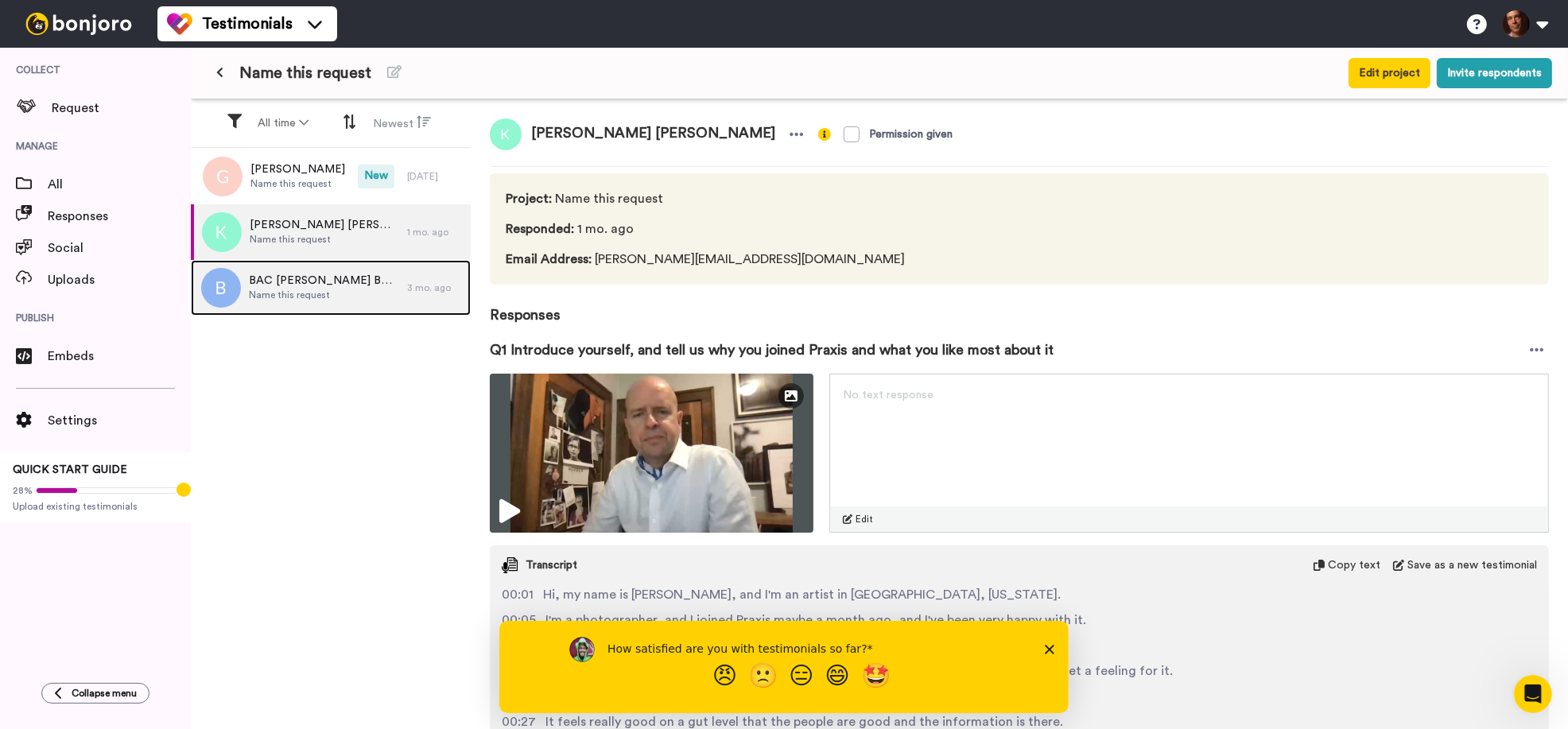
click at [355, 279] on span "BAC NGUYEN BAC NGUYEN" at bounding box center [324, 281] width 150 height 16
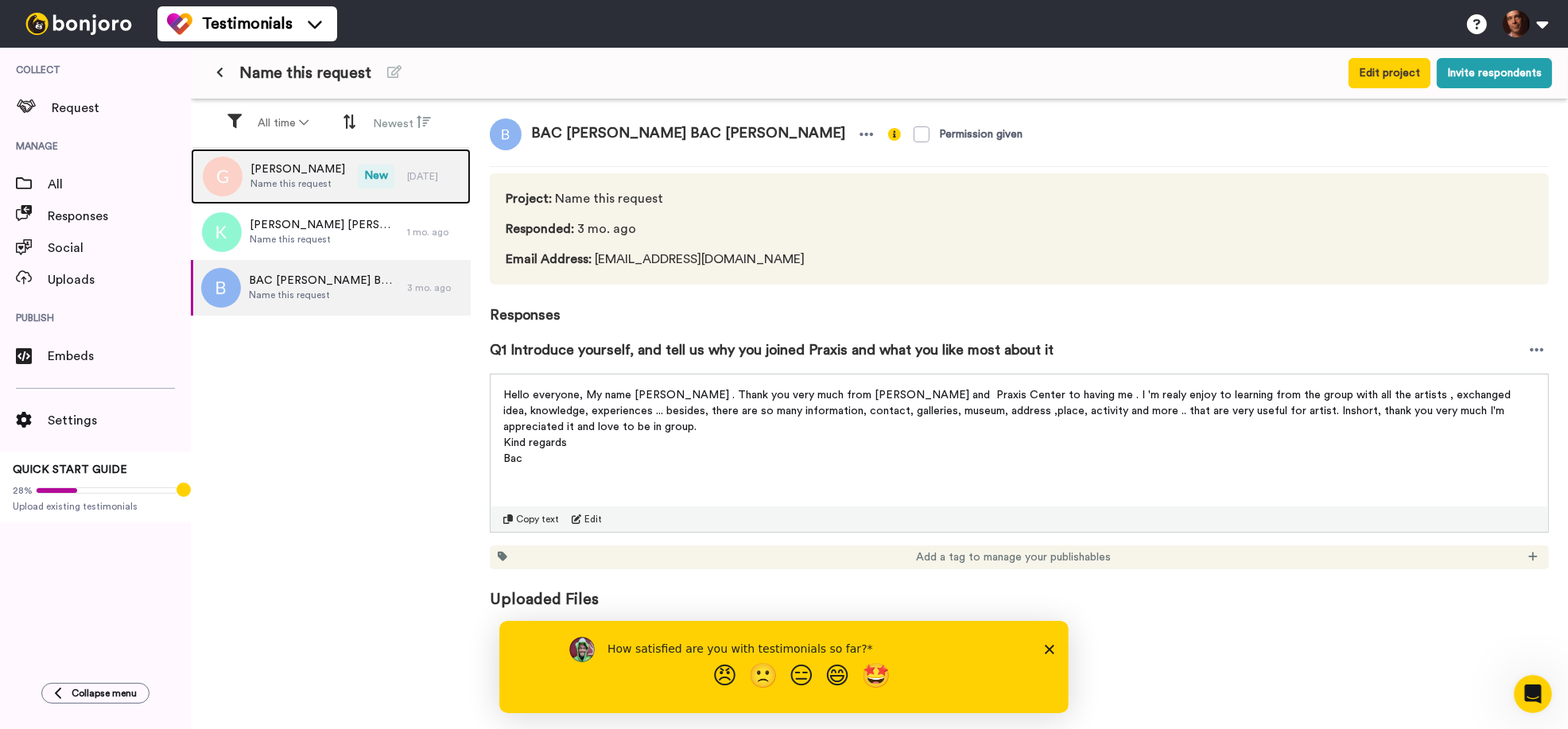
click at [312, 197] on div "Greg Kitterle Name this request" at bounding box center [274, 176] width 167 height 56
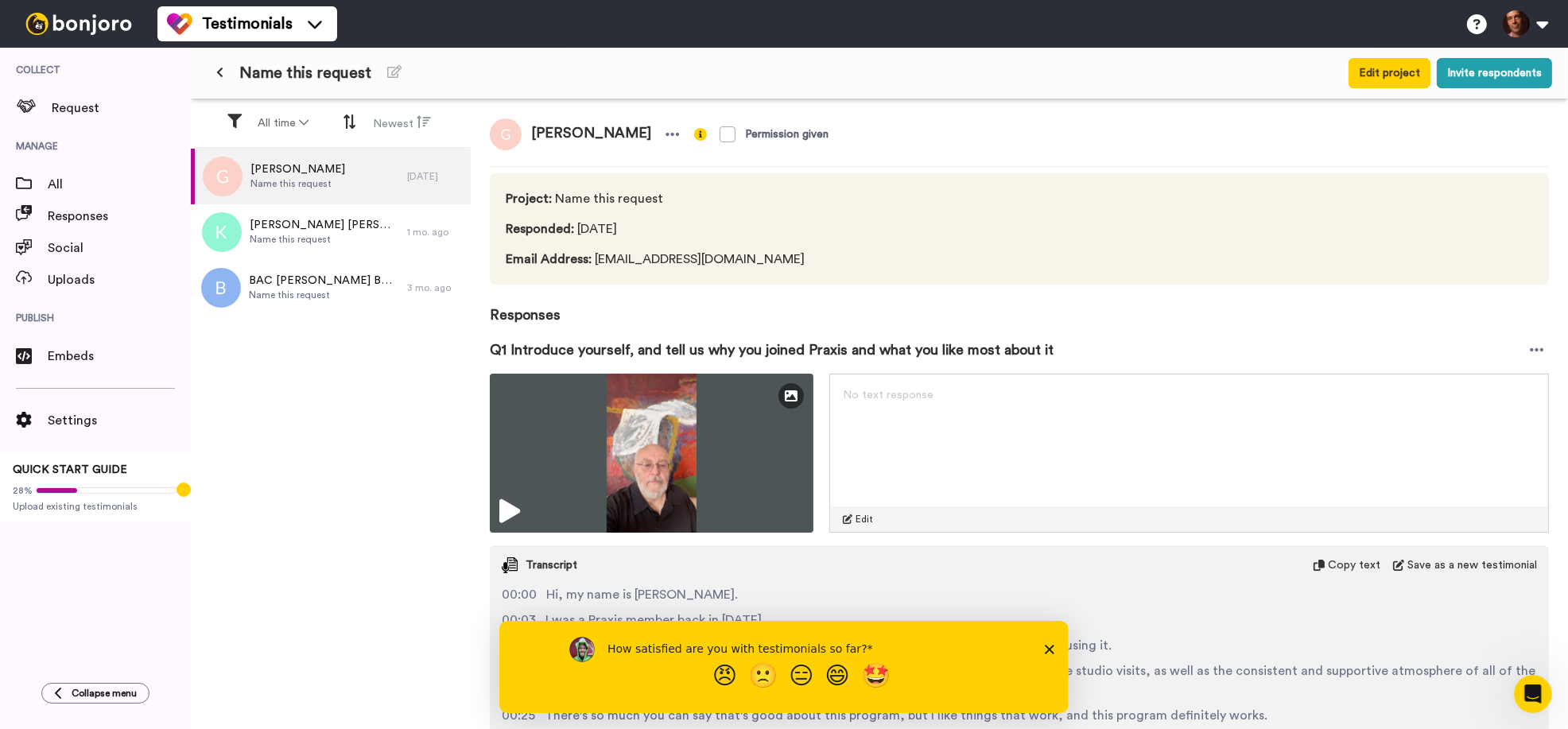
click at [1049, 650] on polygon "Close survey" at bounding box center [1049, 649] width 10 height 10
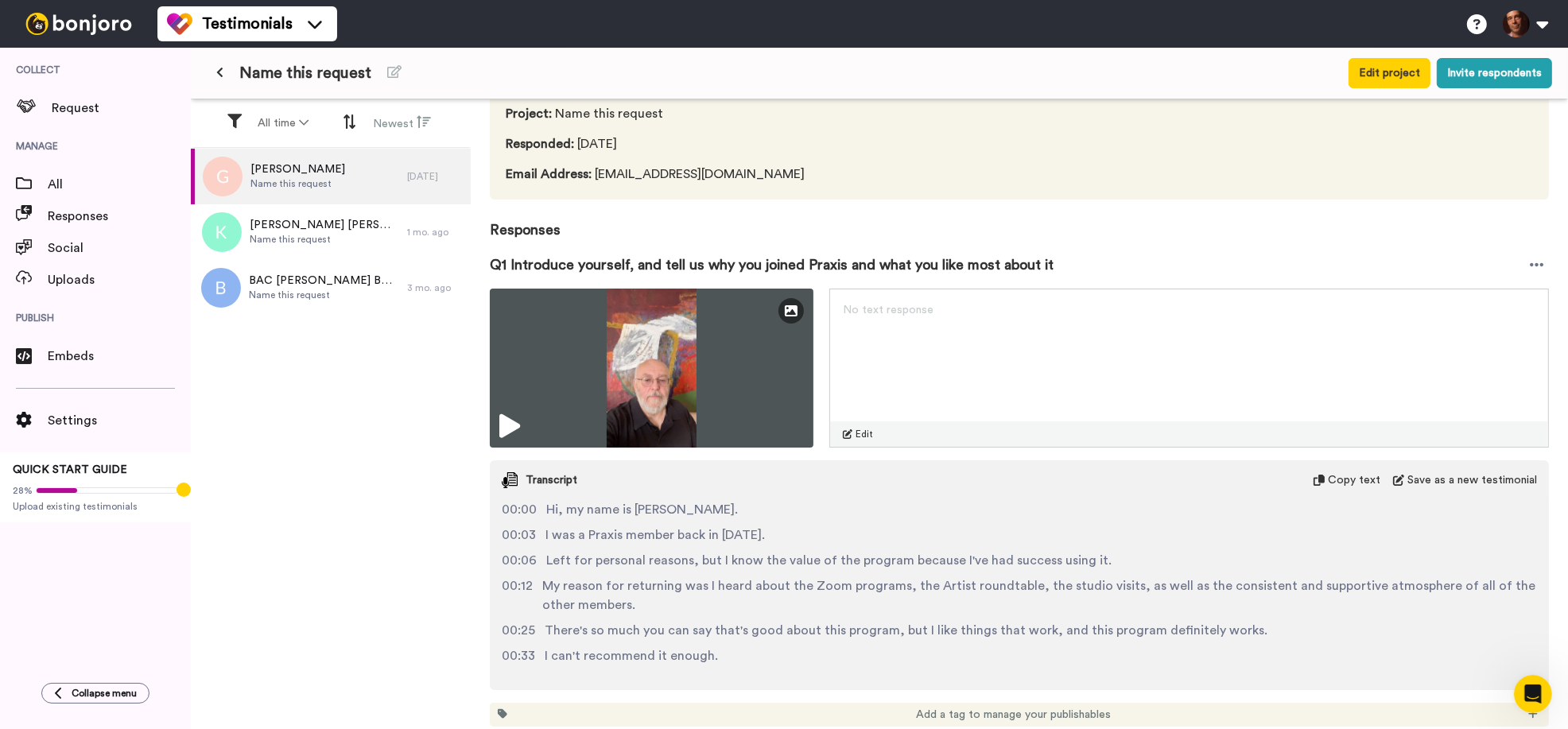
scroll to position [80, 0]
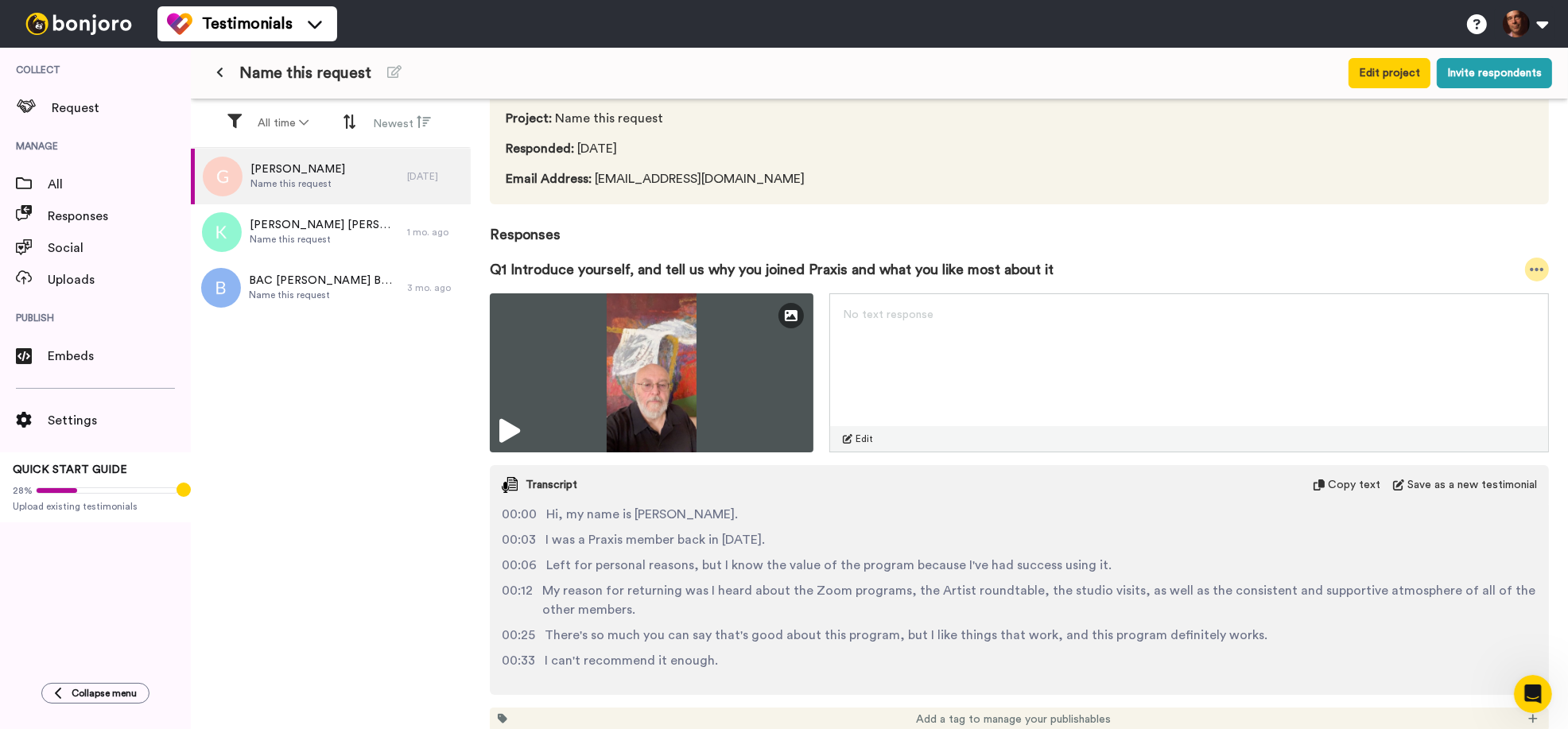
click at [1539, 270] on icon at bounding box center [1537, 269] width 14 height 16
click at [1480, 297] on li "Embed video" at bounding box center [1484, 297] width 134 height 22
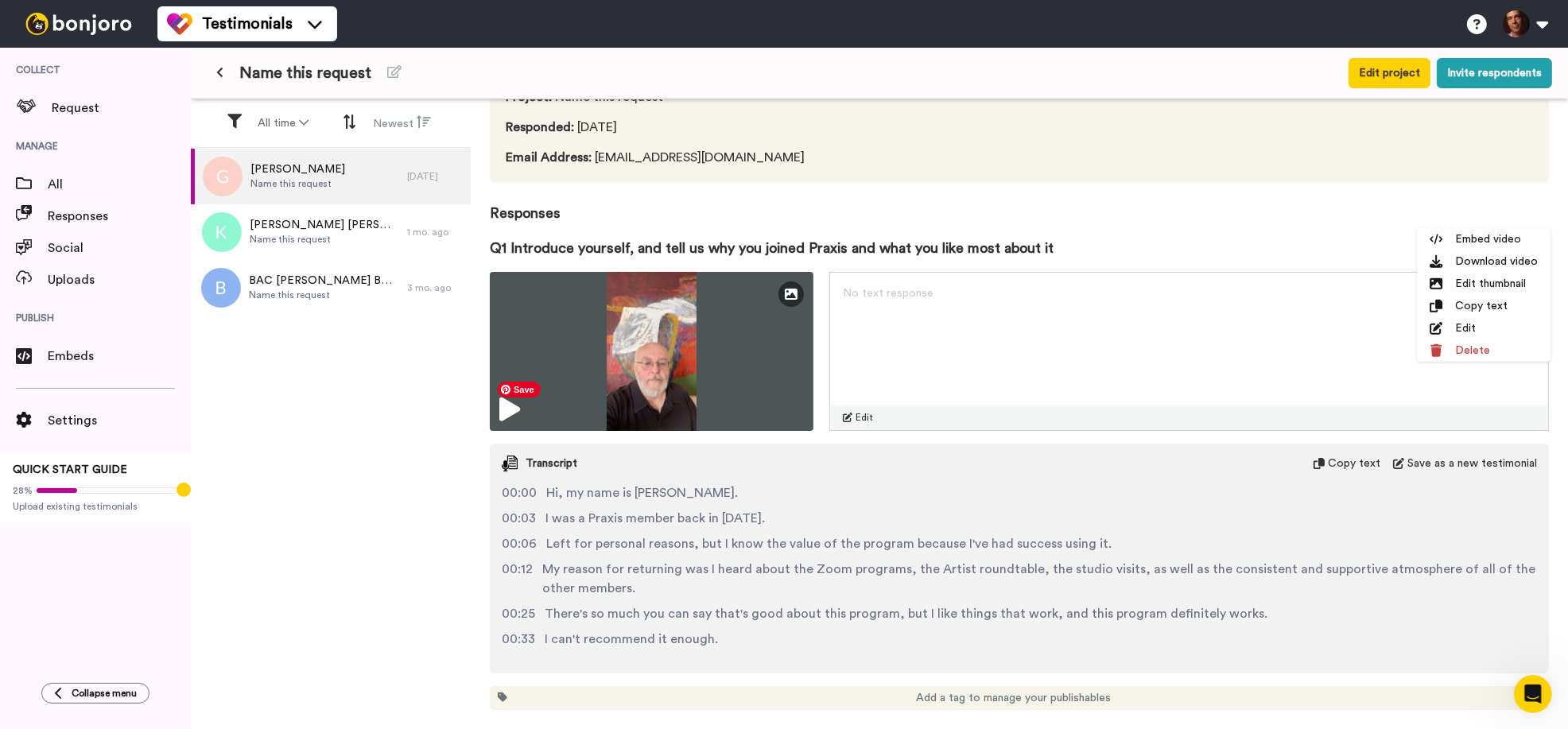
scroll to position [138, 0]
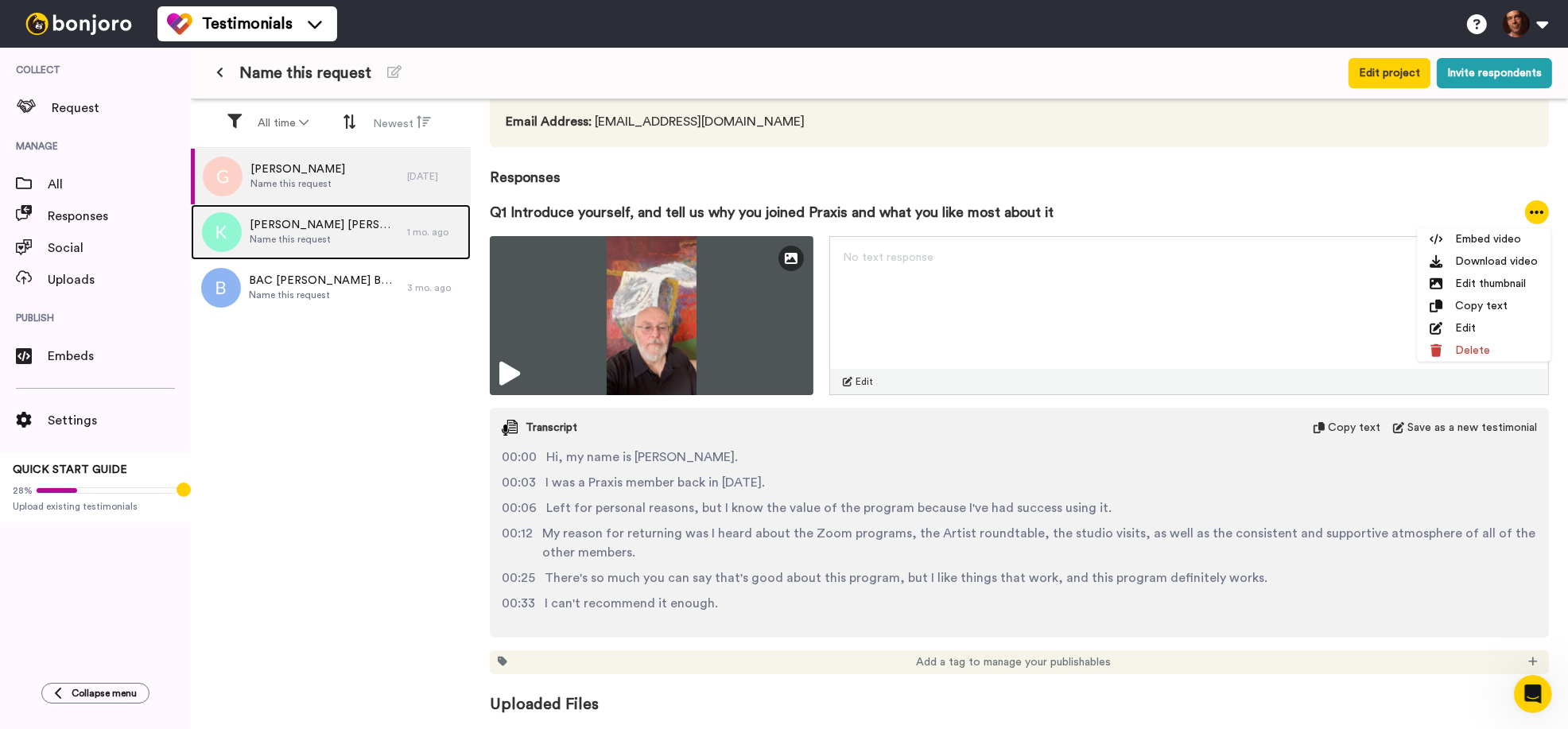
click at [315, 235] on span "Name this request" at bounding box center [324, 239] width 149 height 13
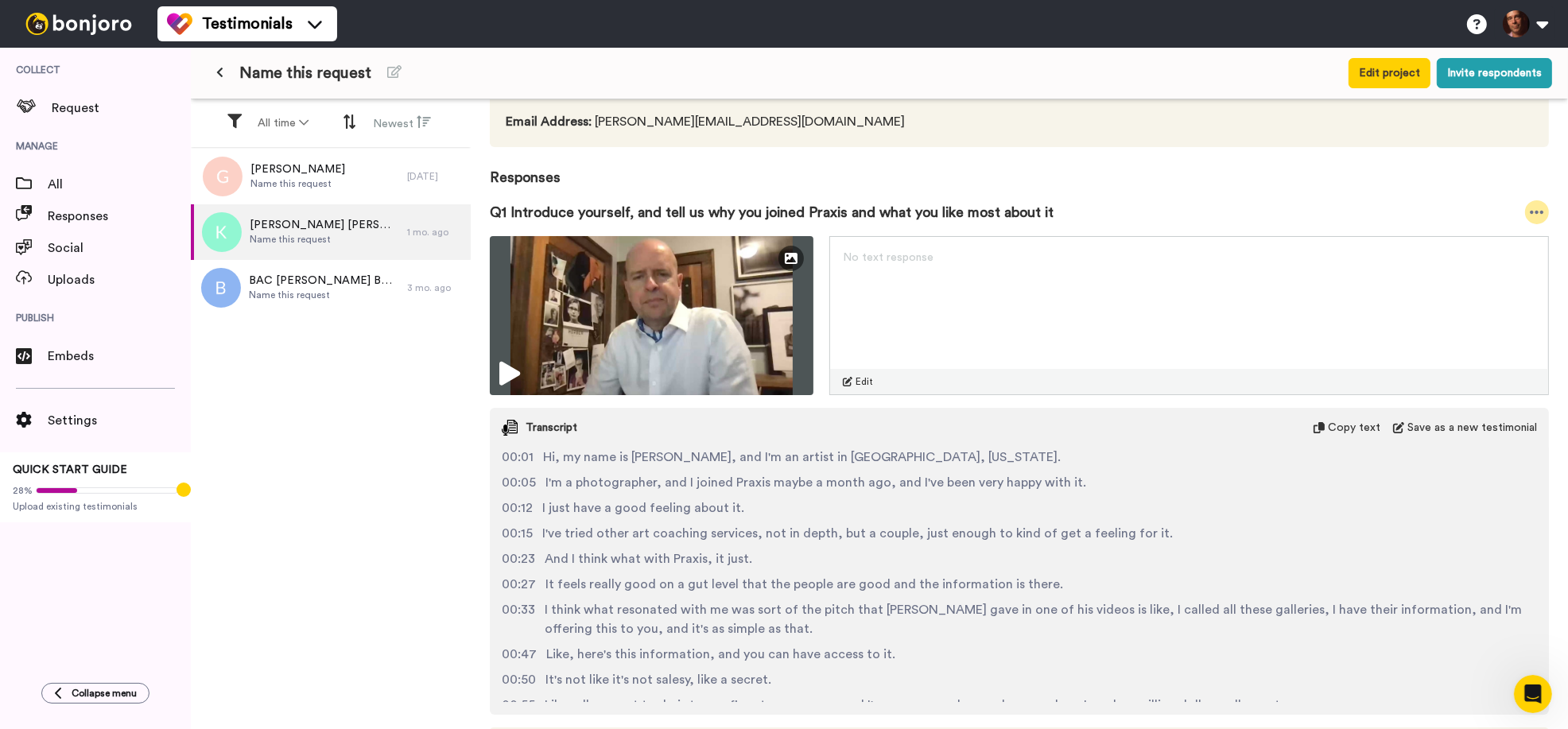
click at [1543, 213] on icon at bounding box center [1537, 212] width 14 height 3
click at [1482, 243] on li "Embed video" at bounding box center [1484, 239] width 134 height 22
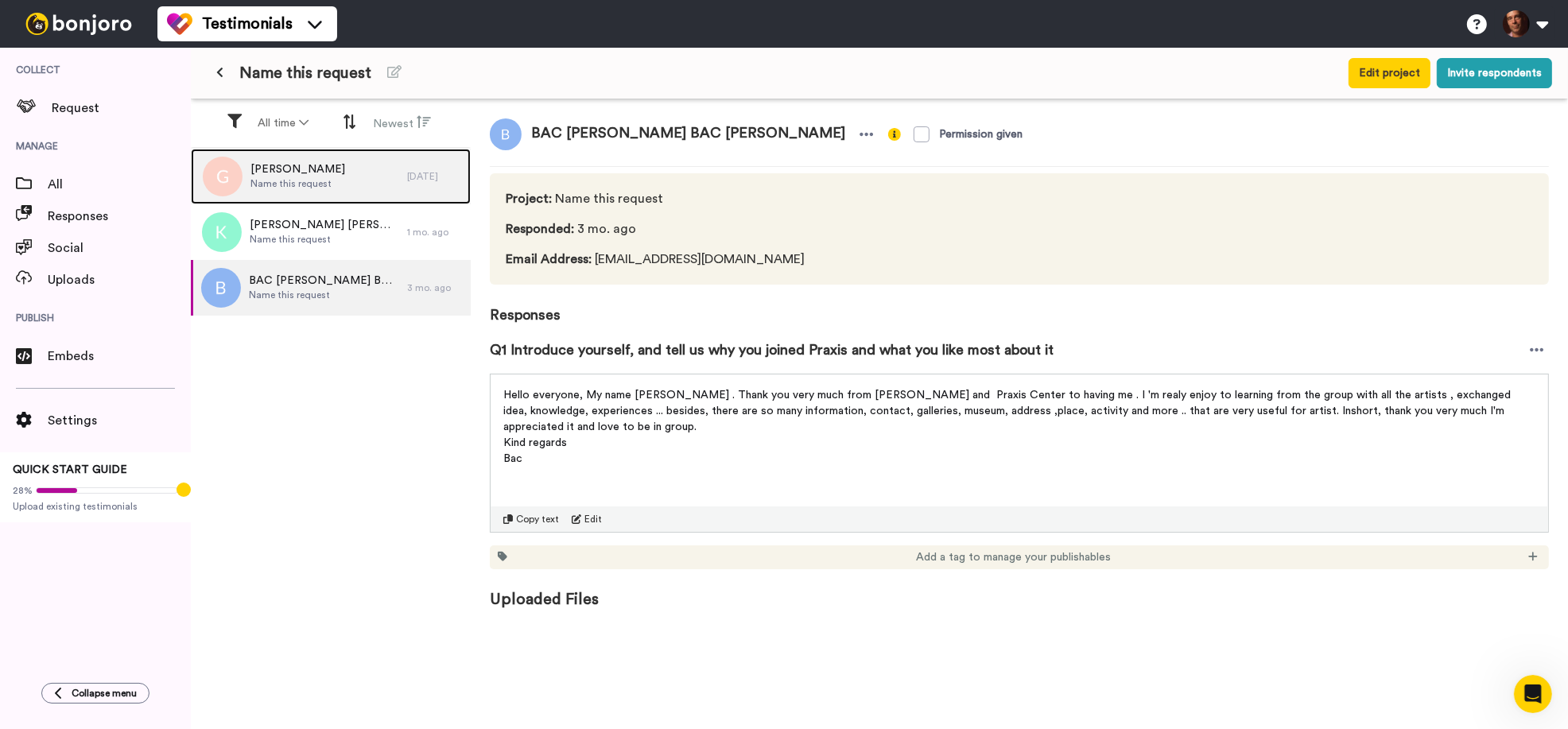
click at [328, 180] on span "Name this request" at bounding box center [297, 184] width 95 height 13
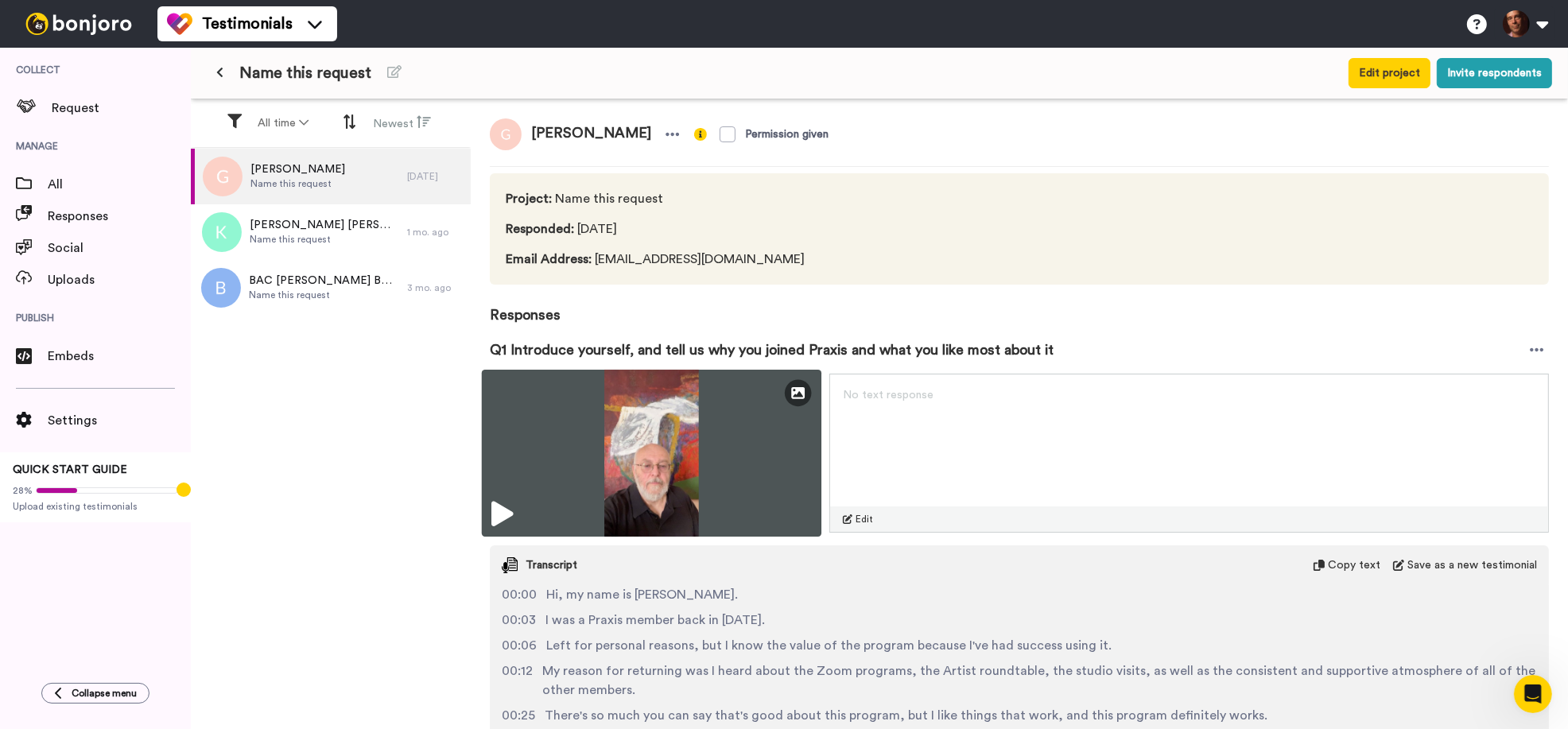
click at [500, 511] on icon at bounding box center [502, 514] width 21 height 25
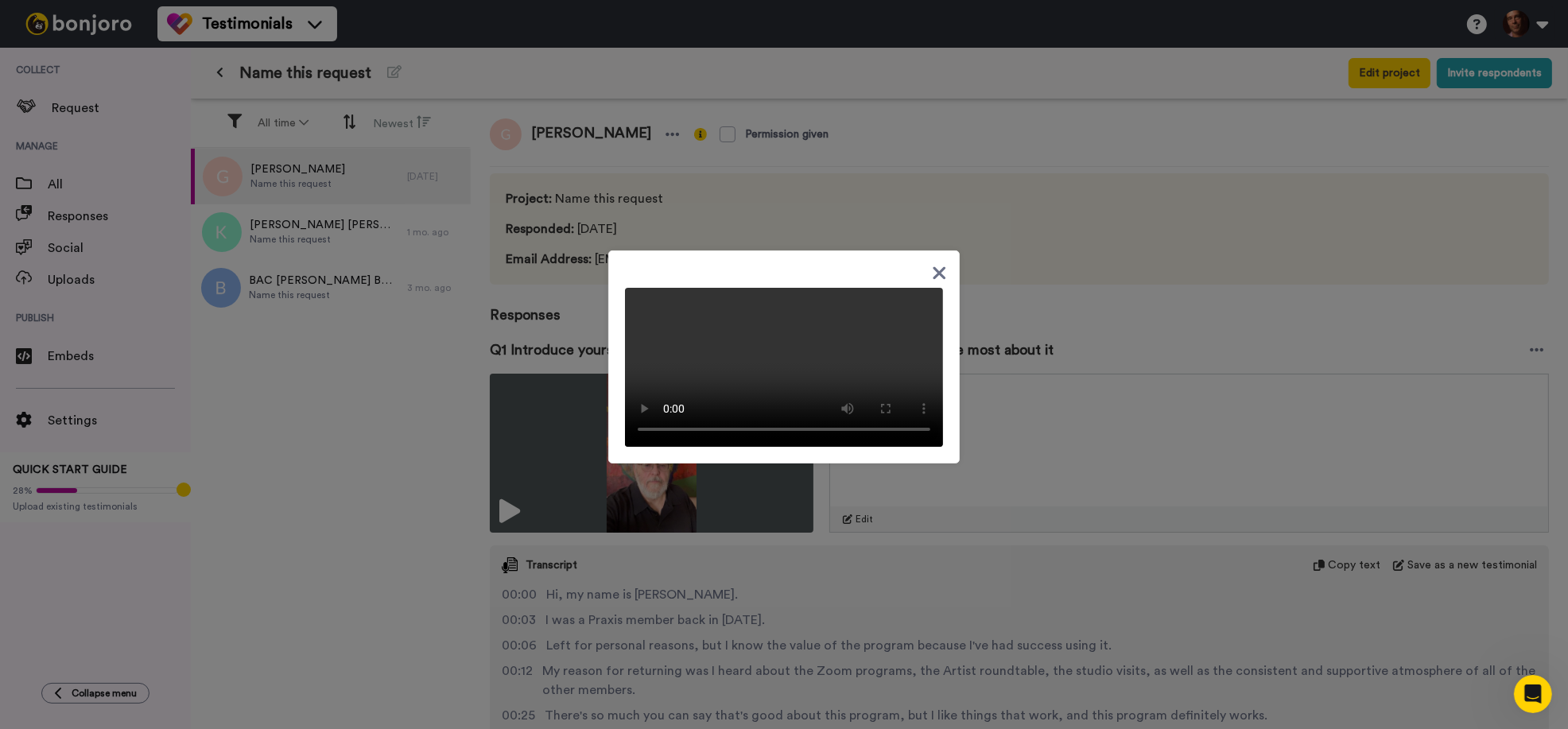
click at [947, 250] on div at bounding box center [784, 357] width 351 height 213
click at [941, 266] on icon at bounding box center [940, 273] width 13 height 13
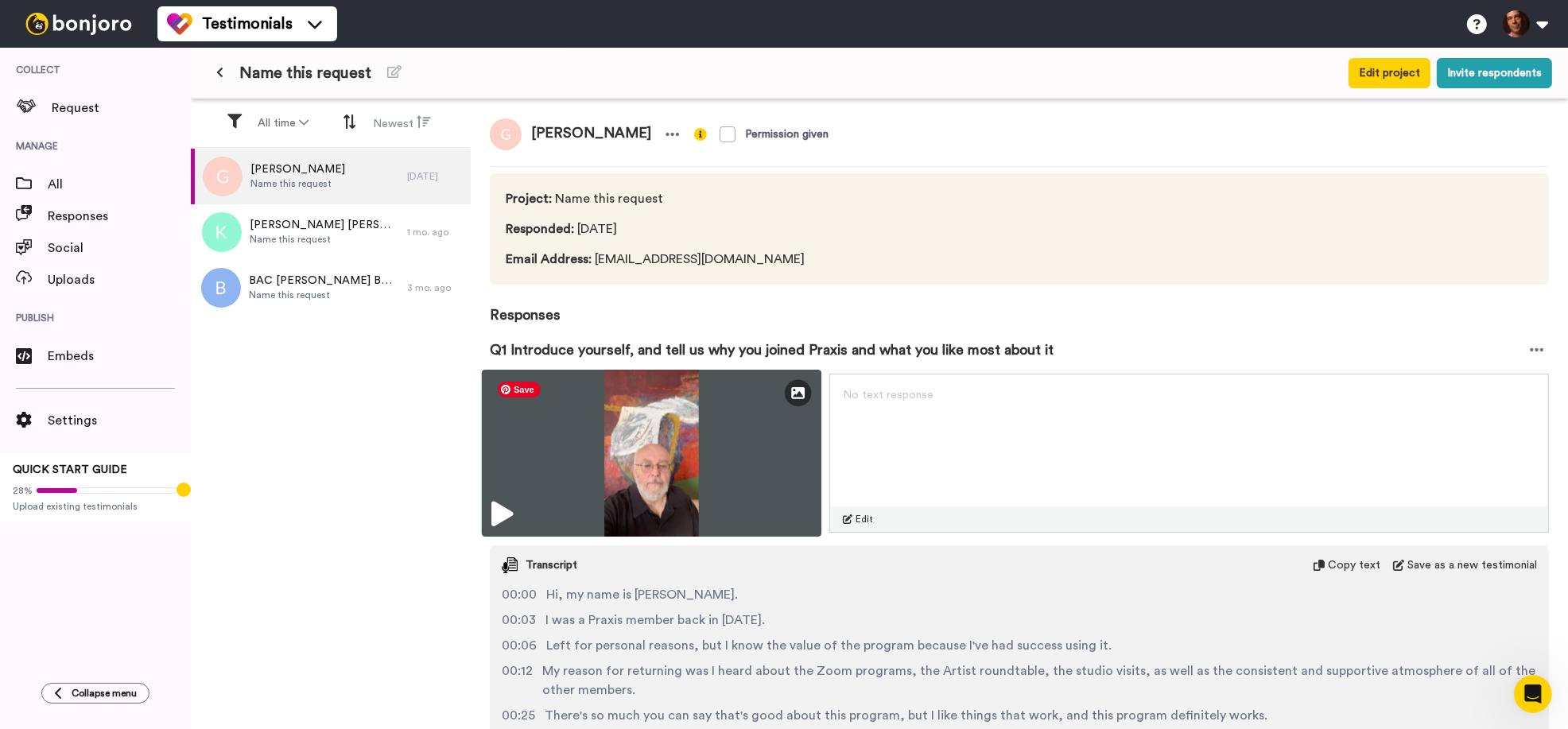
scroll to position [138, 0]
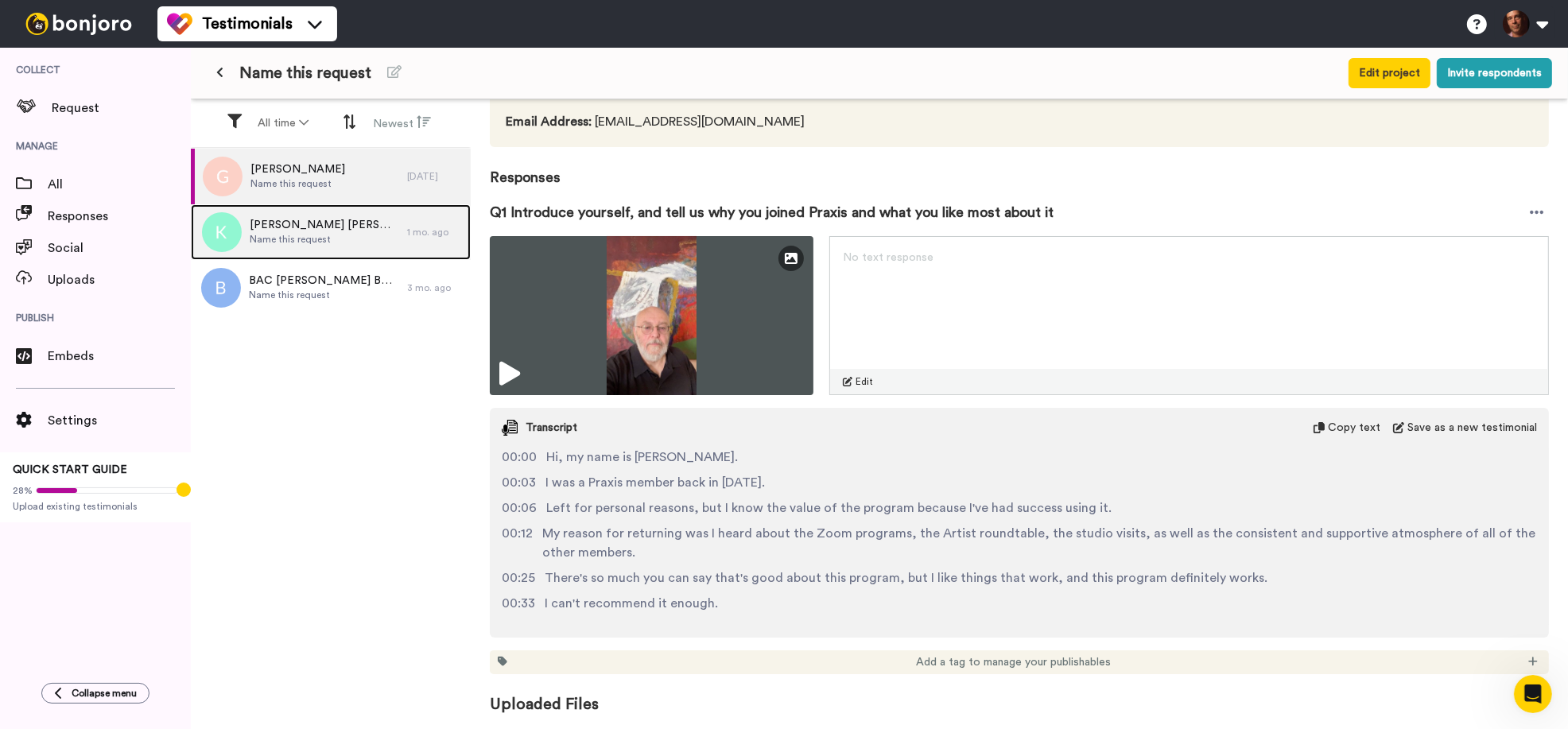
click at [347, 250] on div "Karl Herber Karl Herber Name this request" at bounding box center [299, 232] width 216 height 56
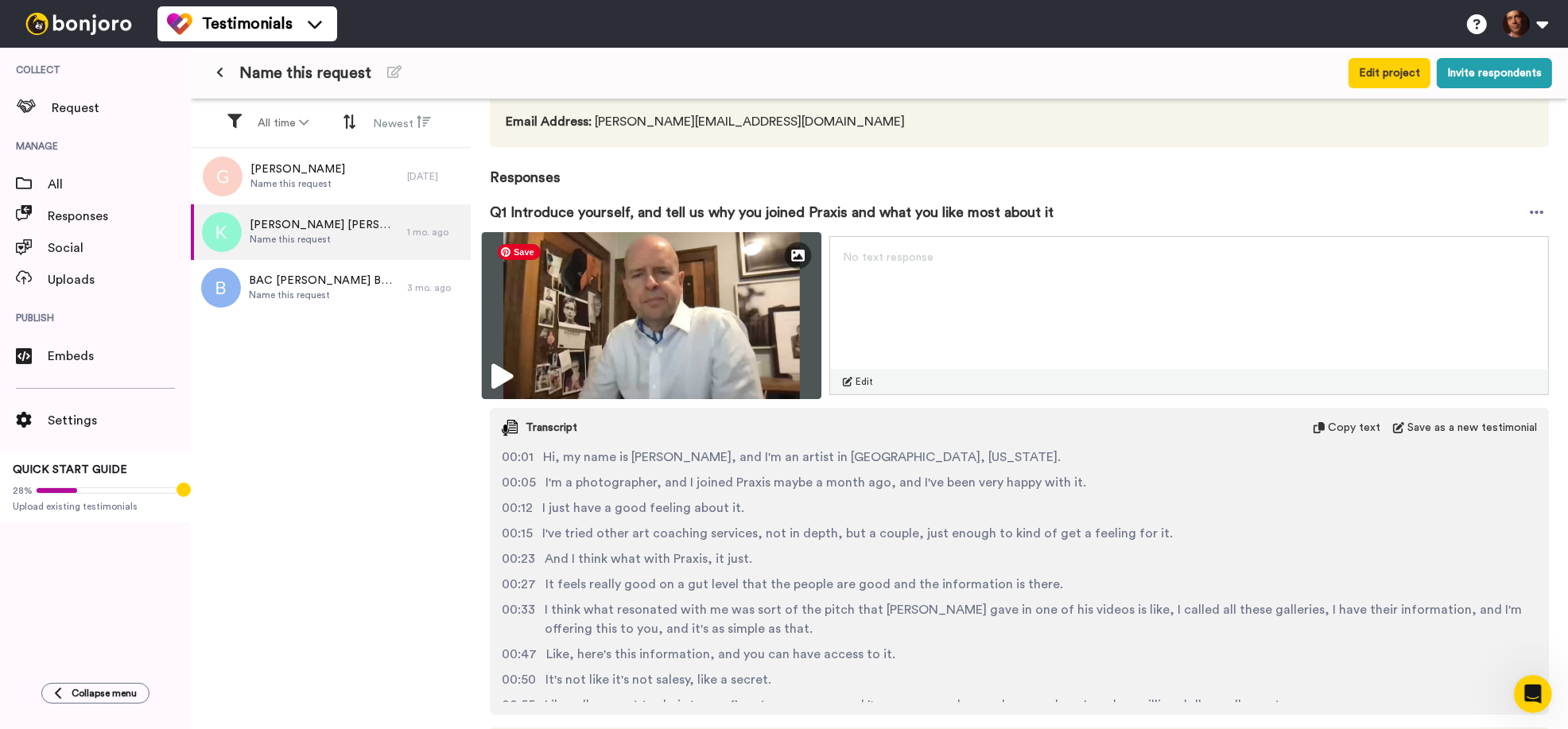
click at [512, 373] on icon at bounding box center [502, 377] width 21 height 25
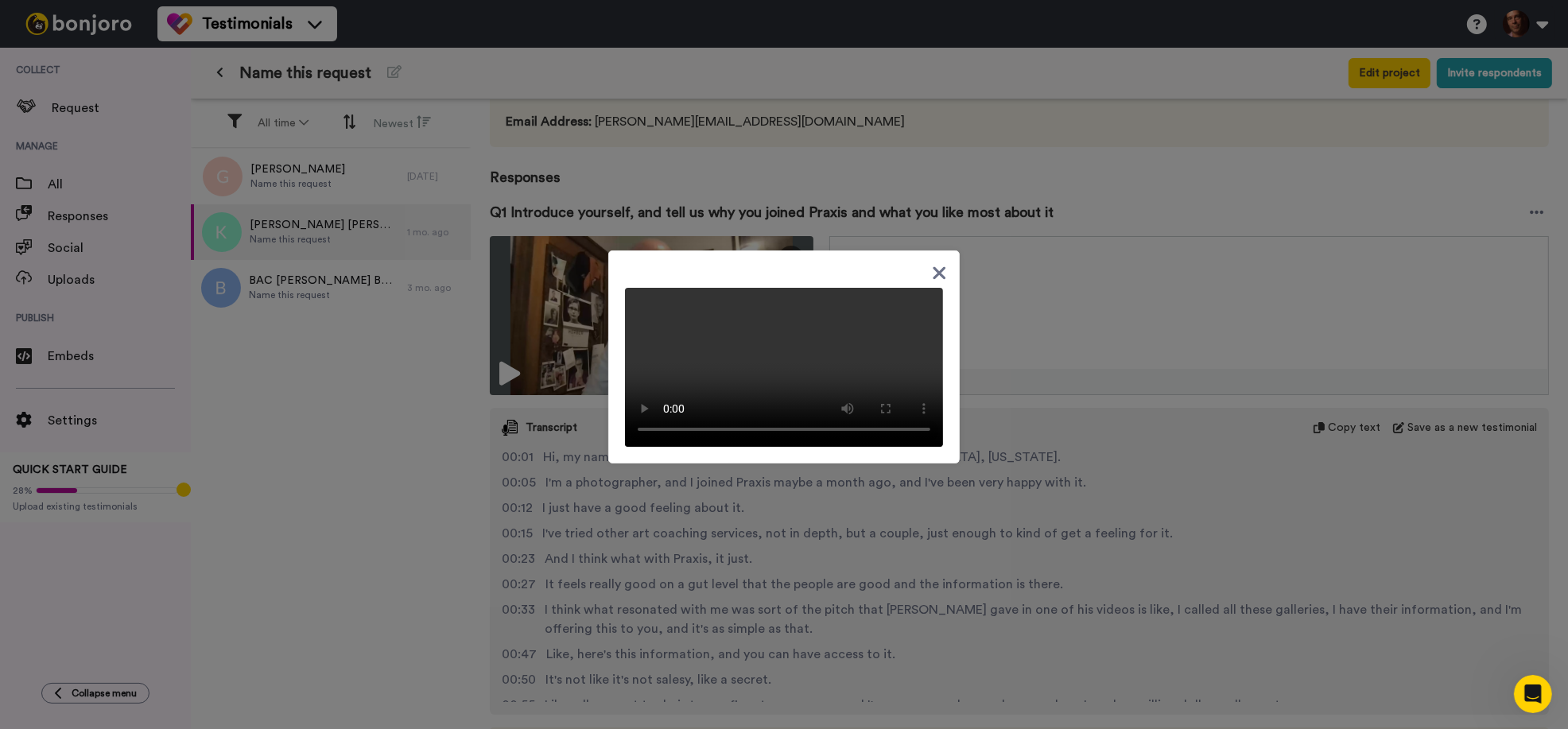
click at [934, 263] on icon at bounding box center [939, 273] width 15 height 20
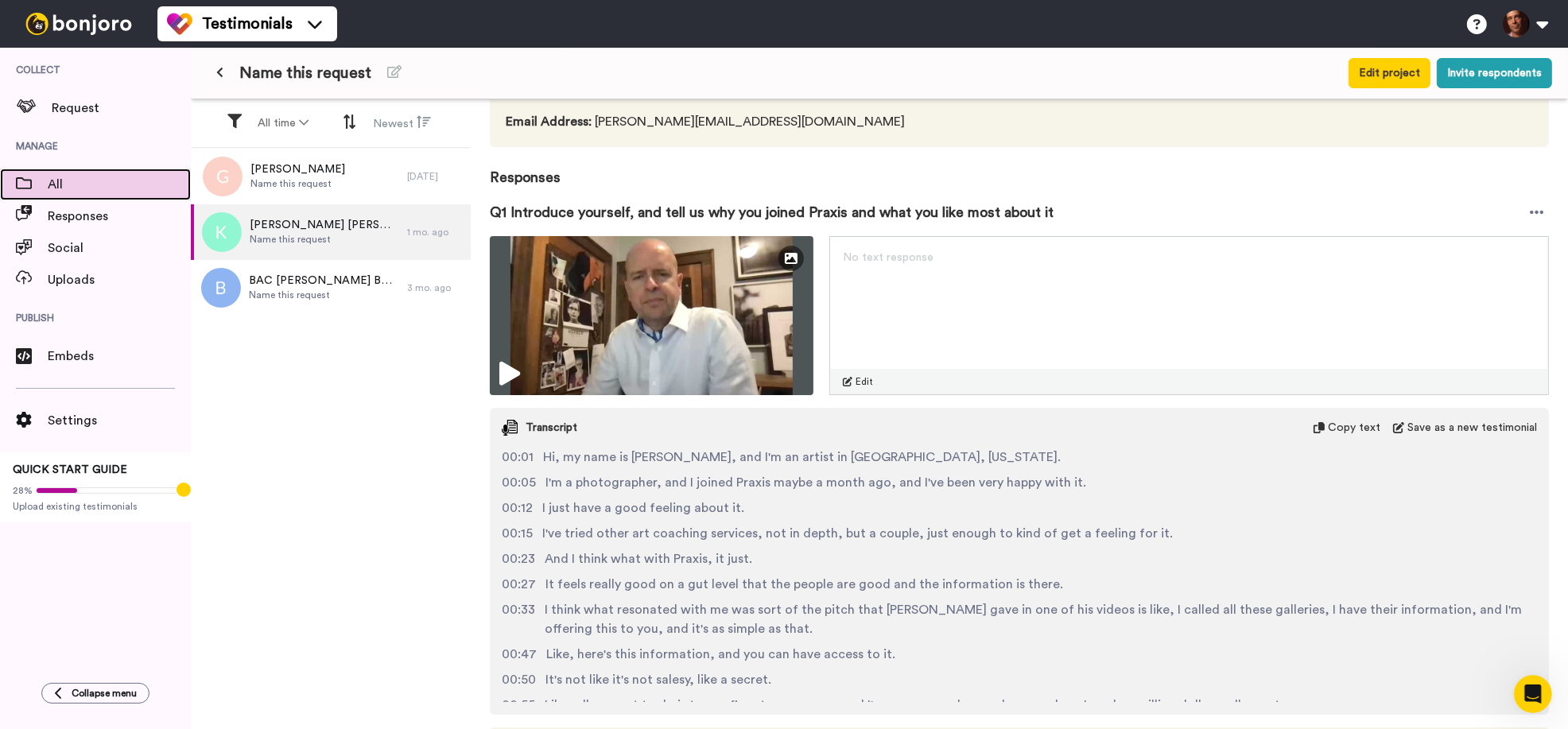
click at [63, 178] on span "All" at bounding box center [119, 184] width 143 height 19
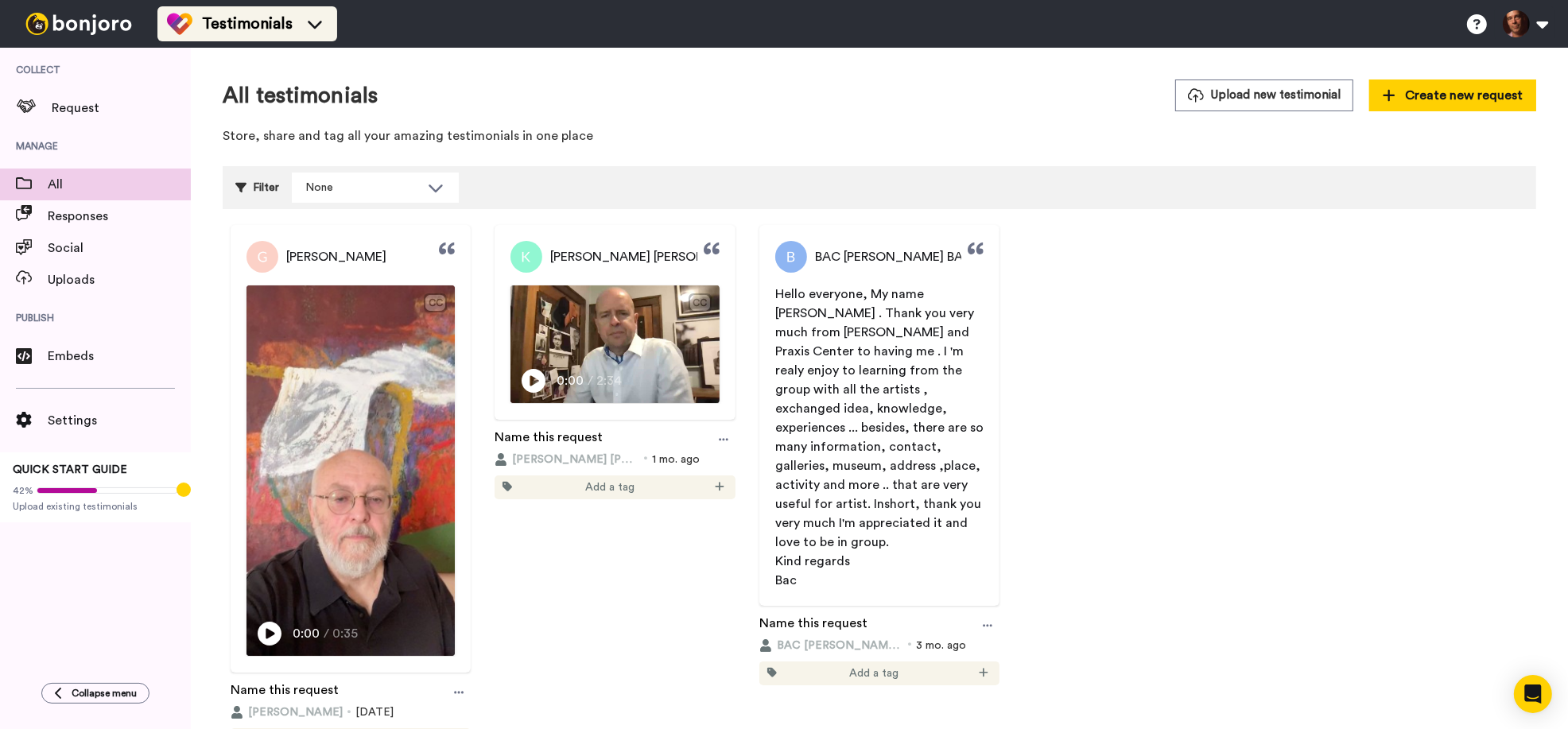
click at [289, 17] on span "Testimonials" at bounding box center [247, 24] width 91 height 22
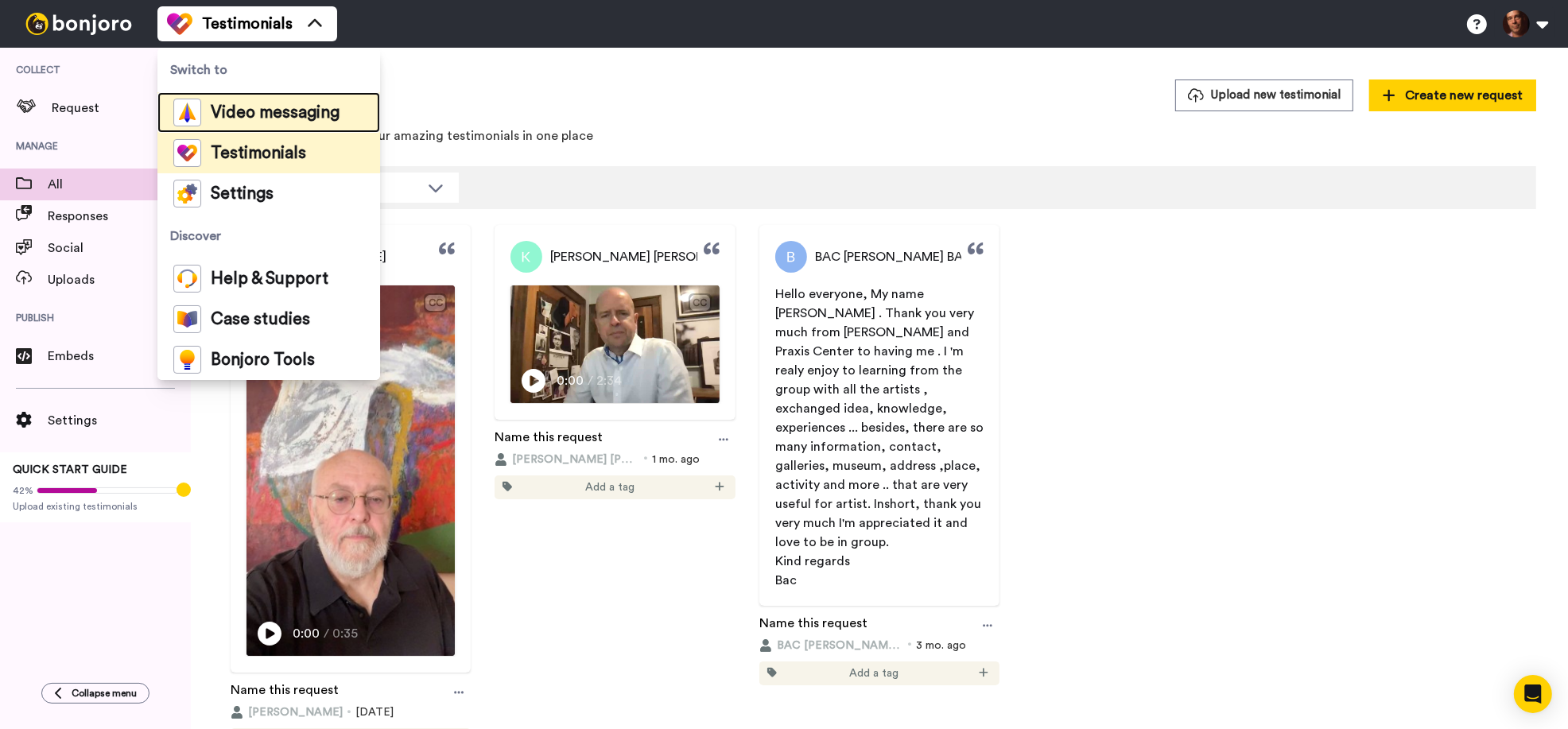
click at [284, 113] on span "Video messaging" at bounding box center [275, 113] width 129 height 16
